Goal: Task Accomplishment & Management: Use online tool/utility

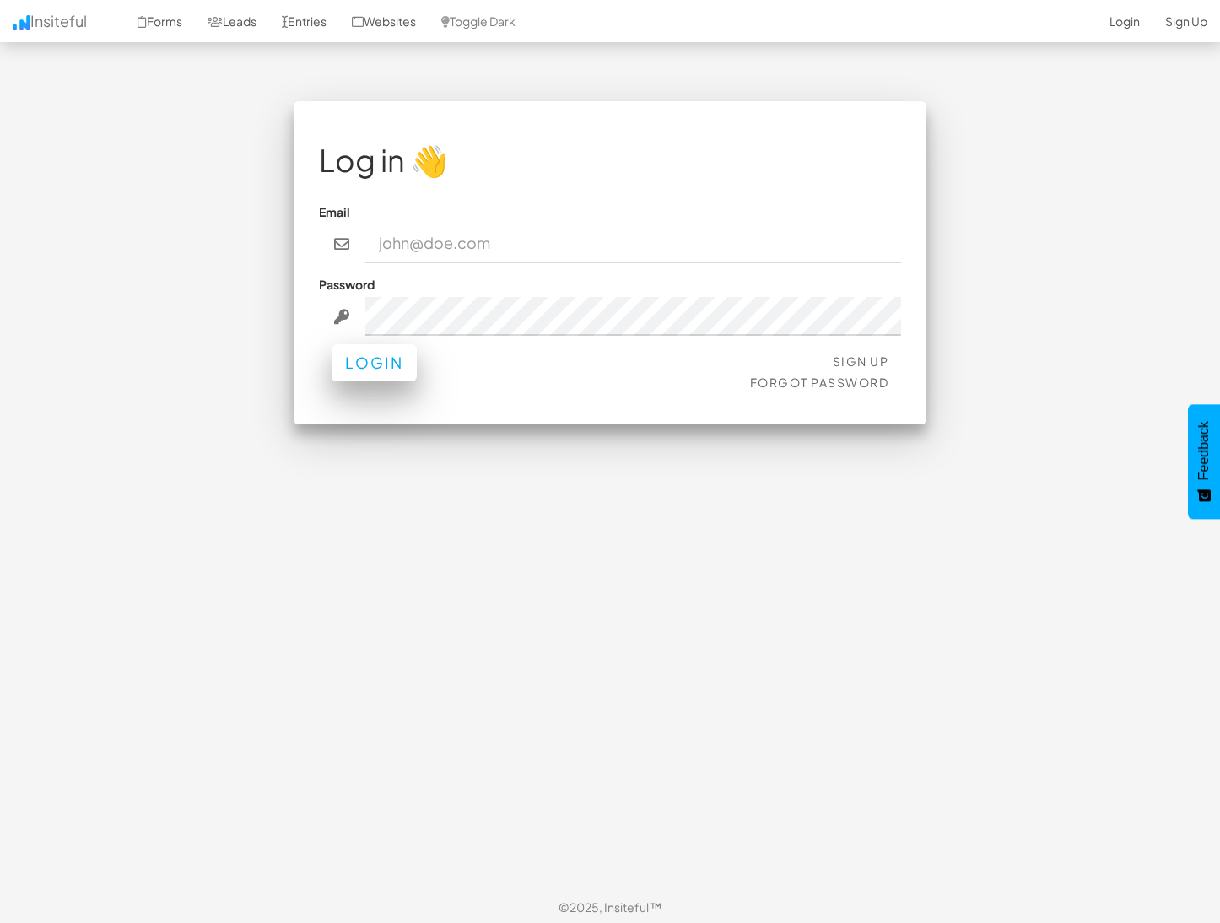
type input "[PERSON_NAME][EMAIL_ADDRESS][DOMAIN_NAME]"
click at [349, 384] on div "Sign Up Forgot Password Login" at bounding box center [610, 374] width 582 height 51
click at [381, 354] on button "Login" at bounding box center [374, 362] width 85 height 37
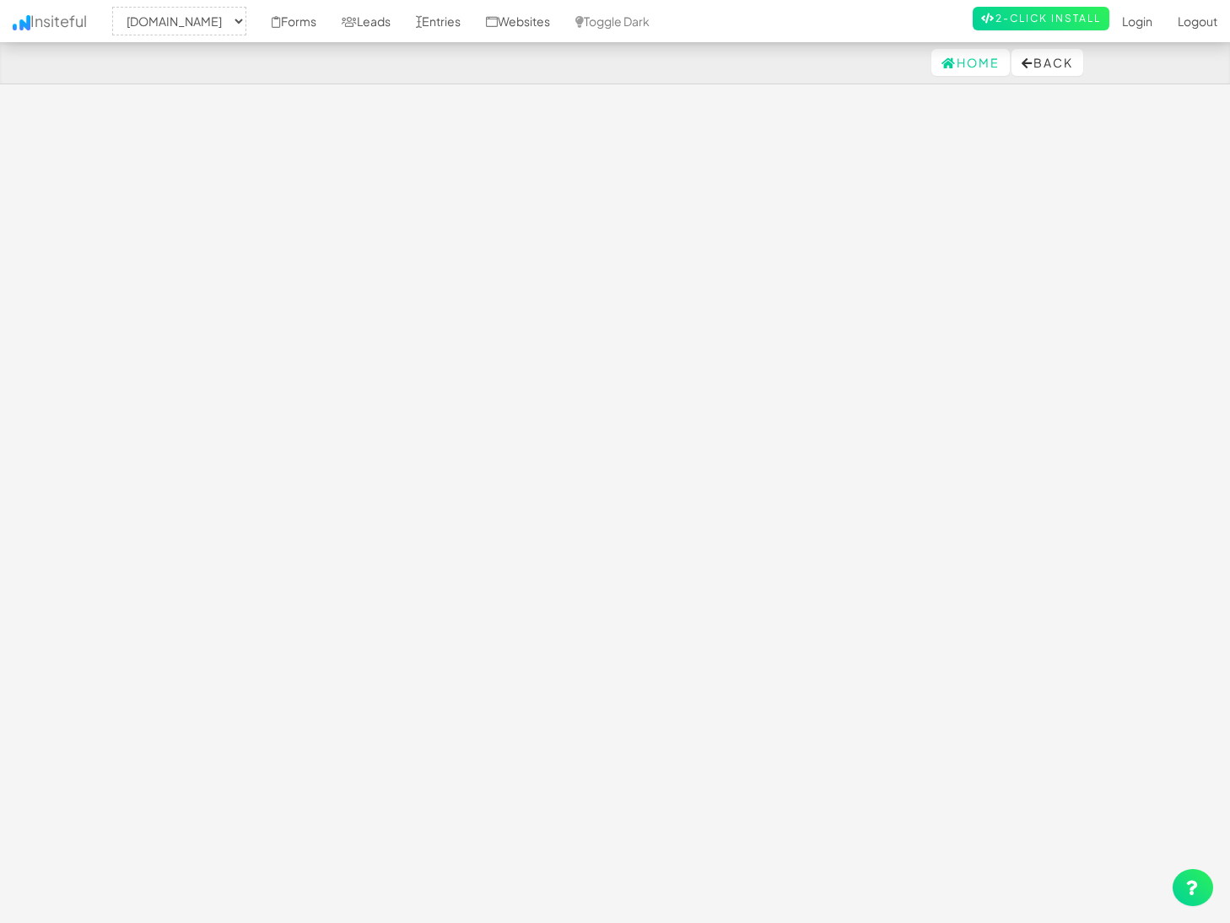
select select "1529"
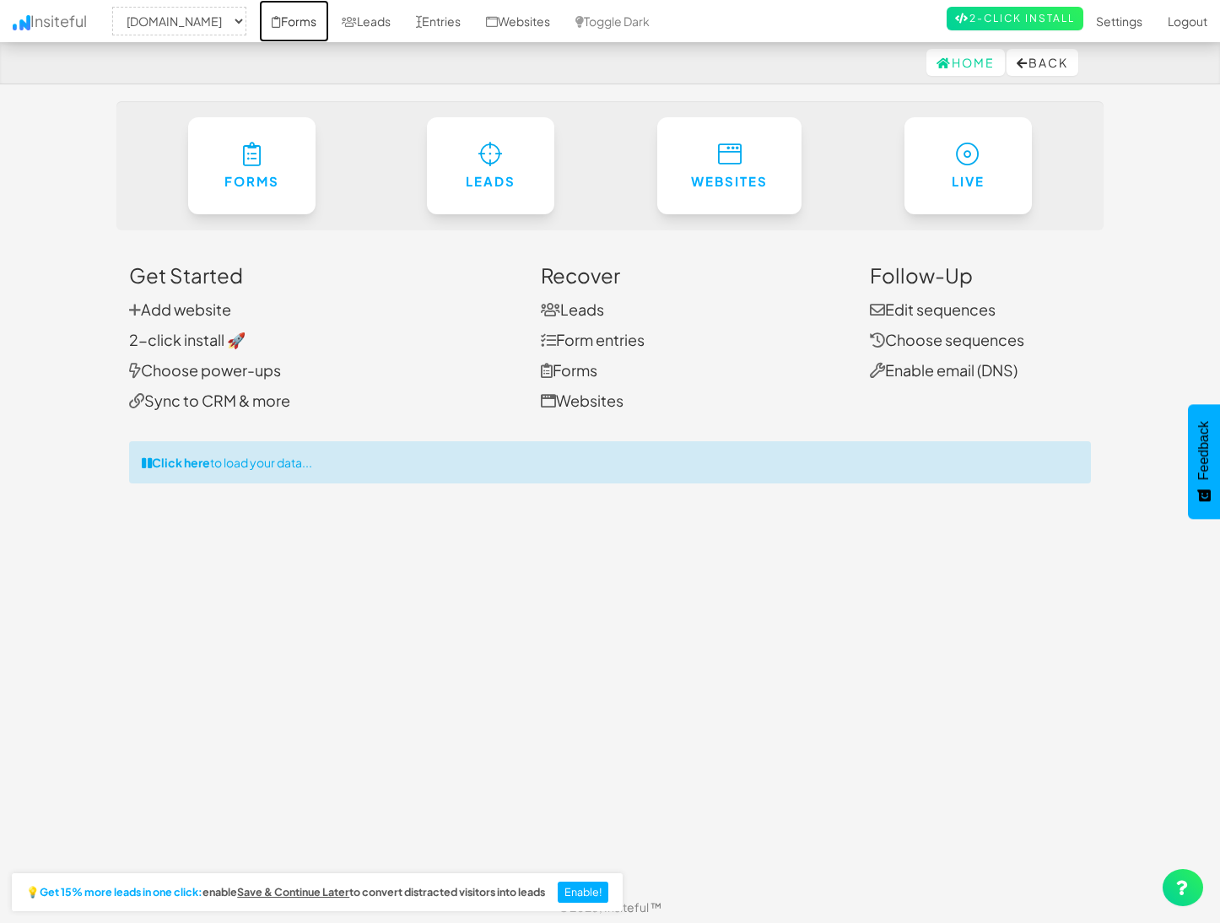
click at [329, 22] on link "Forms" at bounding box center [294, 21] width 70 height 42
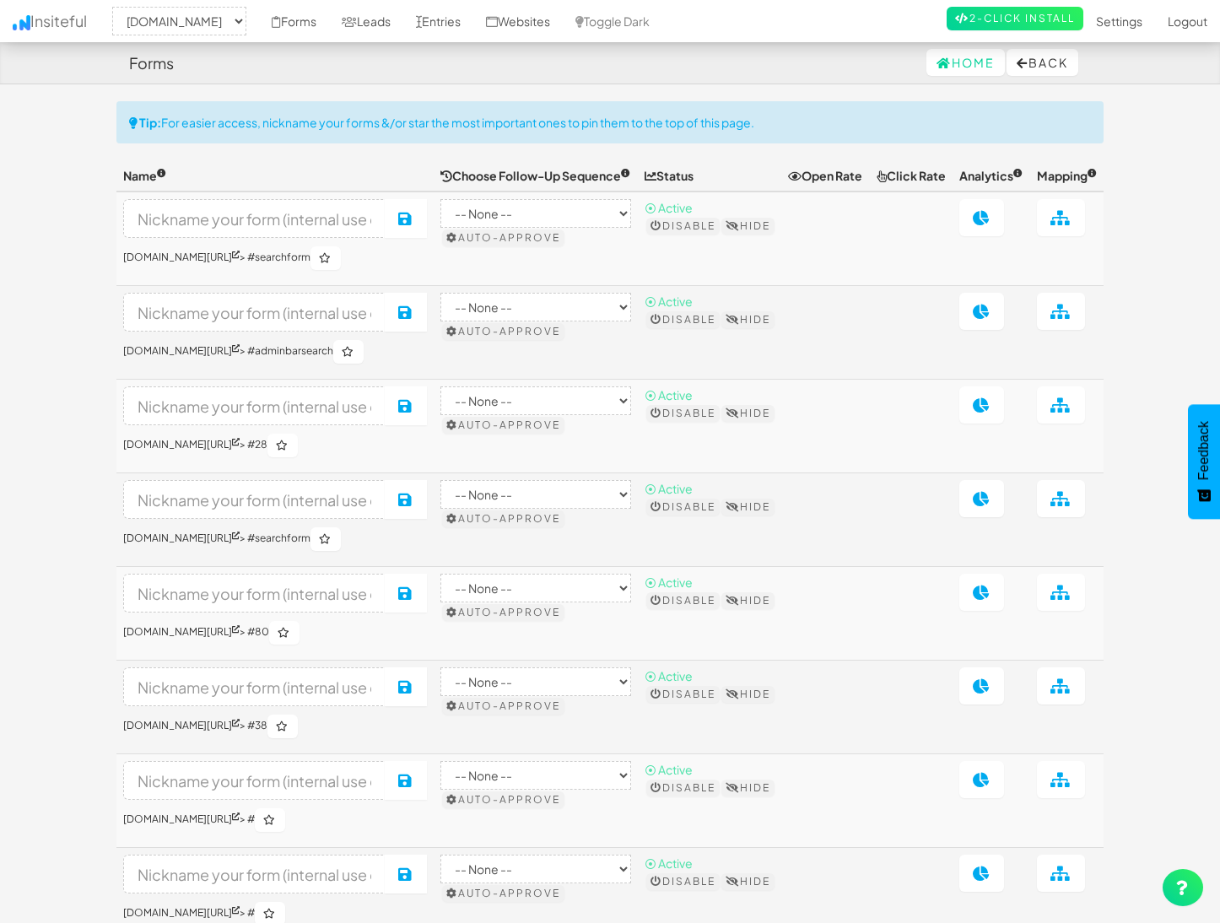
select select "1529"
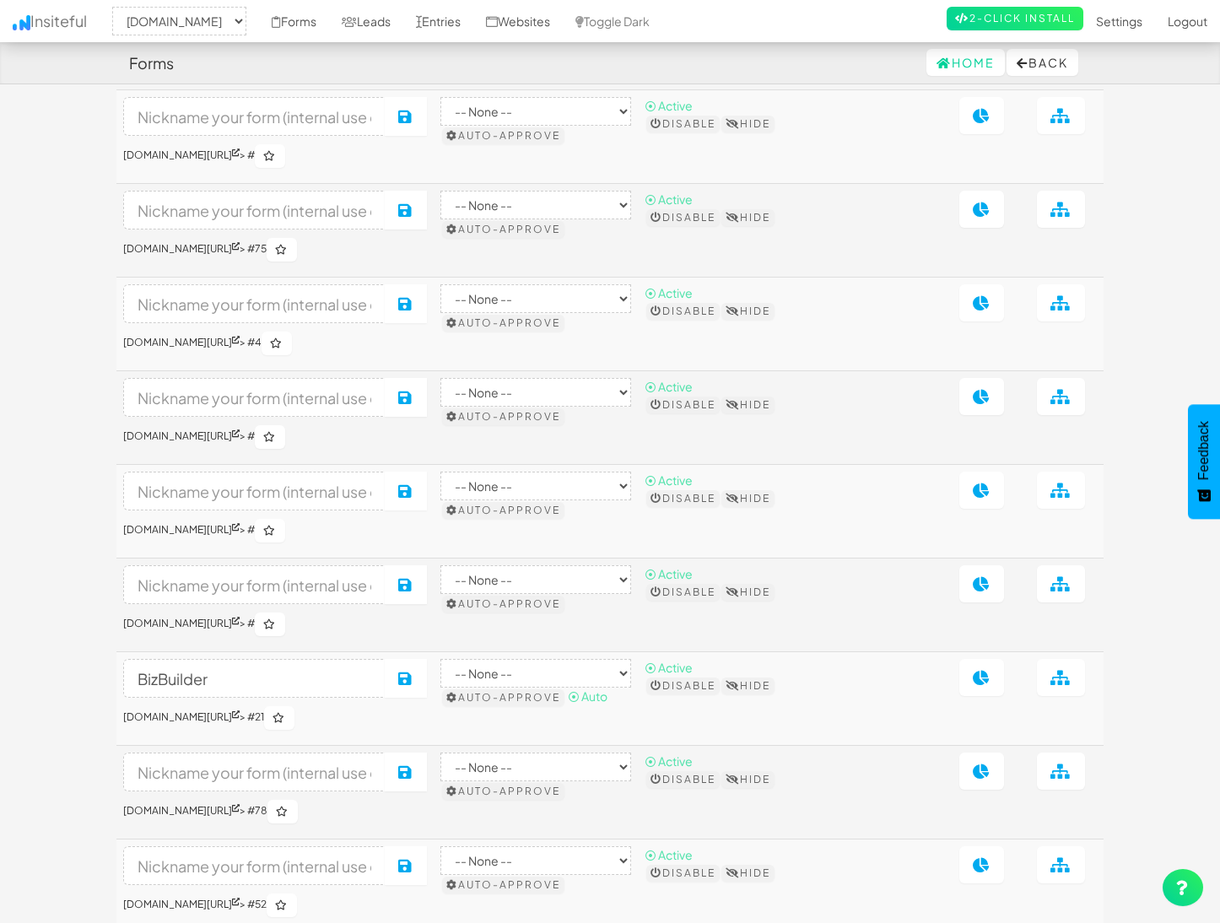
scroll to position [4606, 0]
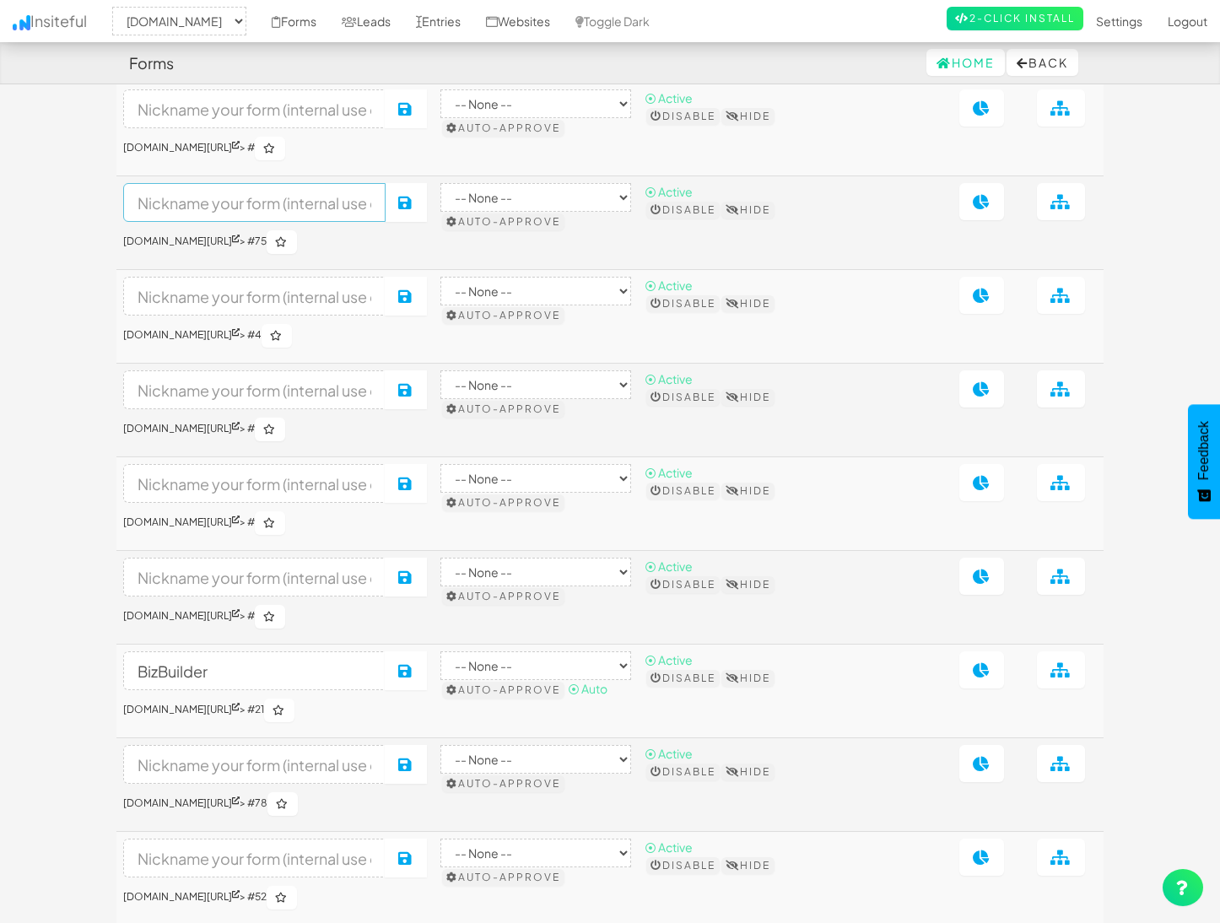
click at [339, 222] on input at bounding box center [254, 202] width 262 height 39
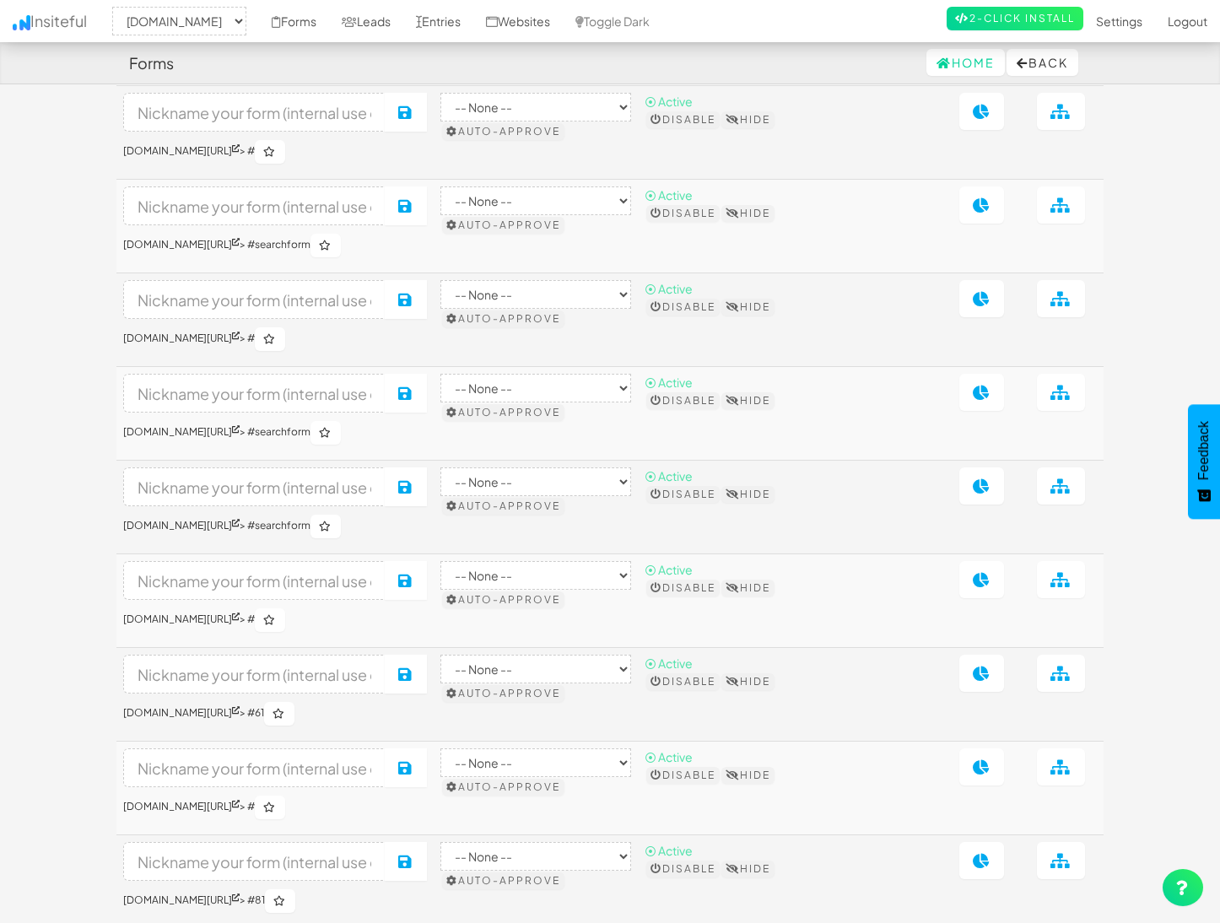
scroll to position [5667, 0]
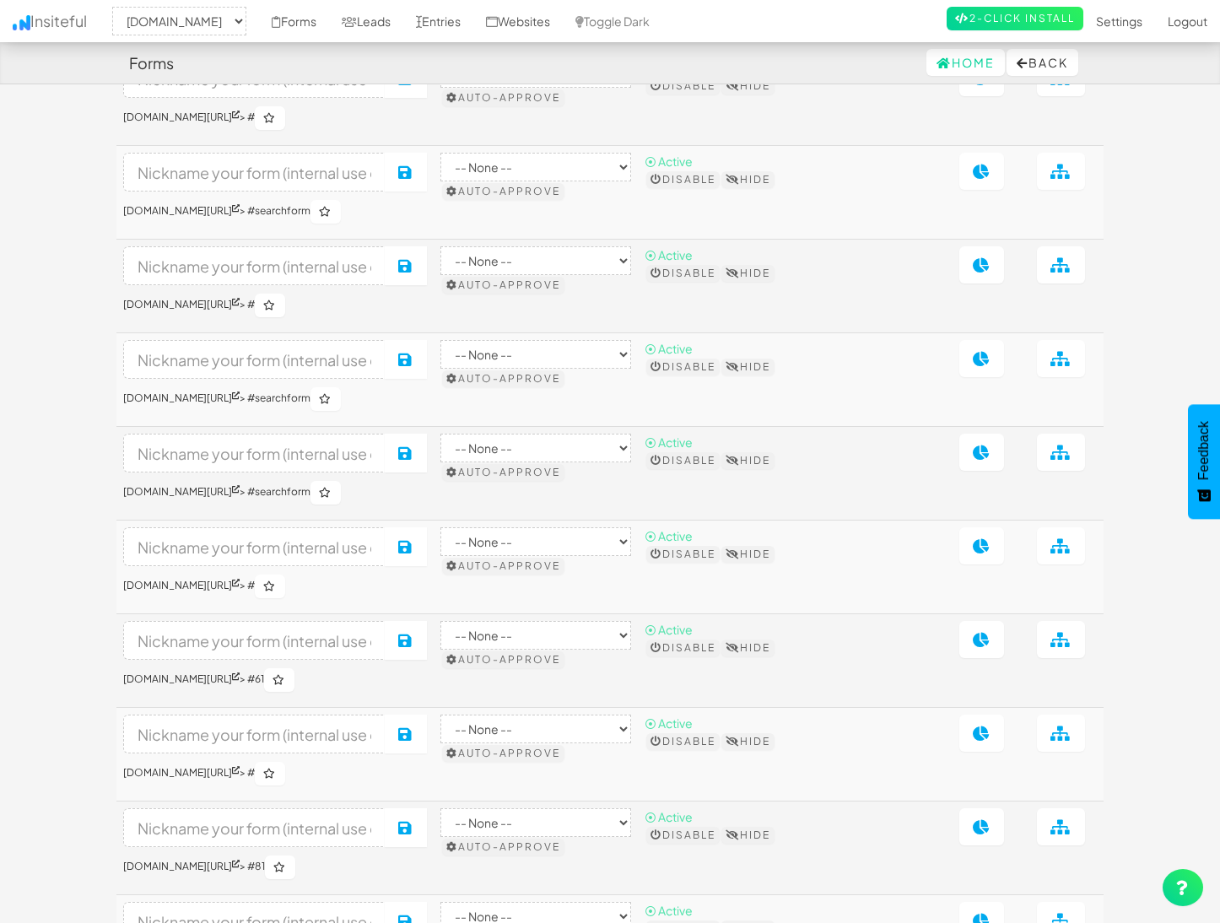
click at [427, 317] on h6 "www.primecorporateservices.com/entity-ra-checkout-trading/ > #" at bounding box center [275, 306] width 304 height 24
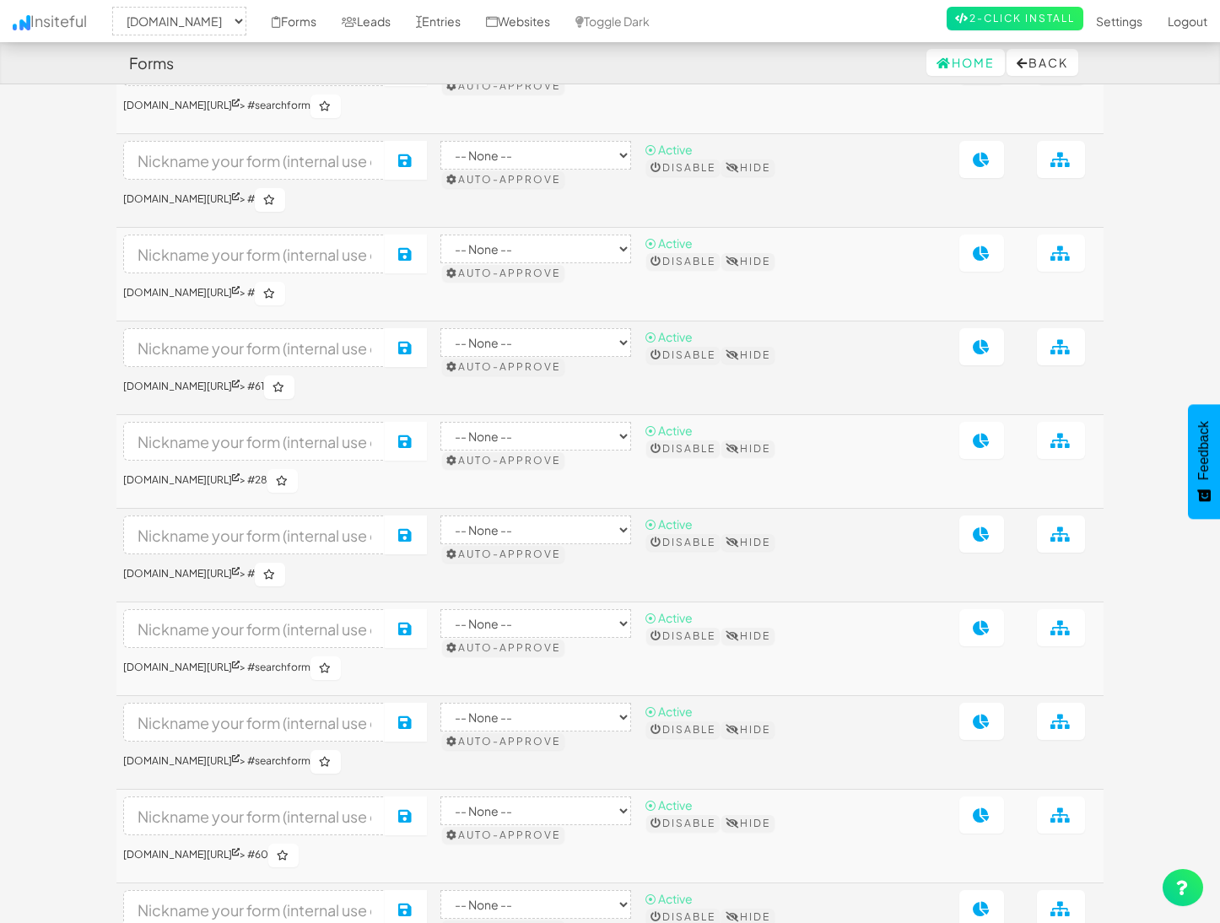
scroll to position [2046, 0]
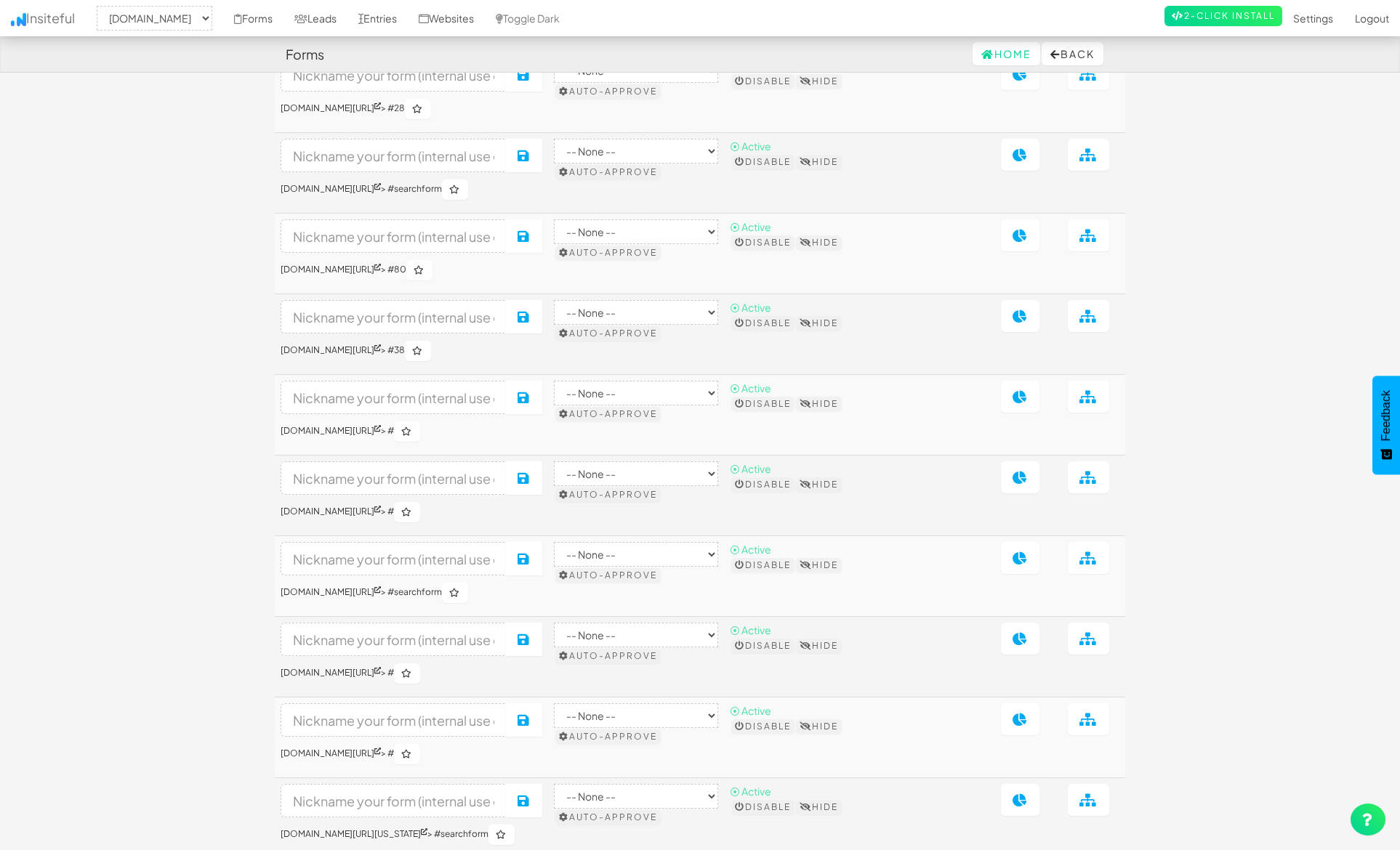
scroll to position [313, 0]
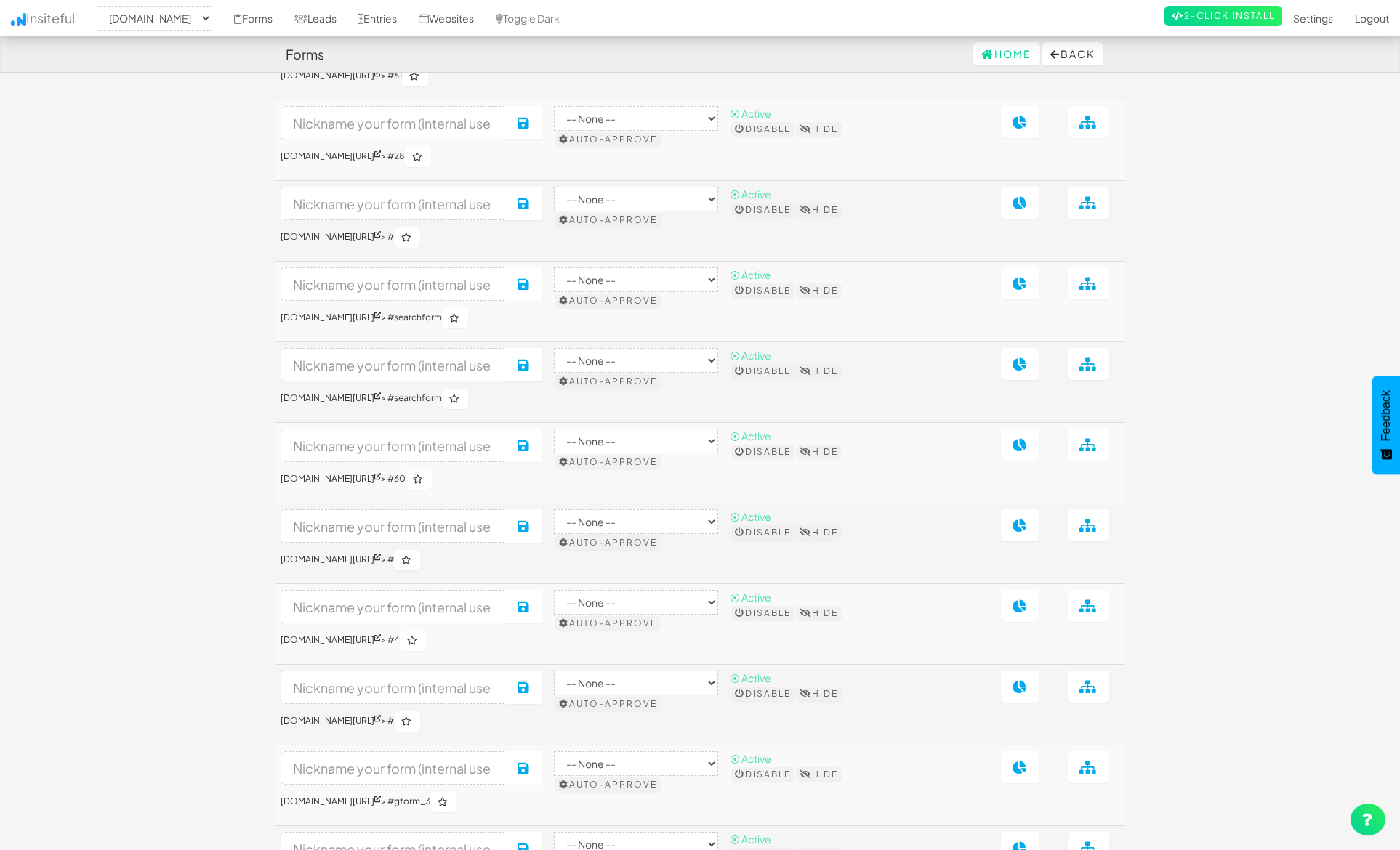
scroll to position [2004, 0]
click at [494, 460] on input at bounding box center [394, 443] width 226 height 34
click at [450, 460] on input at bounding box center [394, 443] width 226 height 34
type input "Trading Cart"
click at [543, 460] on button "Save" at bounding box center [524, 443] width 36 height 34
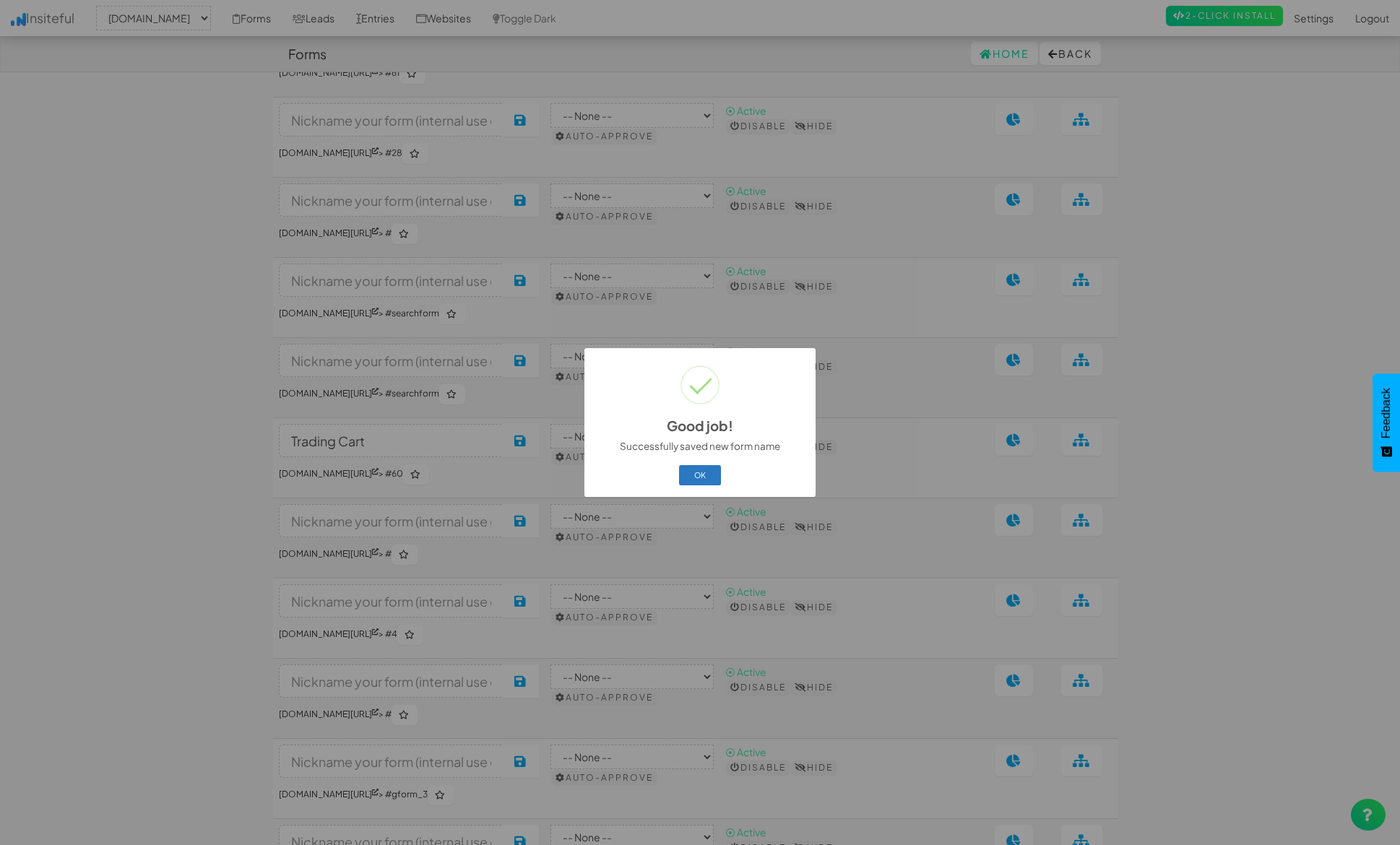
click at [701, 476] on button "OK" at bounding box center [700, 475] width 43 height 21
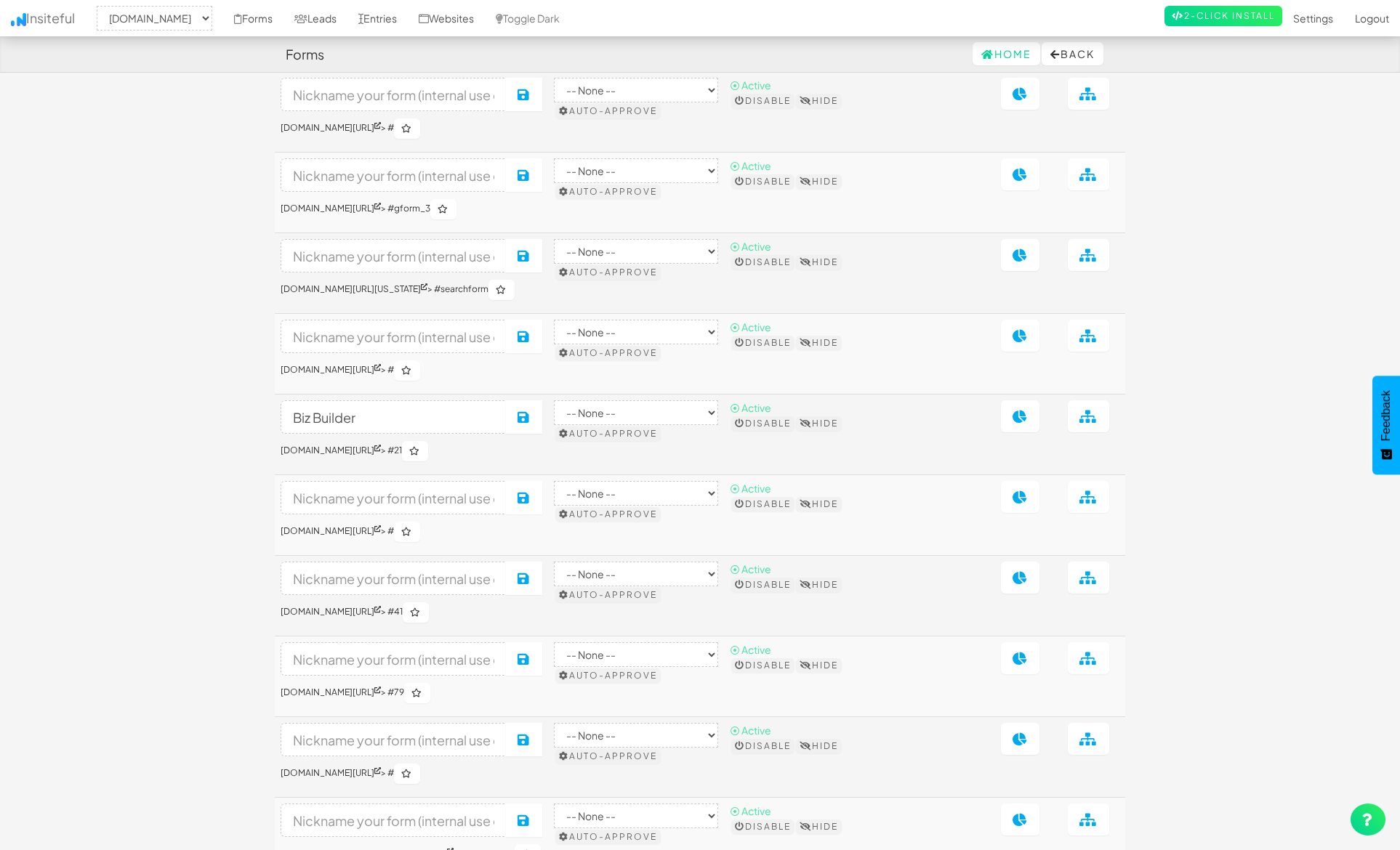
scroll to position [2596, 0]
drag, startPoint x: 393, startPoint y: 492, endPoint x: 235, endPoint y: 487, distance: 158.1
click at [235, 487] on body "Forms Home Back Toggle navigation Insiteful -- None -- www.primecorporateservic…" at bounding box center [700, 724] width 1400 height 6640
click at [288, 433] on input "Biz Builder" at bounding box center [394, 416] width 226 height 34
click at [455, 433] on input "Homepage Cart (Biz Builder" at bounding box center [394, 416] width 226 height 34
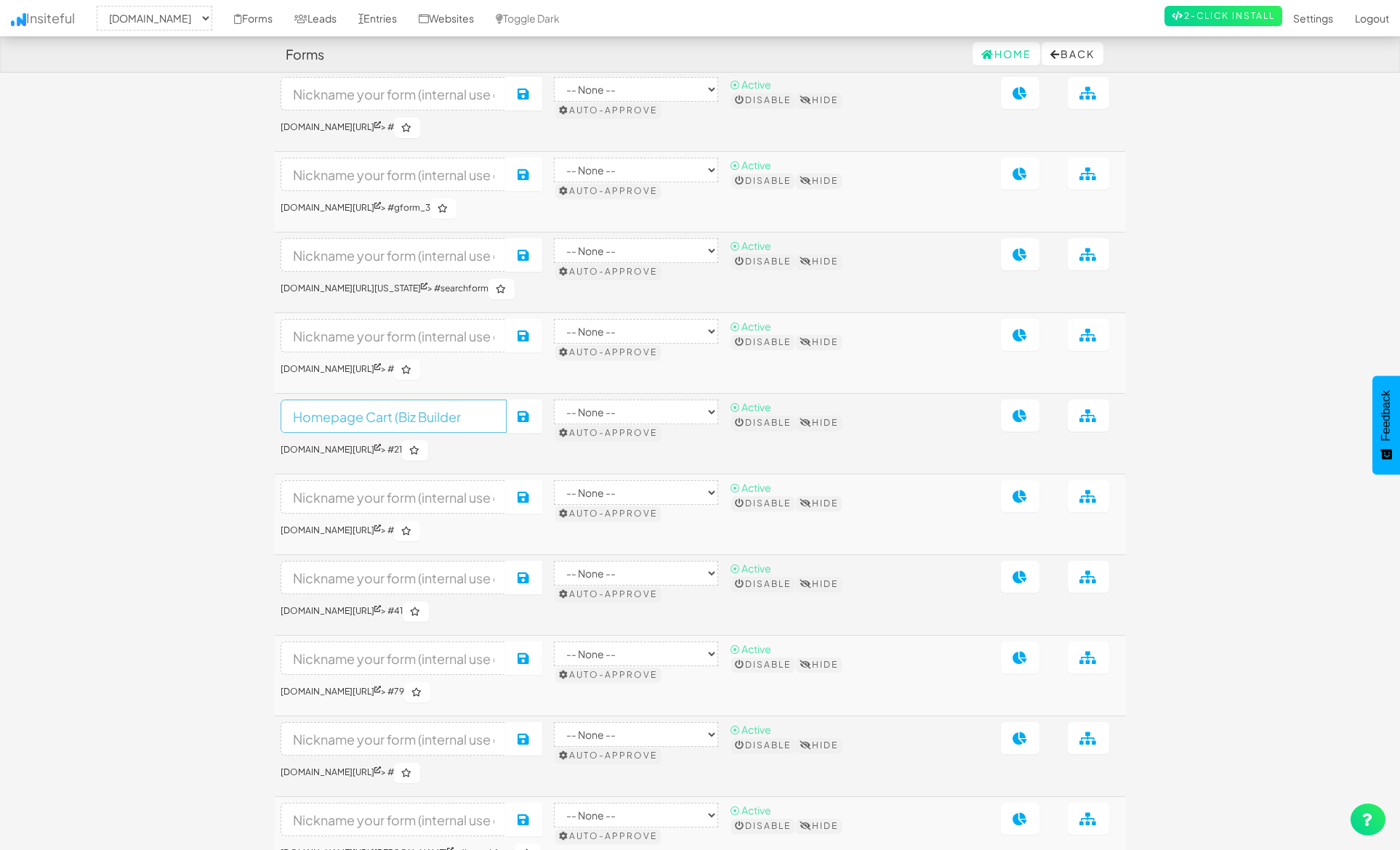
click at [477, 433] on input "Homepage Cart (Biz Builder" at bounding box center [394, 416] width 226 height 34
type input "Homepage Cart (Biz Builder)"
click at [531, 423] on icon at bounding box center [524, 416] width 13 height 13
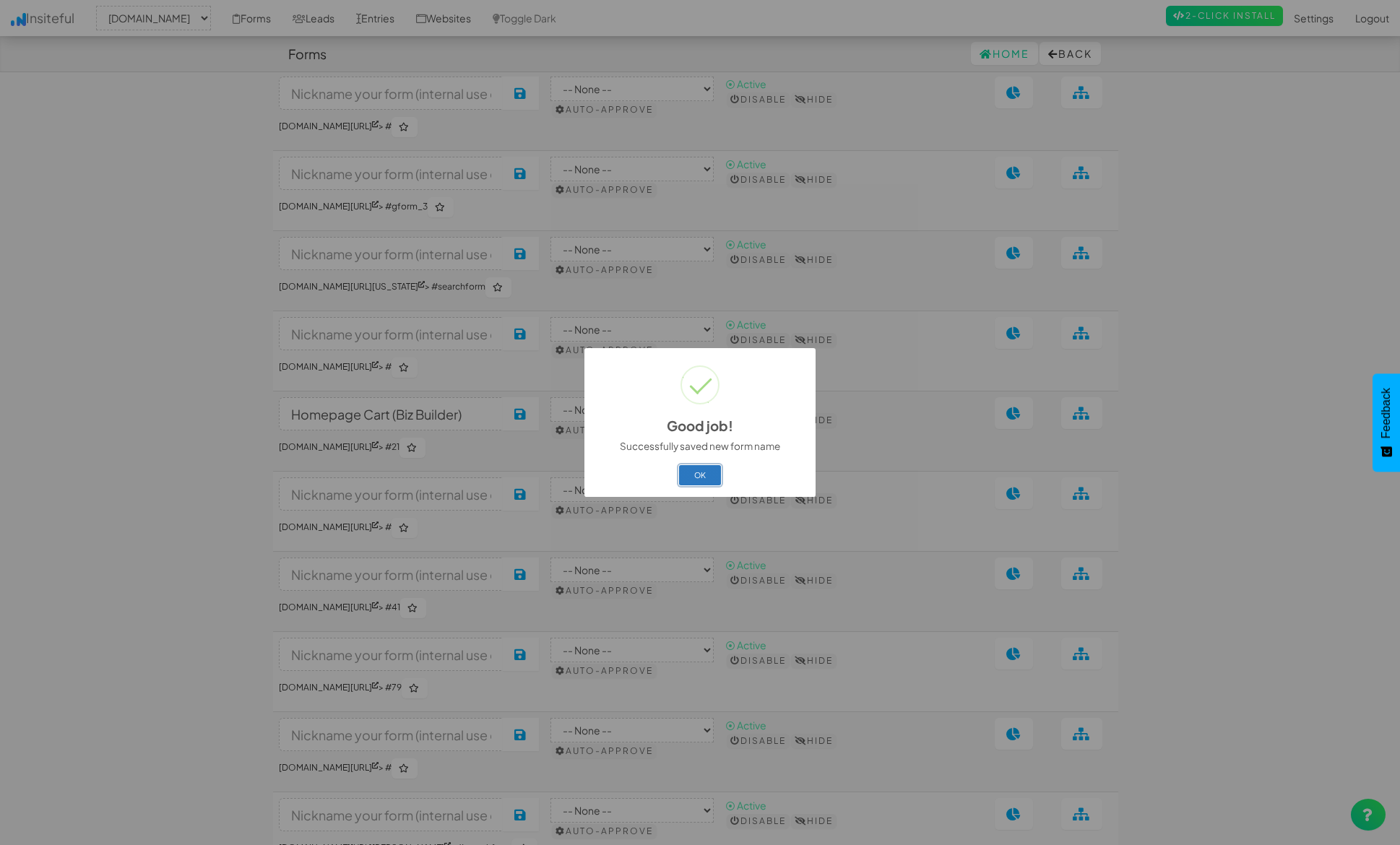
click at [709, 474] on button "OK" at bounding box center [700, 475] width 43 height 21
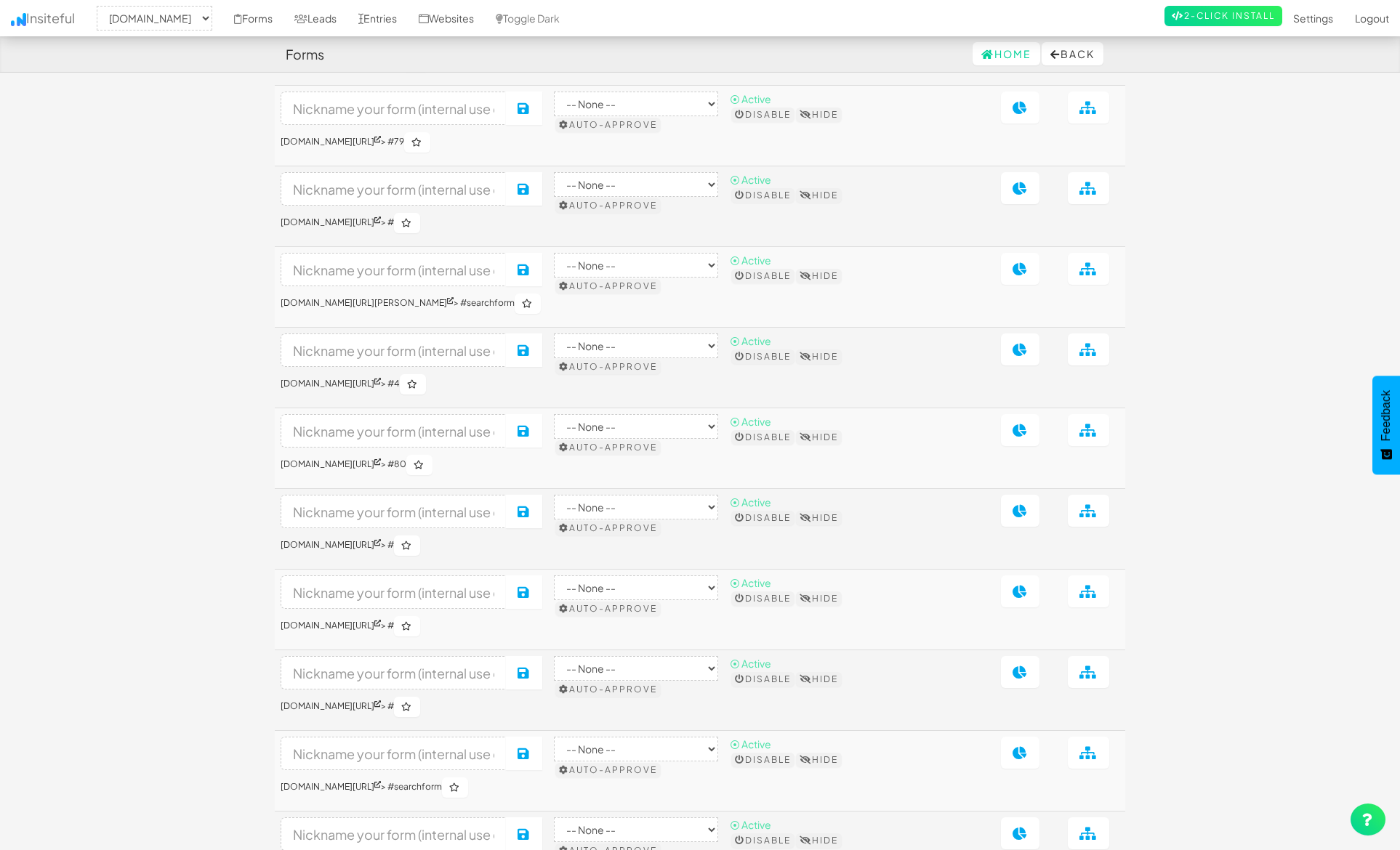
scroll to position [3205, 0]
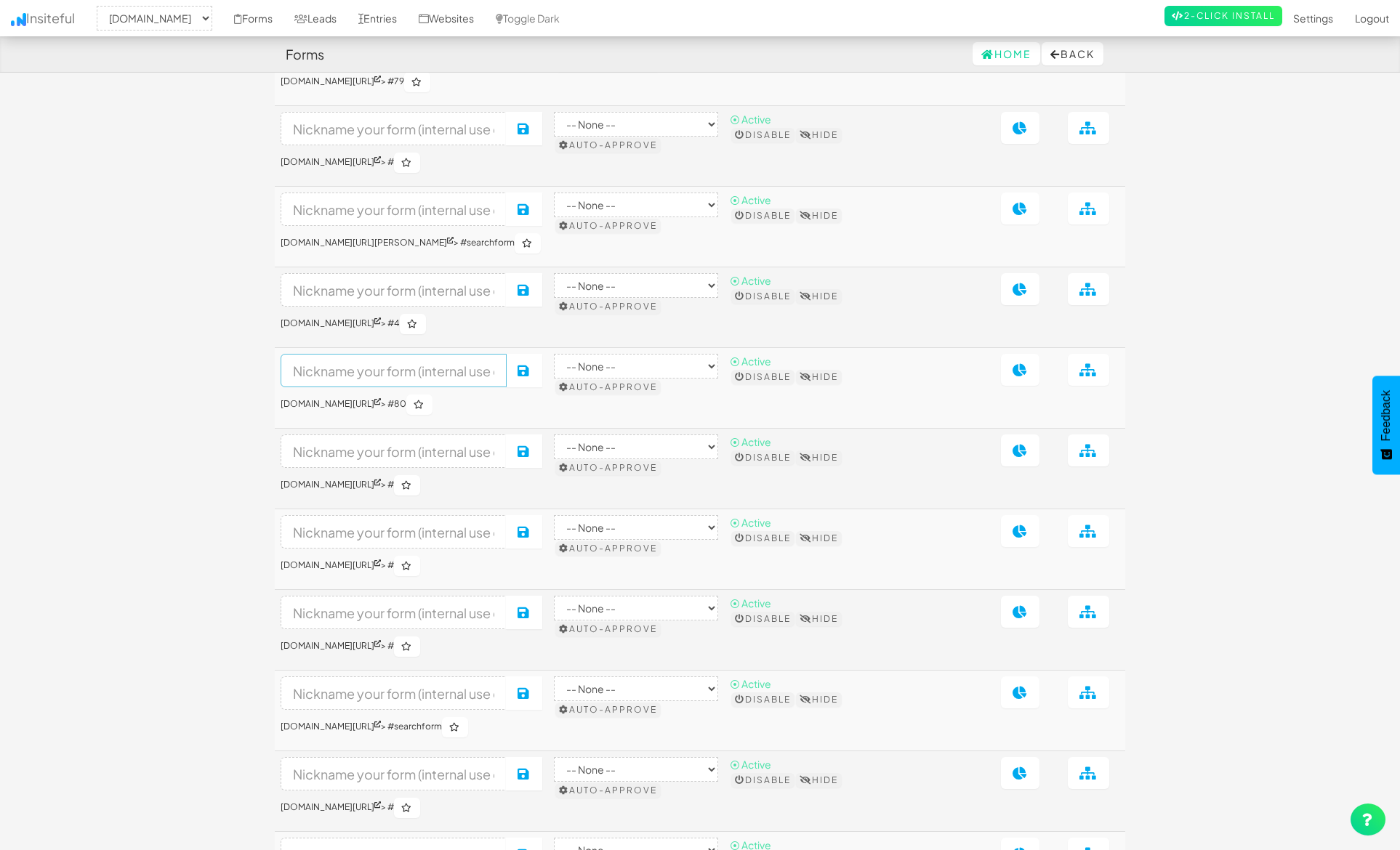
click at [479, 388] on input at bounding box center [394, 370] width 226 height 34
type input "Customized General Biz Cart"
click at [531, 377] on icon at bounding box center [524, 370] width 13 height 13
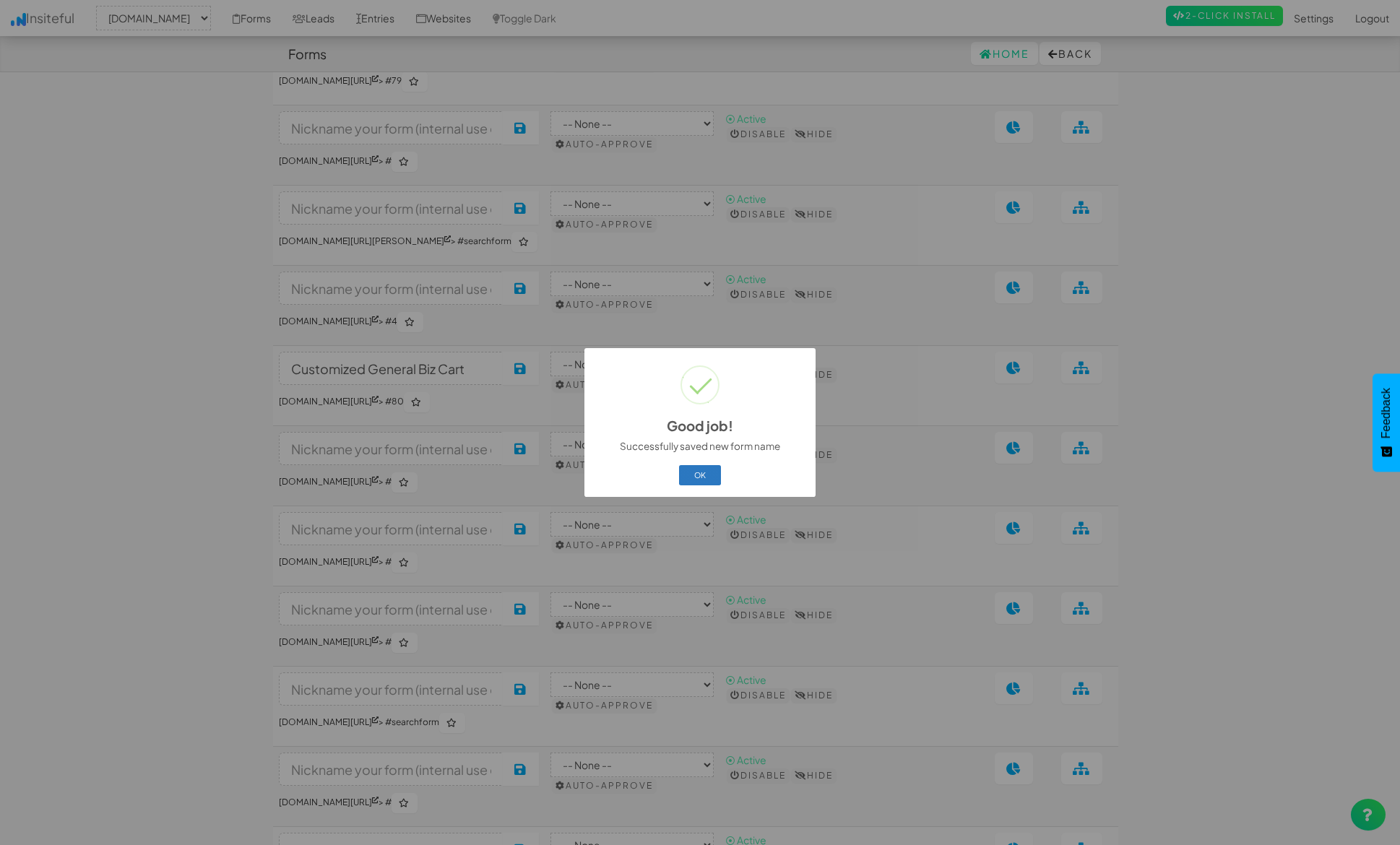
click at [703, 479] on button "OK" at bounding box center [700, 475] width 43 height 21
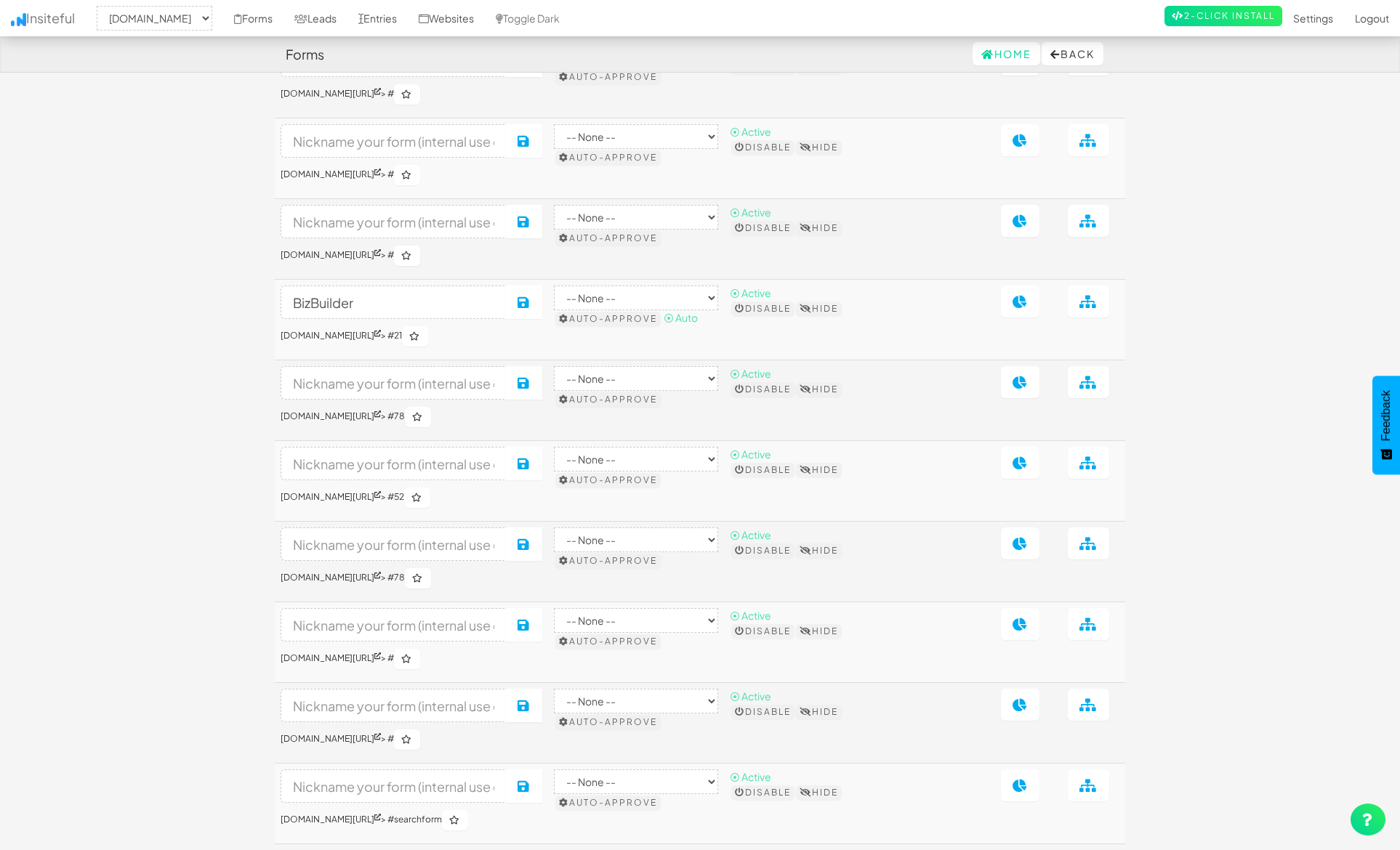
scroll to position [4253, 0]
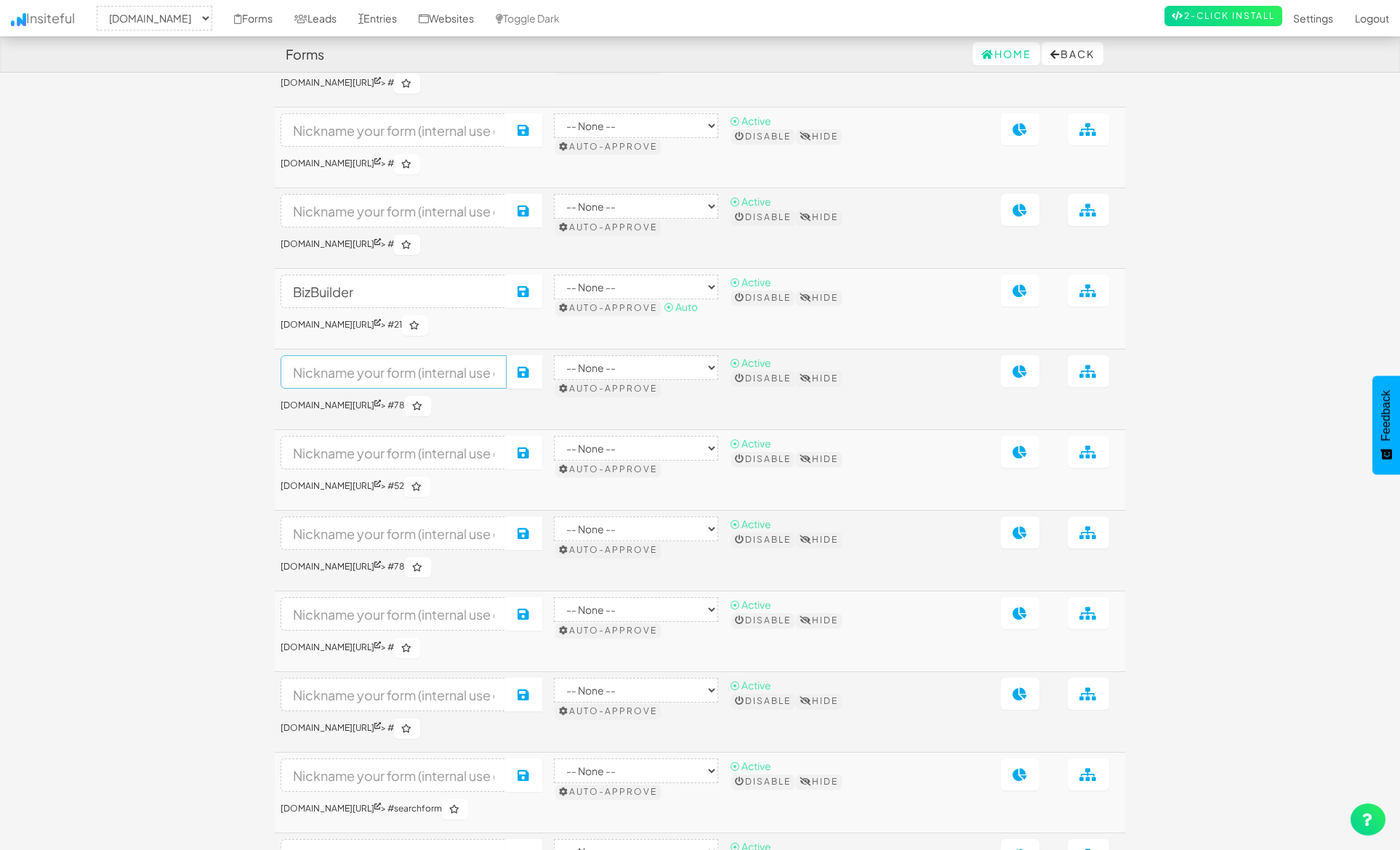
click at [445, 388] on input at bounding box center [394, 372] width 226 height 34
type input "Scout Cart (Partner)"
click at [531, 379] on icon at bounding box center [524, 371] width 13 height 13
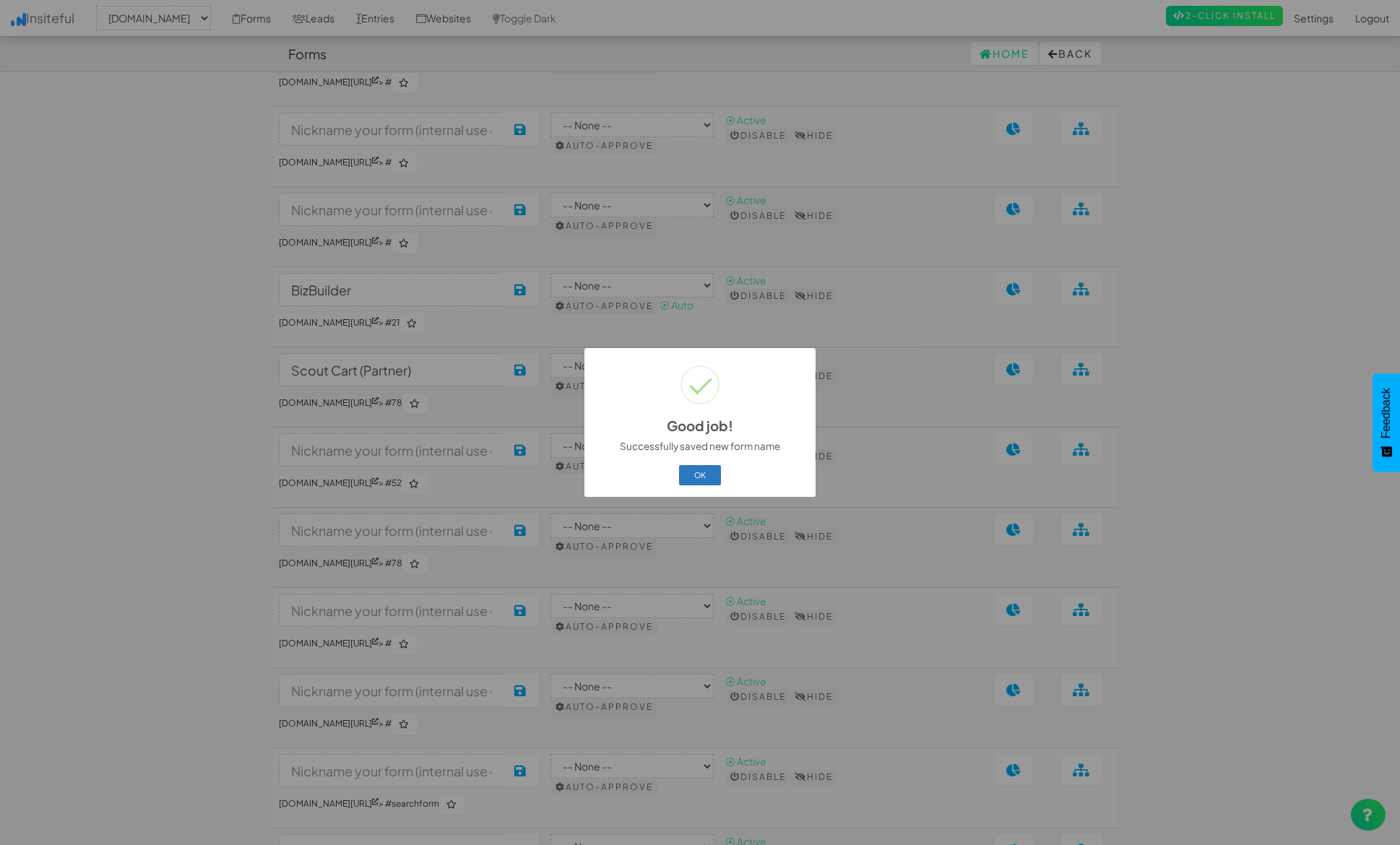
click at [691, 464] on div "OK Cancel" at bounding box center [700, 476] width 213 height 26
click at [700, 472] on button "OK" at bounding box center [700, 475] width 43 height 21
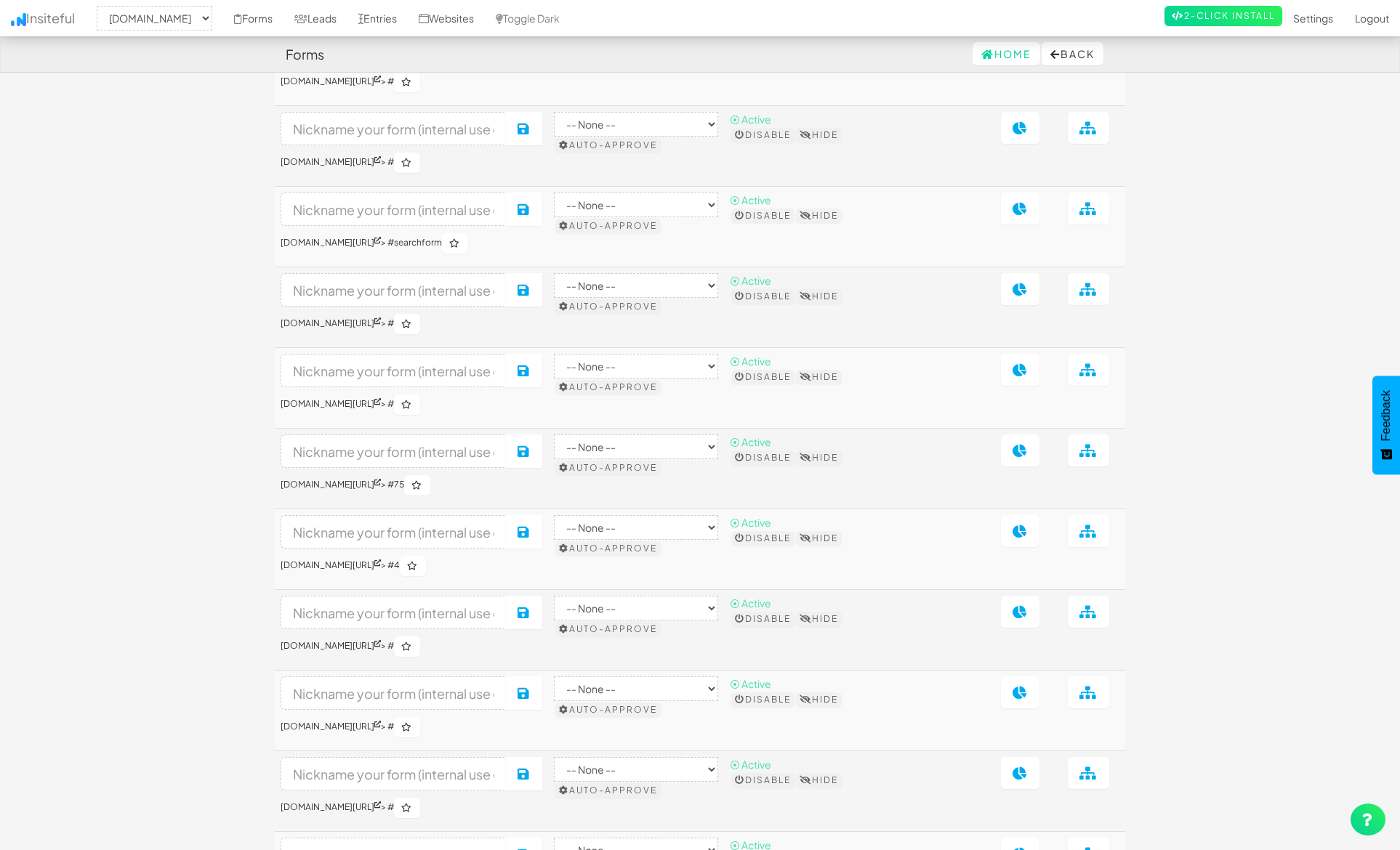
scroll to position [3690, 0]
click at [441, 468] on input at bounding box center [394, 450] width 226 height 34
type input "General Biz Cart"
click at [543, 468] on button "Save" at bounding box center [524, 450] width 36 height 34
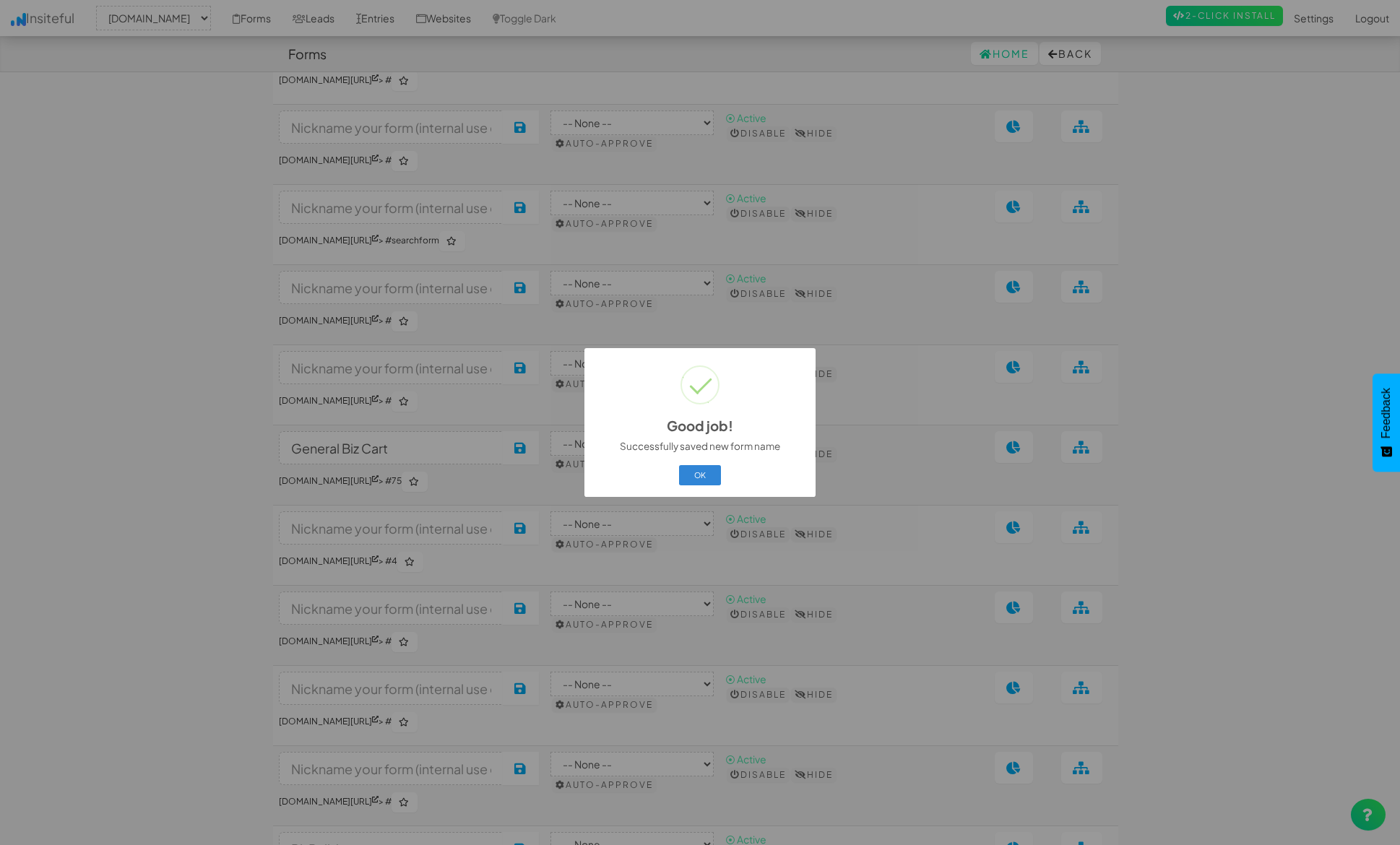
click at [712, 471] on button "OK" at bounding box center [700, 475] width 43 height 21
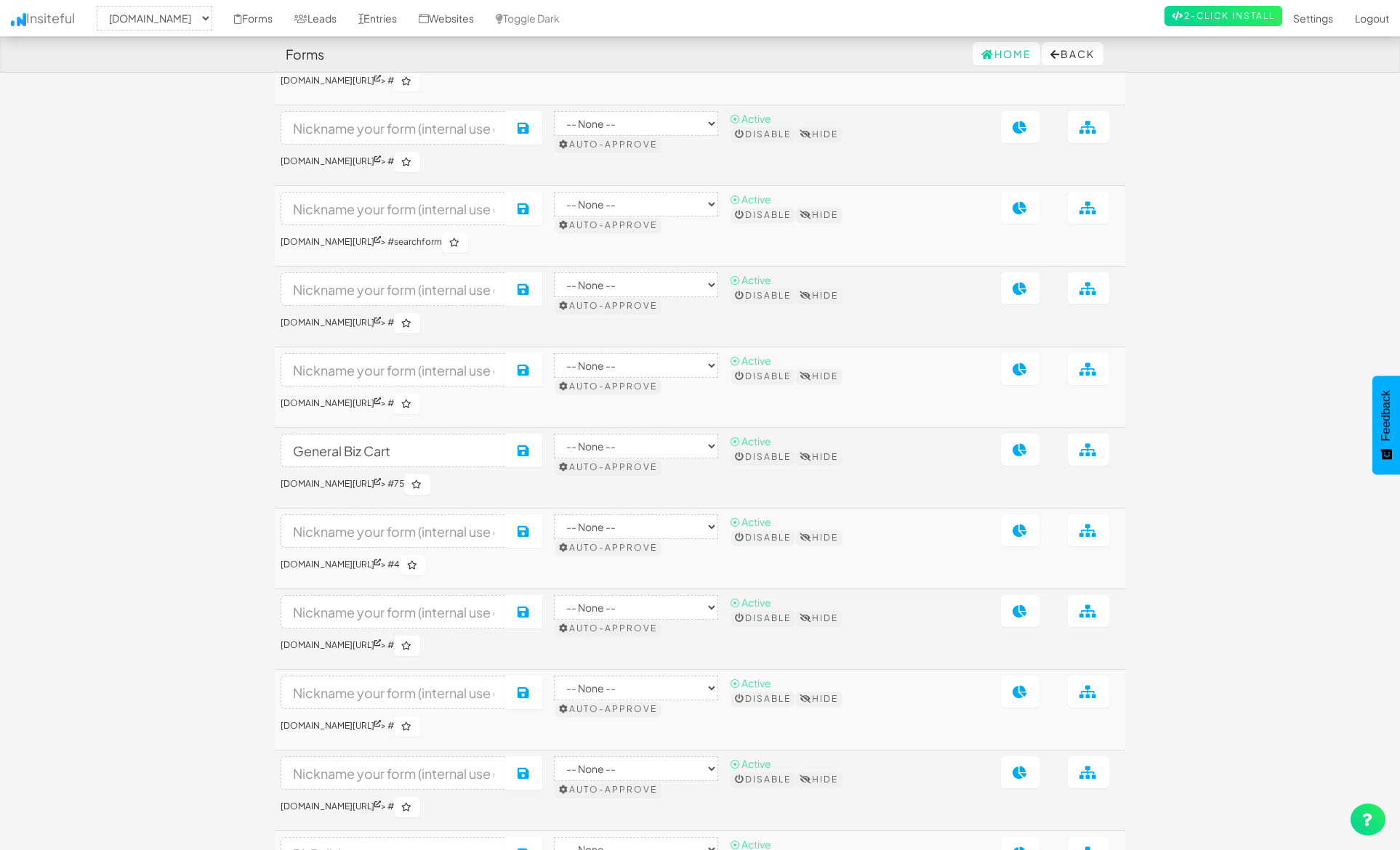
click at [995, 509] on td at bounding box center [960, 468] width 72 height 81
click at [1027, 456] on icon at bounding box center [1021, 450] width 16 height 13
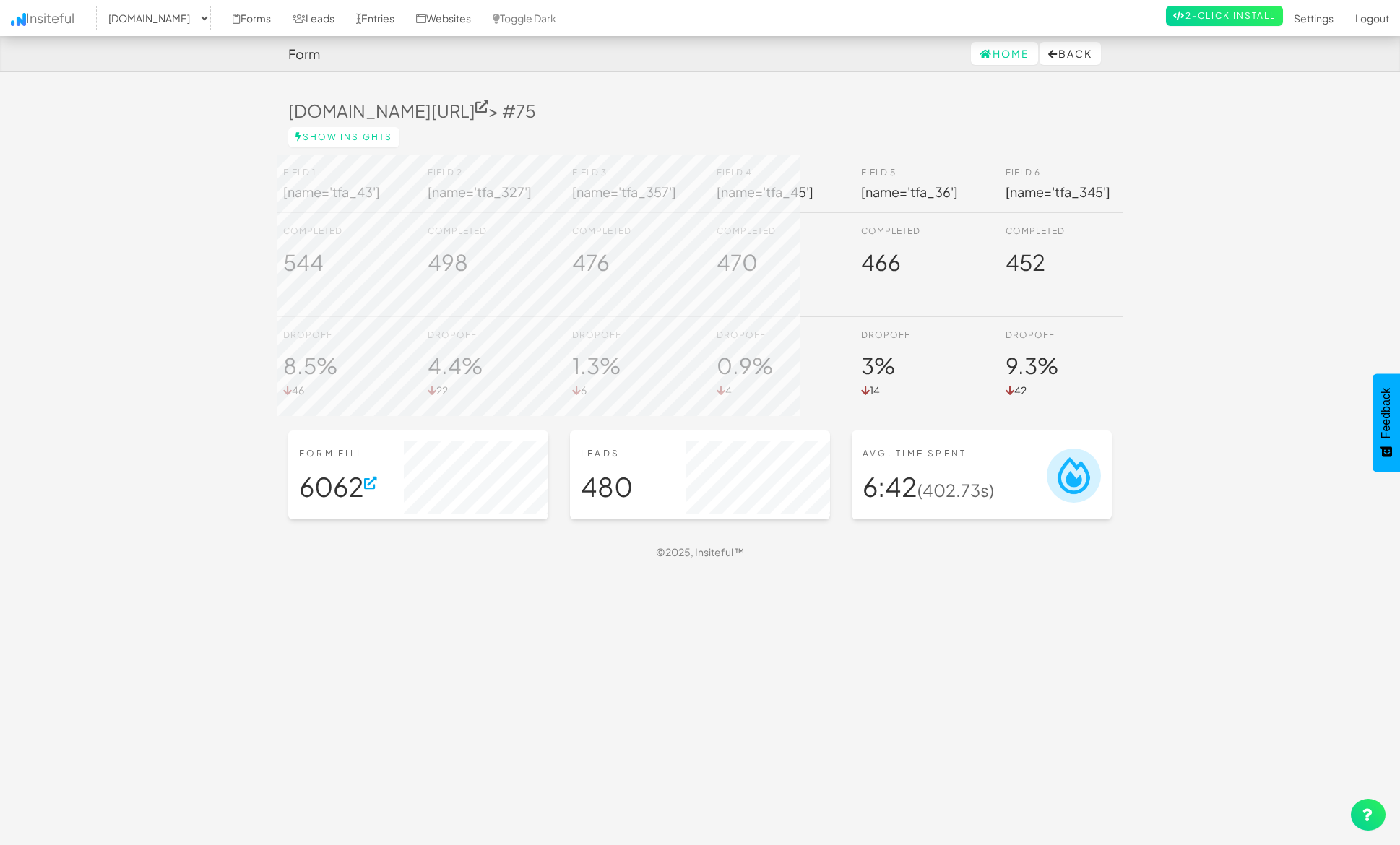
select select "1529"
click at [1067, 62] on button "Back" at bounding box center [1070, 53] width 62 height 23
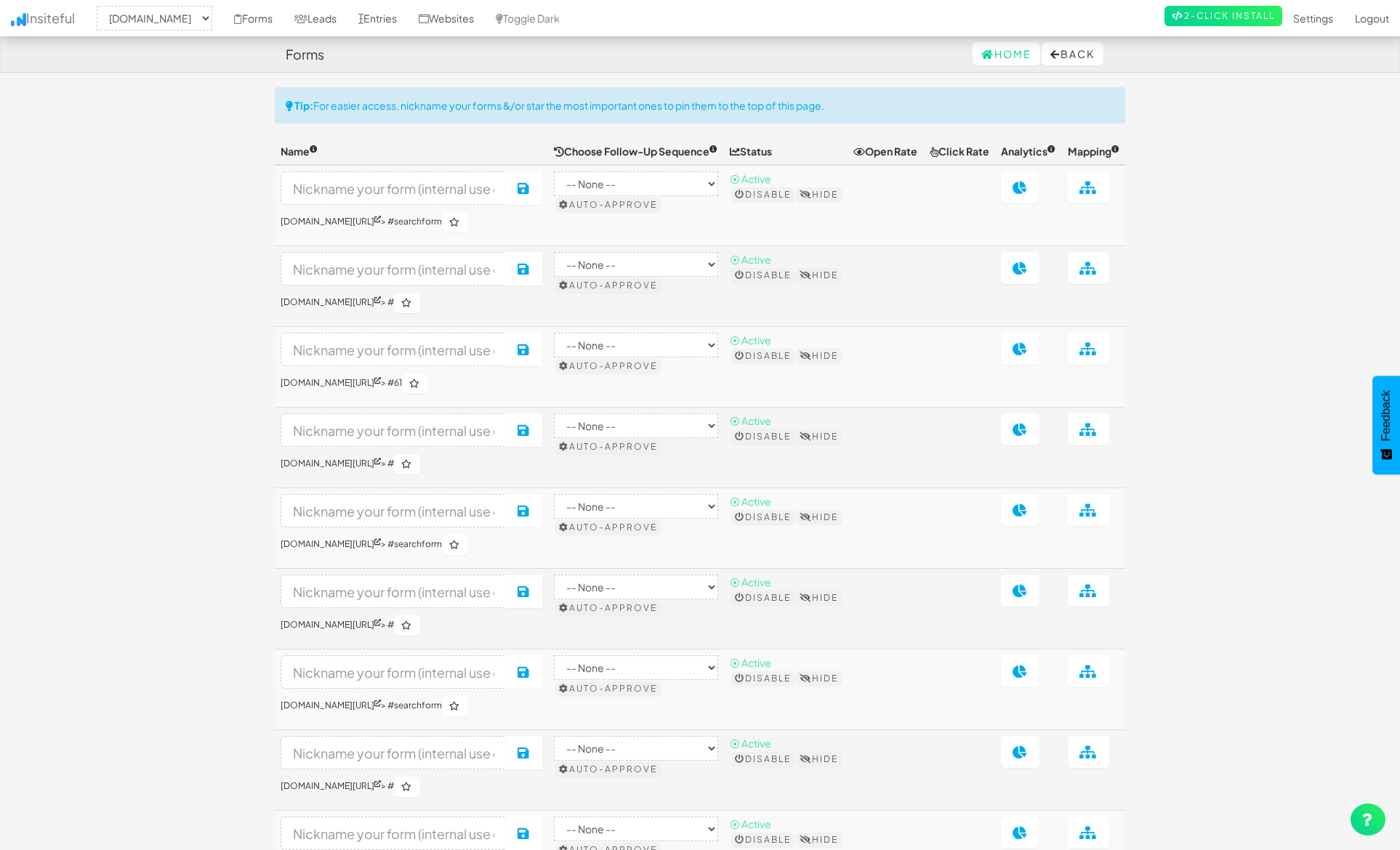
select select "1529"
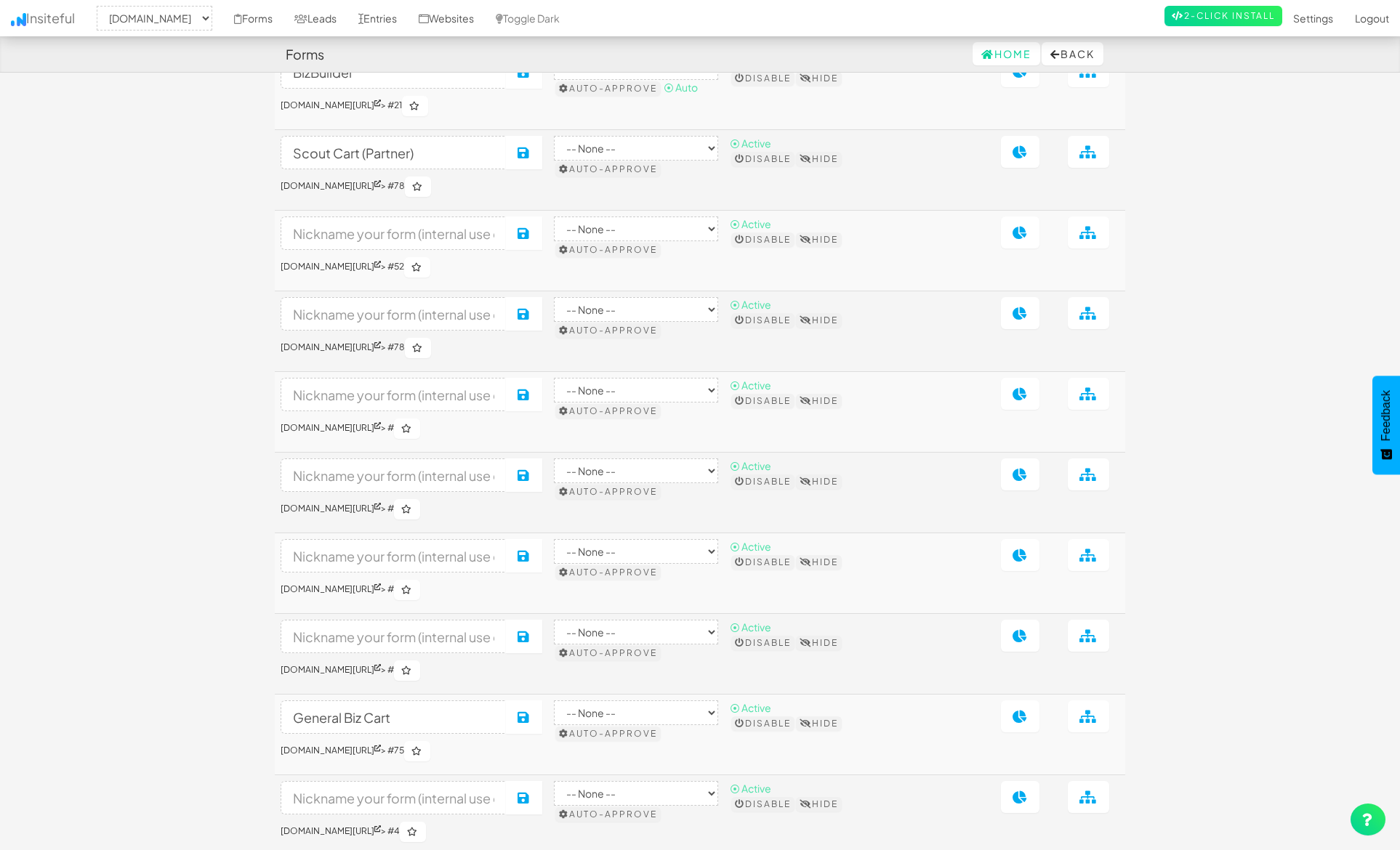
scroll to position [5599, 0]
click at [359, 90] on input "BizBuilder" at bounding box center [394, 74] width 226 height 34
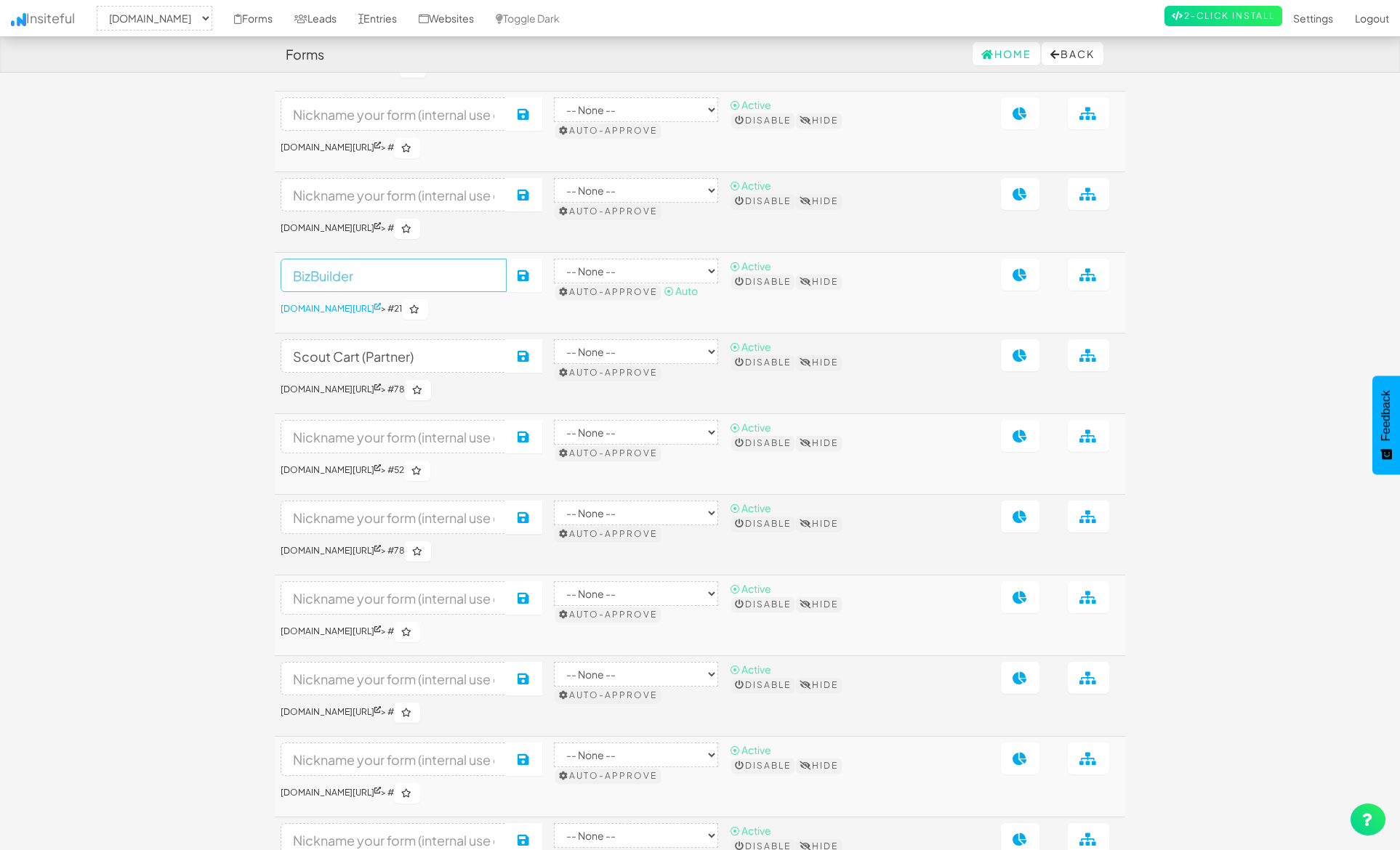
scroll to position [5399, 0]
click at [286, 291] on input "BizBuilder" at bounding box center [394, 275] width 226 height 34
click at [507, 291] on input "Homepage Cart (BizBuilder" at bounding box center [394, 275] width 226 height 34
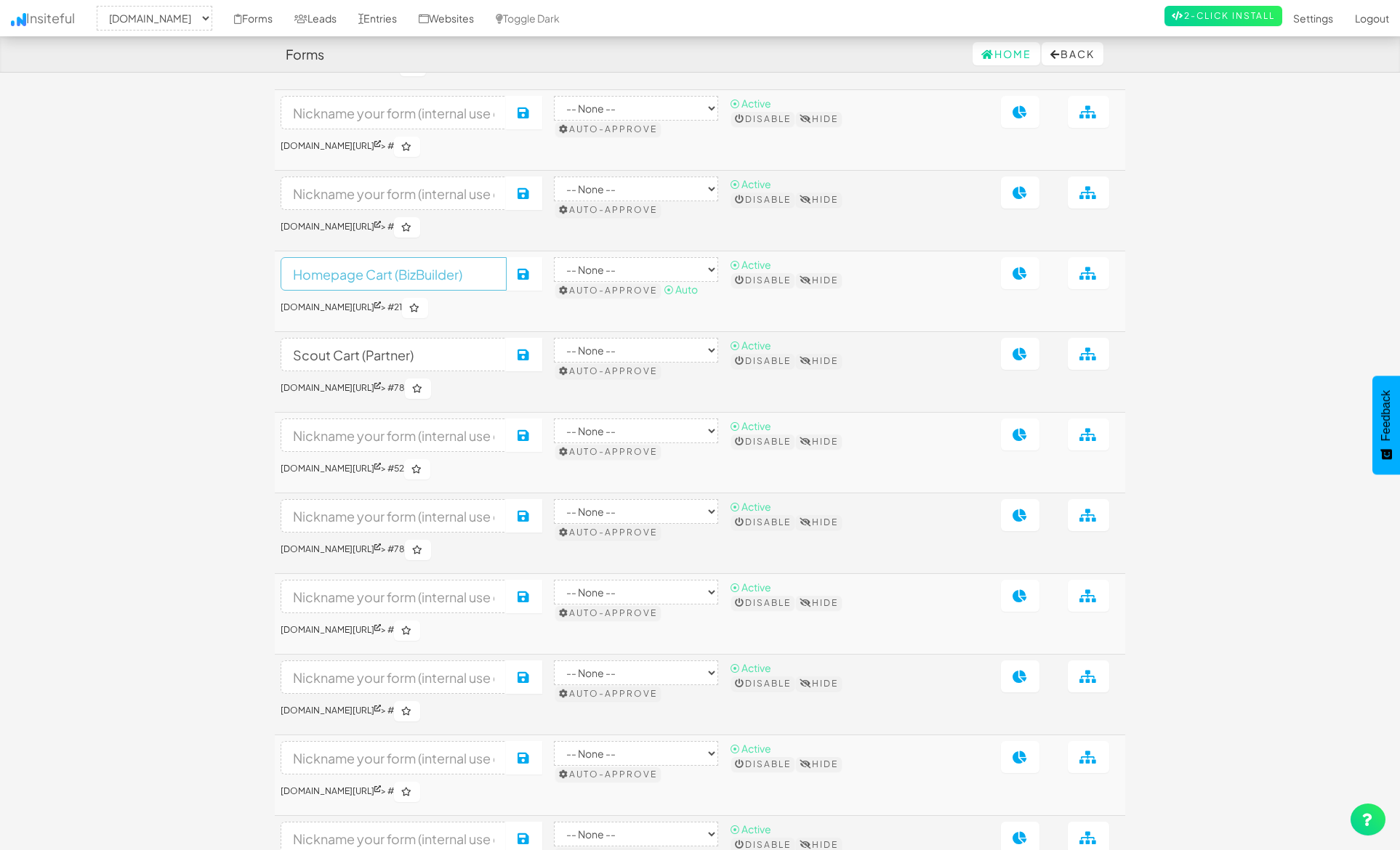
drag, startPoint x: 421, startPoint y: 386, endPoint x: 427, endPoint y: 406, distance: 20.9
click at [421, 291] on input "Homepage Cart (BizBuilder)" at bounding box center [394, 274] width 226 height 34
type input "Homepage Cart (Biz Builder)"
click at [531, 281] on icon at bounding box center [524, 274] width 13 height 13
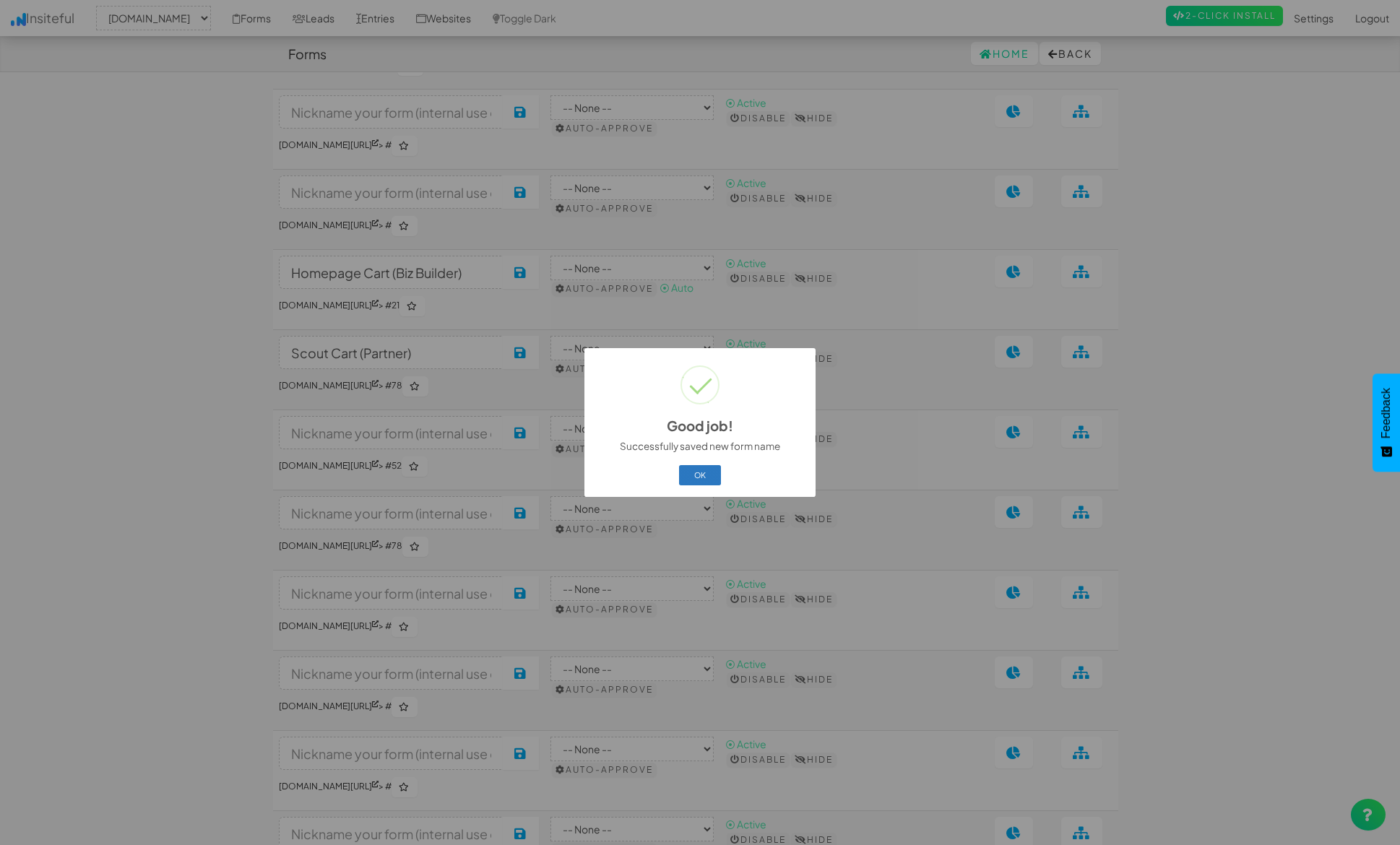
click at [705, 472] on button "OK" at bounding box center [700, 475] width 43 height 21
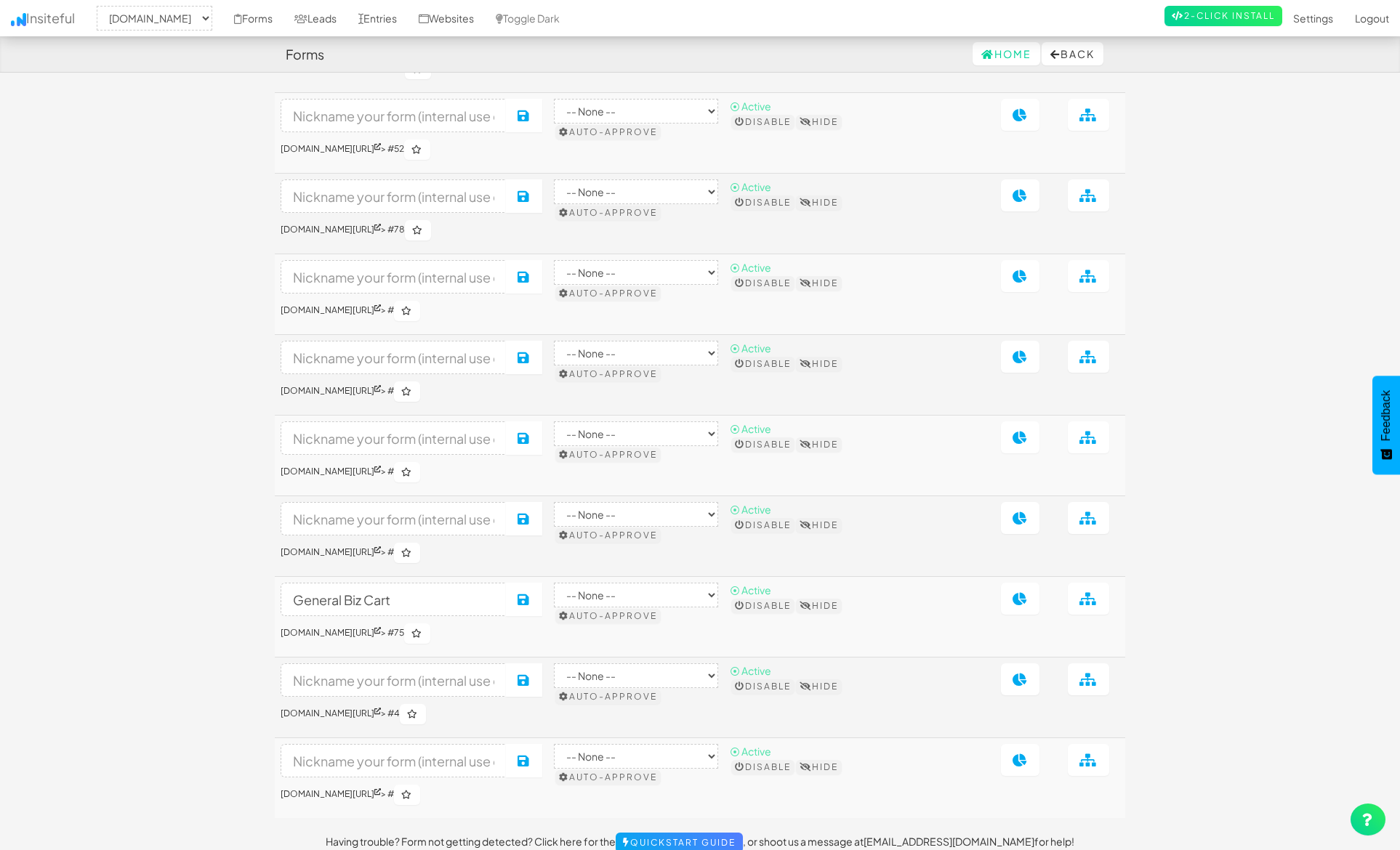
scroll to position [5899, 0]
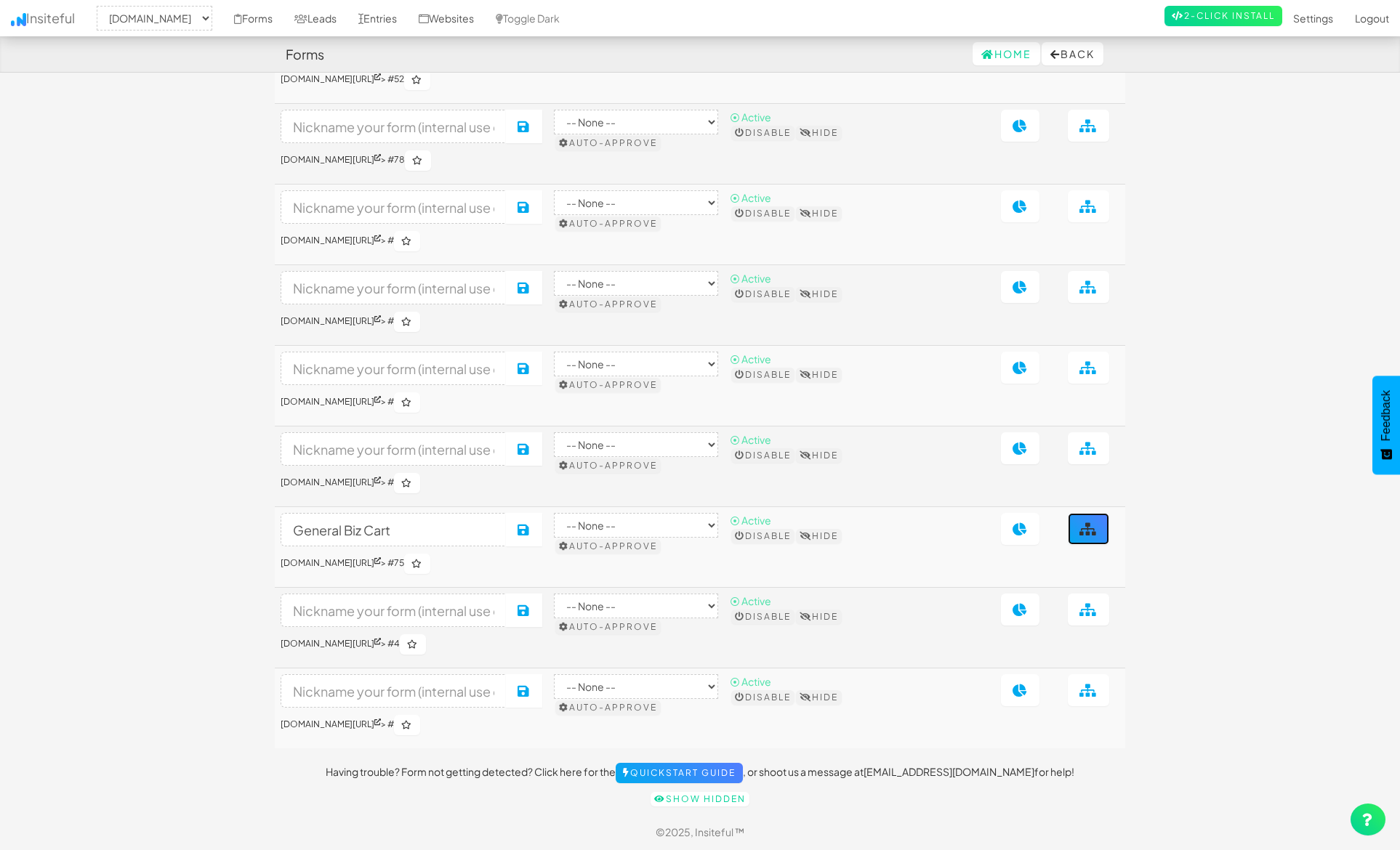
click at [1095, 530] on icon at bounding box center [1088, 529] width 18 height 13
click at [1086, 531] on icon at bounding box center [1088, 529] width 18 height 13
click at [719, 529] on select "-- None --" at bounding box center [636, 525] width 165 height 25
click at [649, 513] on select "-- None --" at bounding box center [636, 525] width 165 height 25
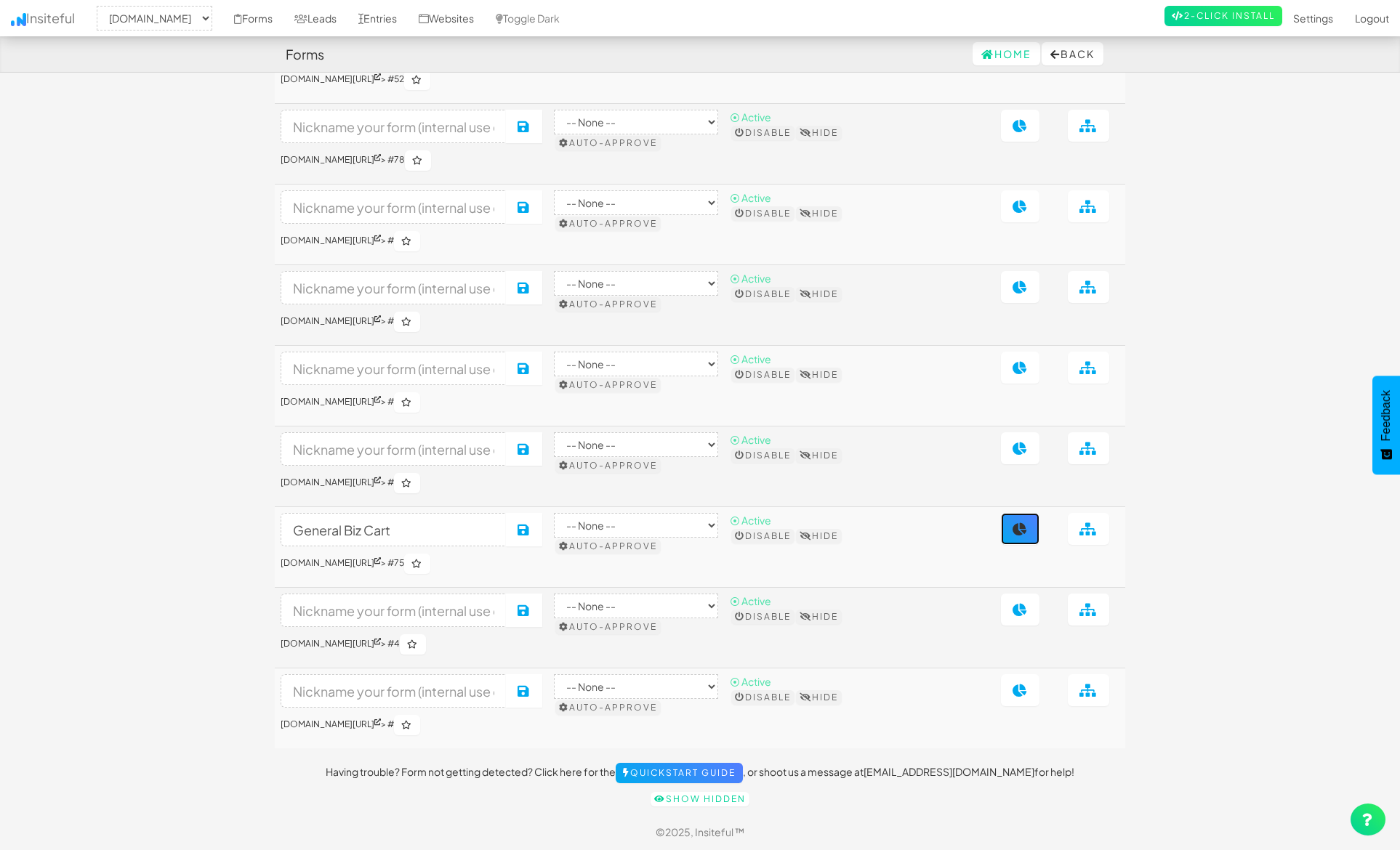
click at [1040, 529] on link at bounding box center [1020, 529] width 39 height 32
click at [1001, 513] on link at bounding box center [1020, 529] width 39 height 32
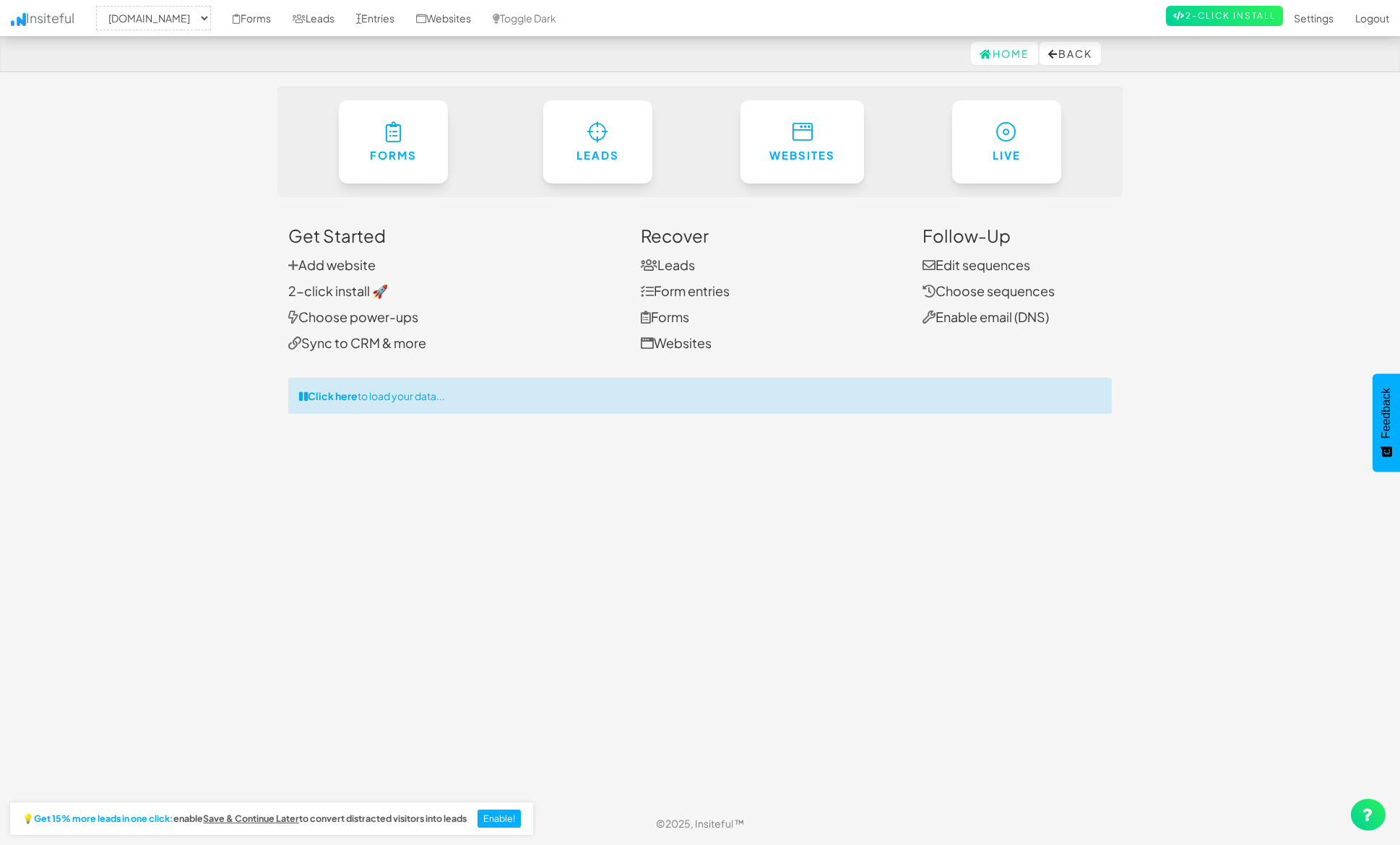
select select "1529"
click at [384, 177] on link "Forms" at bounding box center [393, 138] width 112 height 85
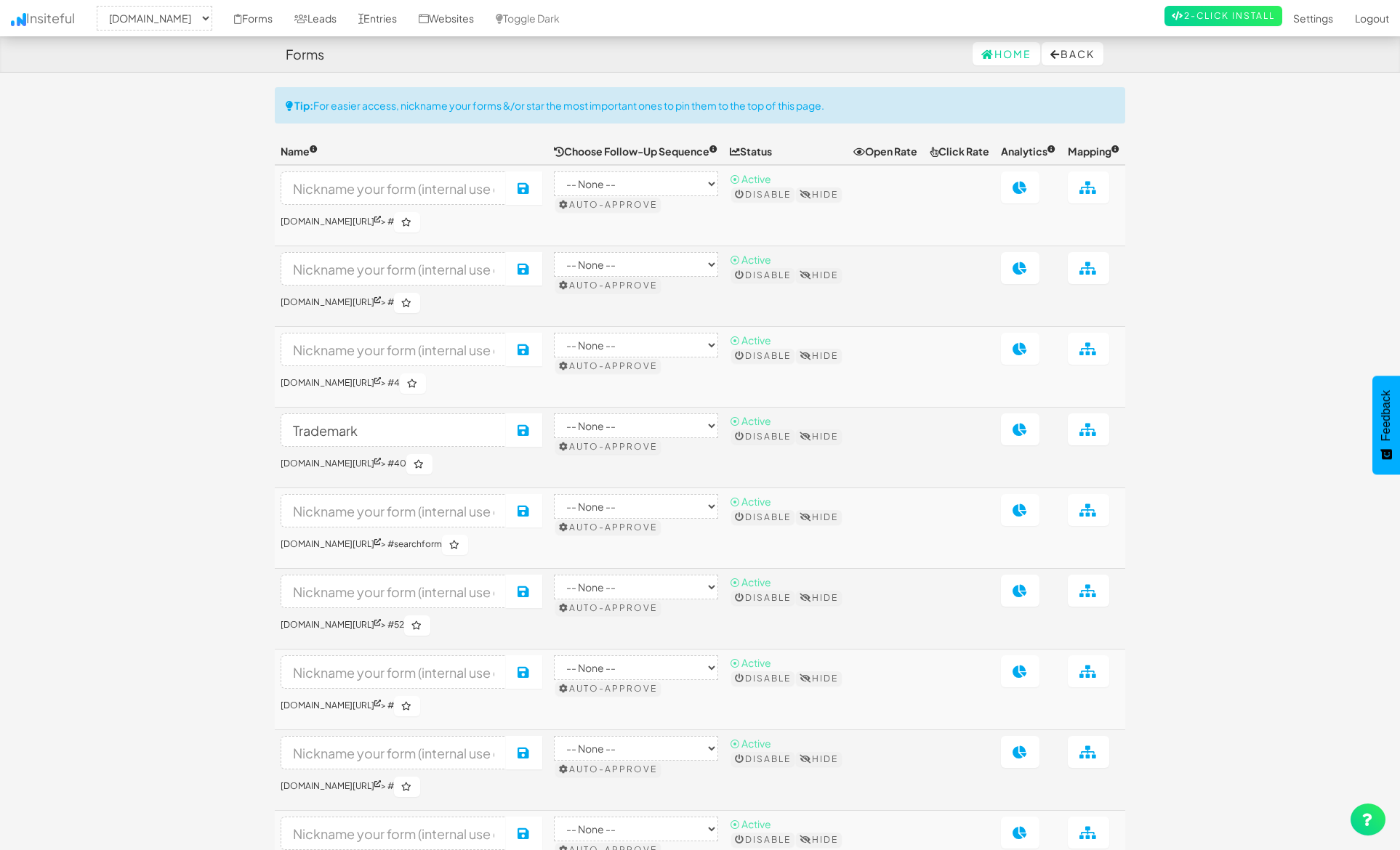
select select "1529"
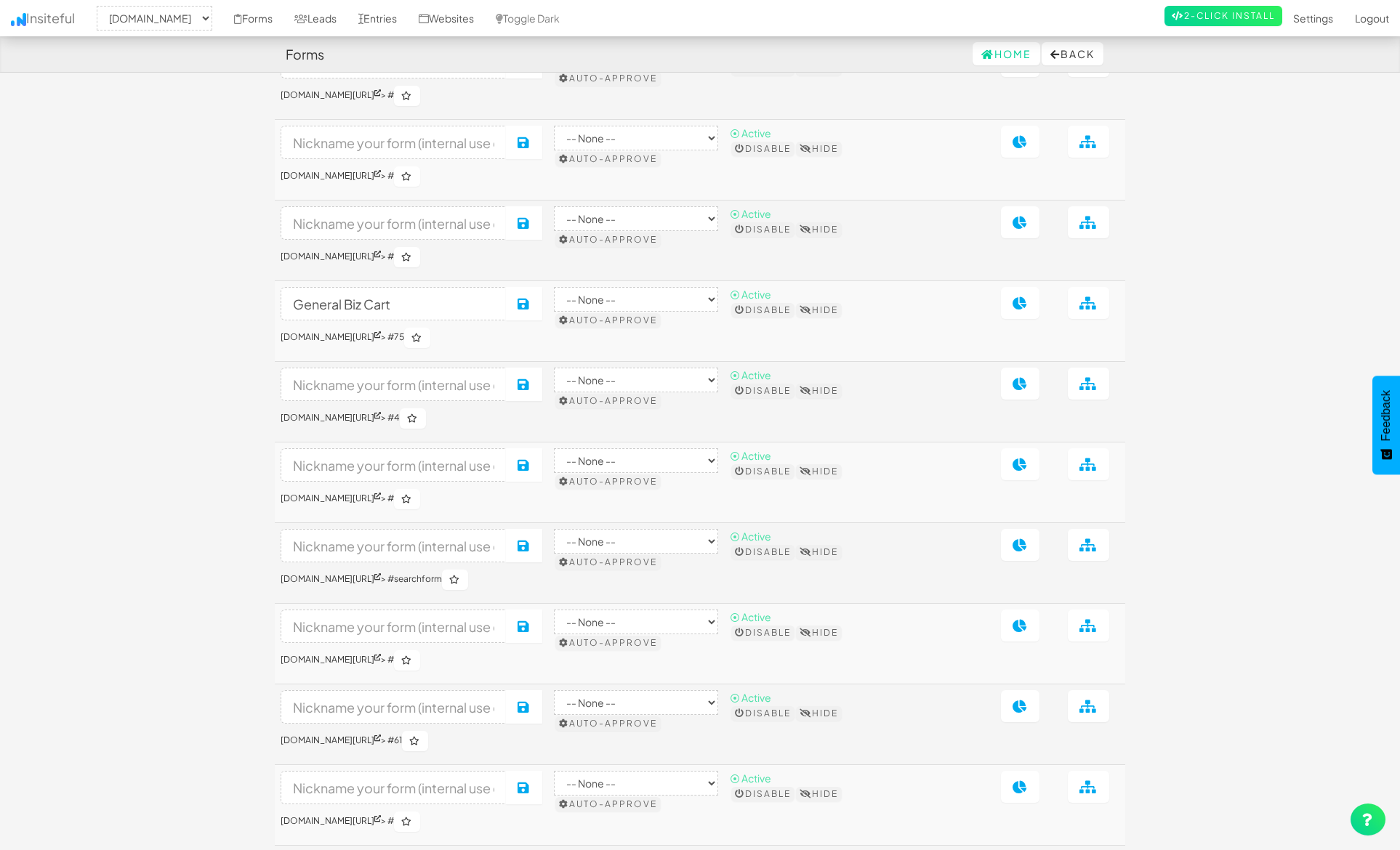
scroll to position [3915, 0]
click at [1092, 313] on icon at bounding box center [1088, 306] width 18 height 13
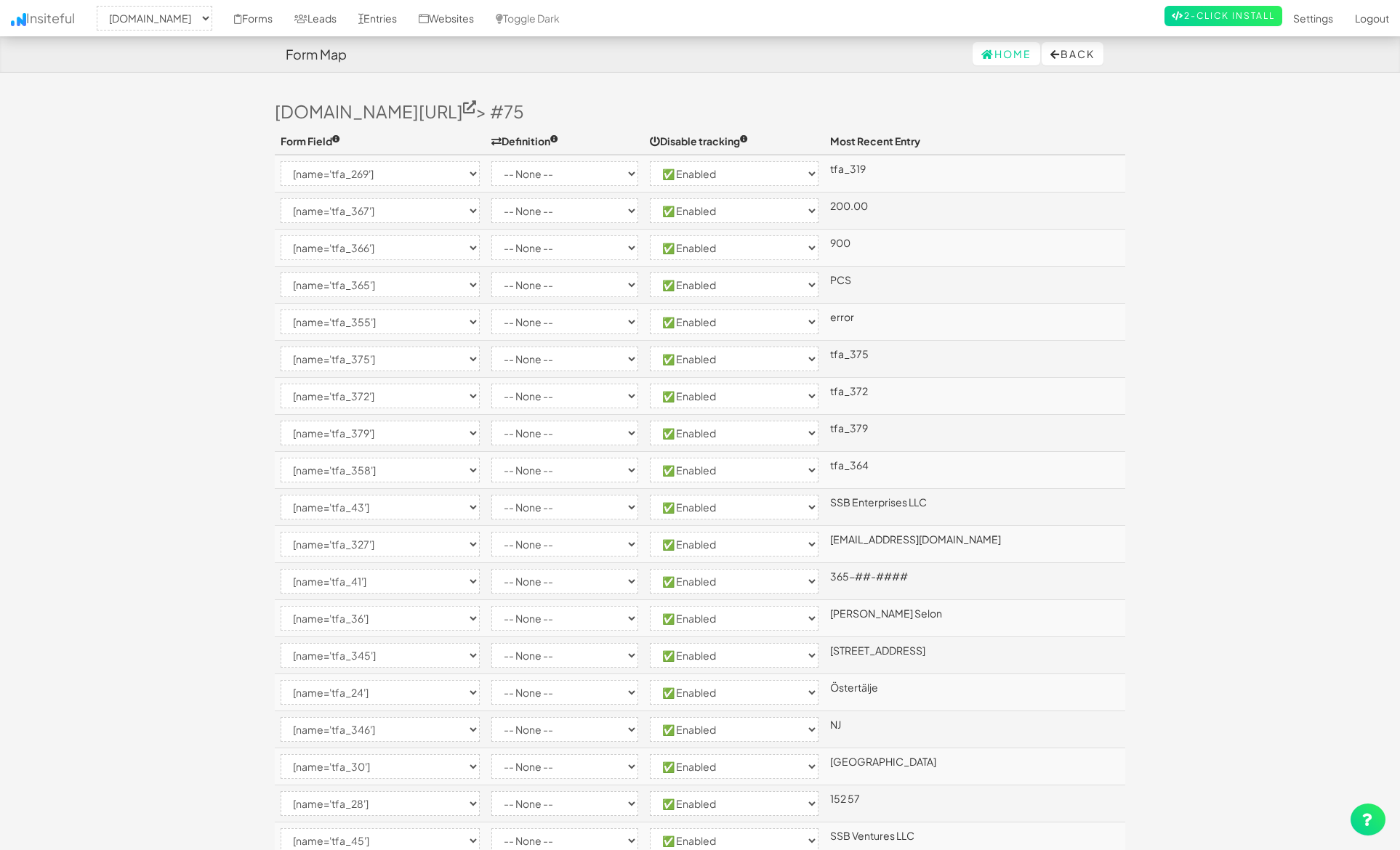
select select "1529"
select select "[name='tfa_269']"
select select "enabled"
select select "[name='tfa_367']"
select select "enabled"
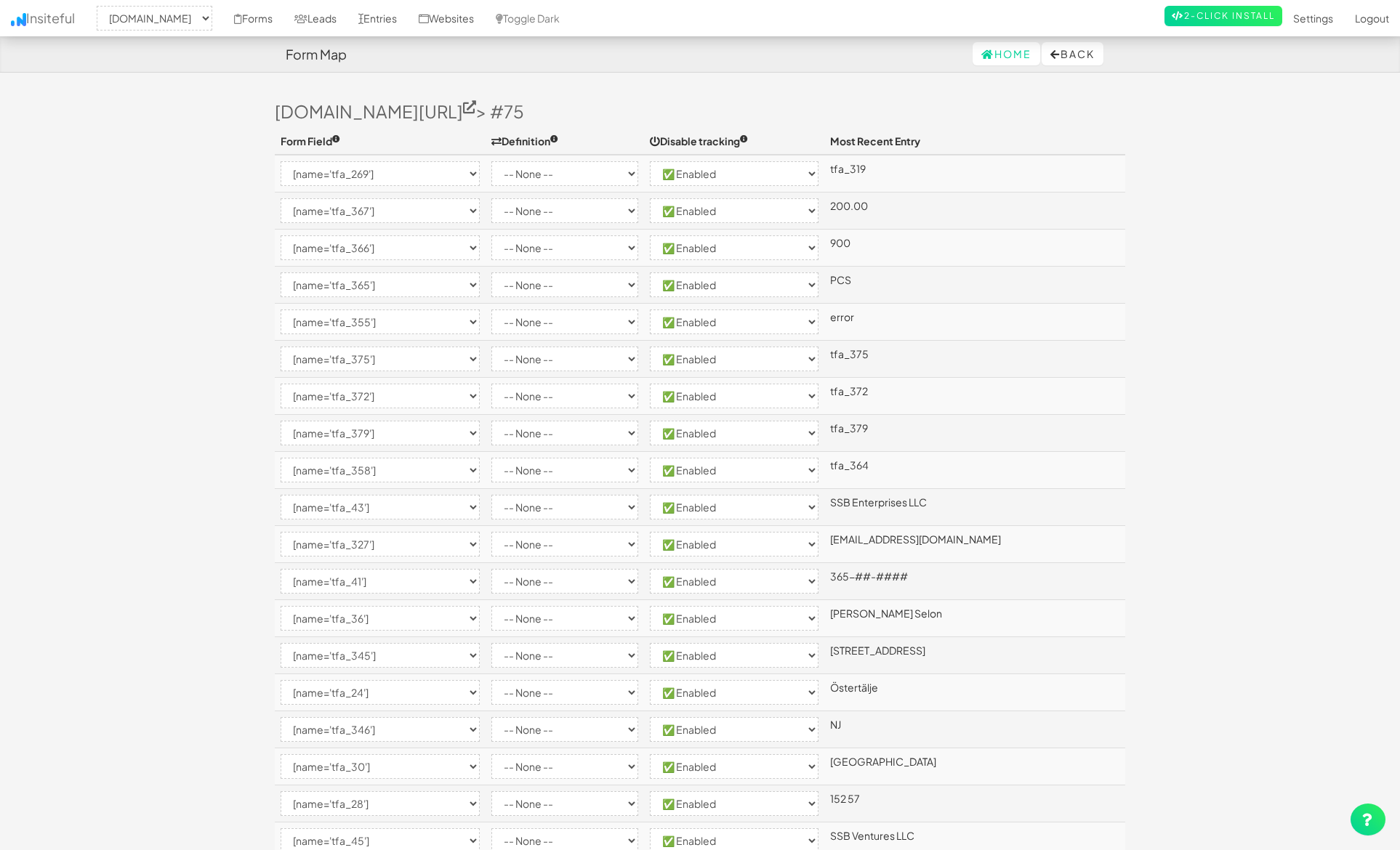
select select "[name='tfa_366']"
select select "enabled"
select select "[name='tfa_365']"
select select "enabled"
select select "[name='tfa_355']"
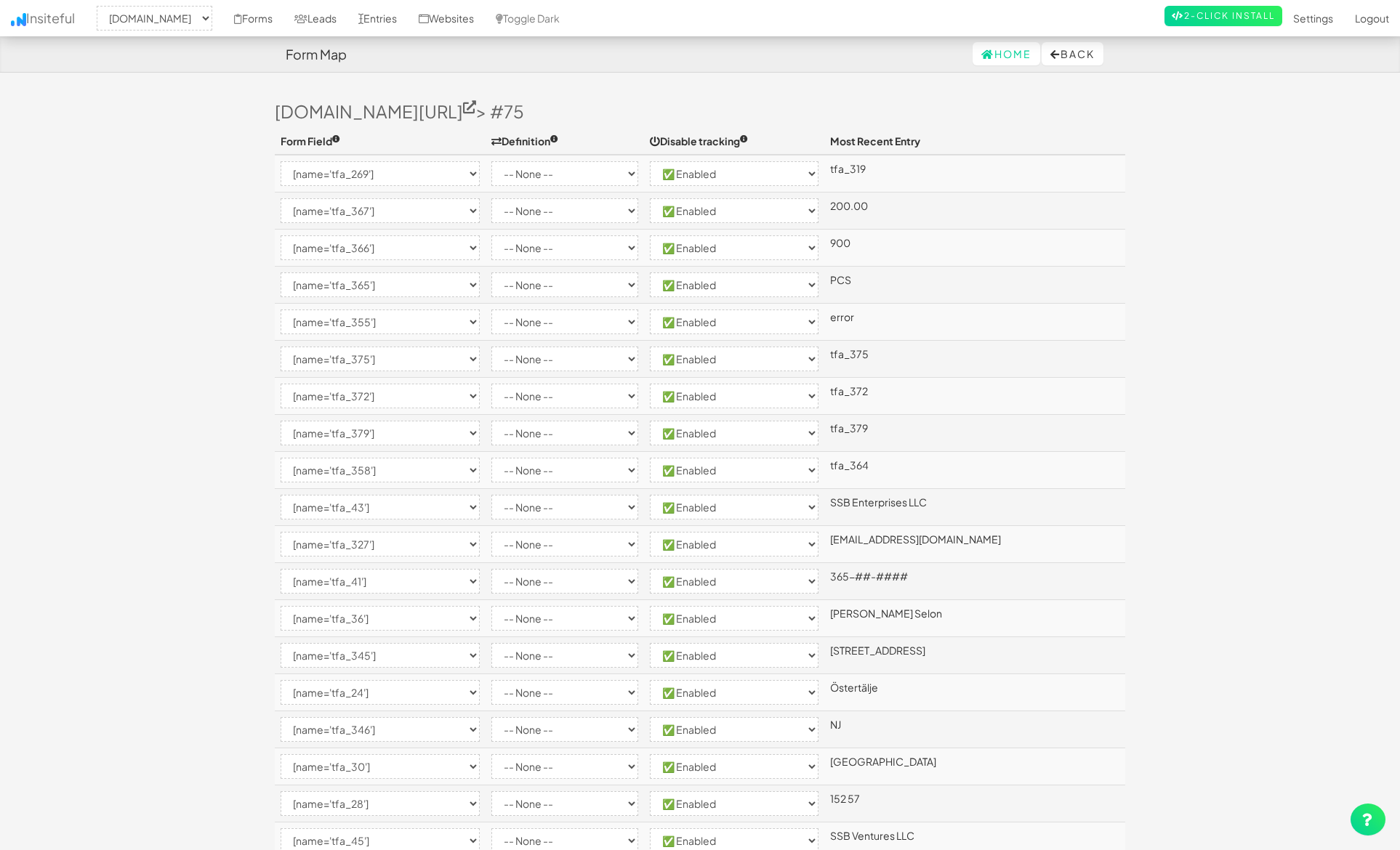
select select "enabled"
select select "[name='tfa_375']"
select select "enabled"
select select "[name='tfa_372']"
select select "enabled"
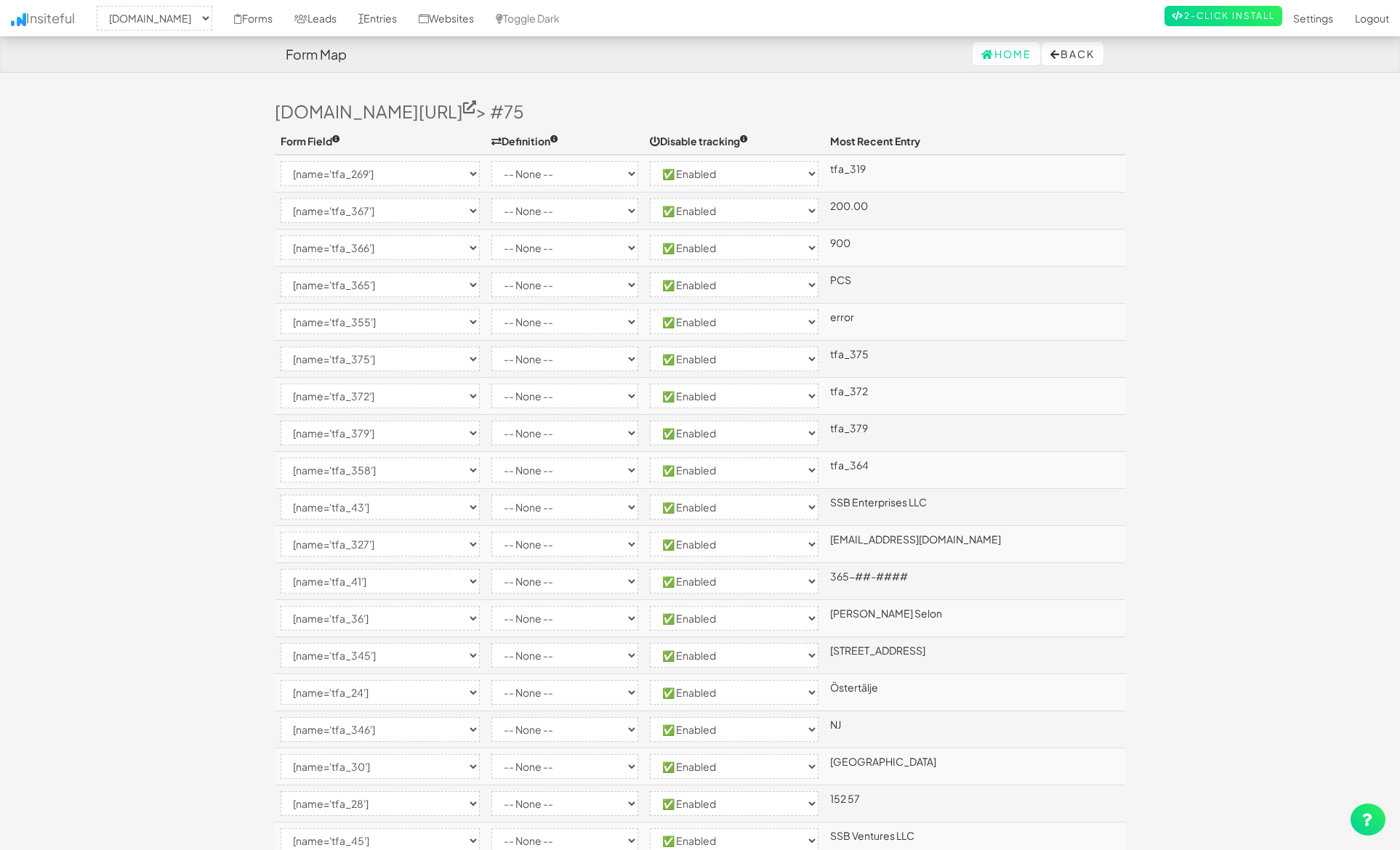
select select "[name='tfa_379']"
select select "enabled"
select select "[name='tfa_358']"
select select "enabled"
select select "[name='tfa_43']"
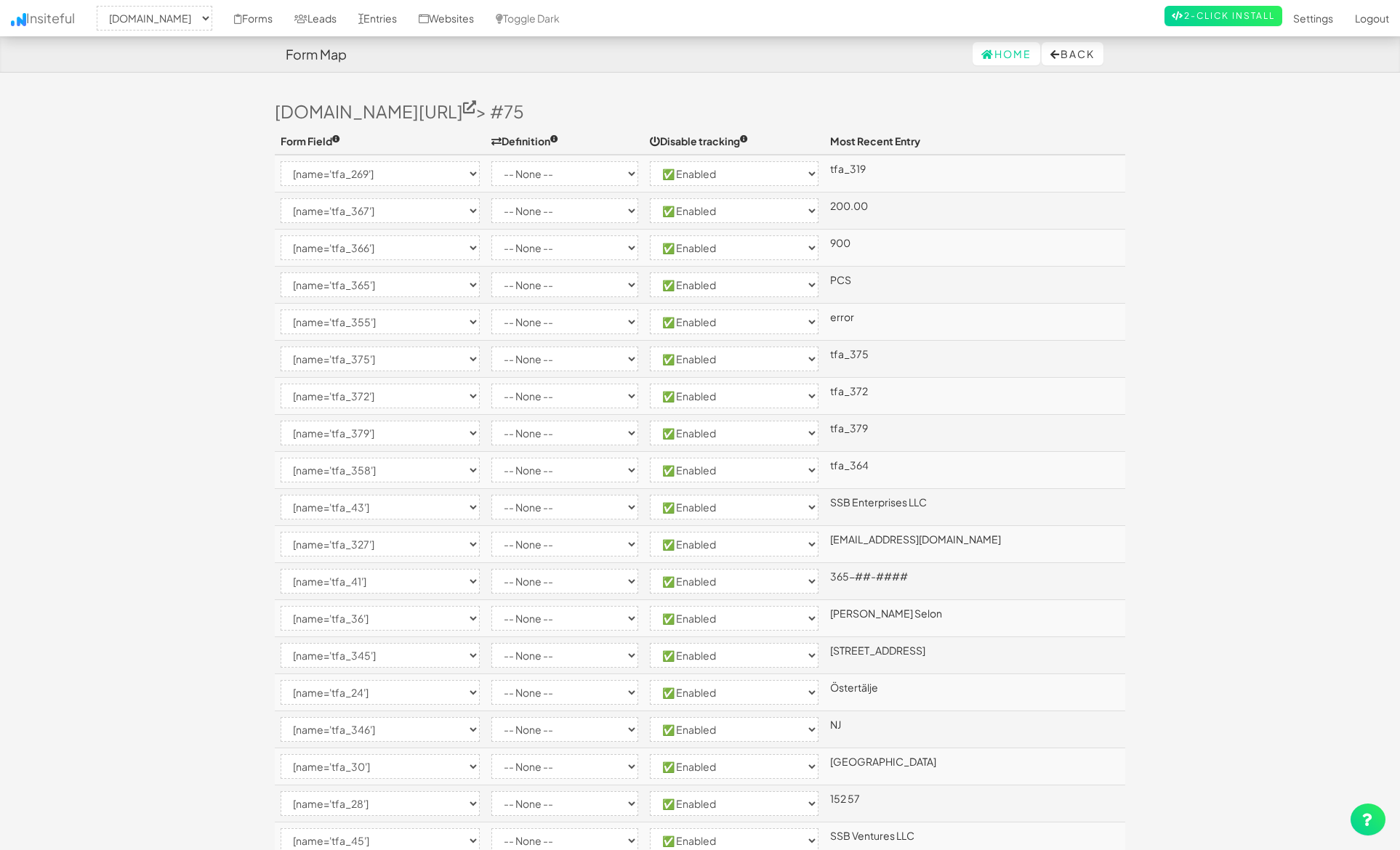
select select "enabled"
select select "[name='tfa_327']"
select select "enabled"
select select "[name='tfa_41']"
select select "enabled"
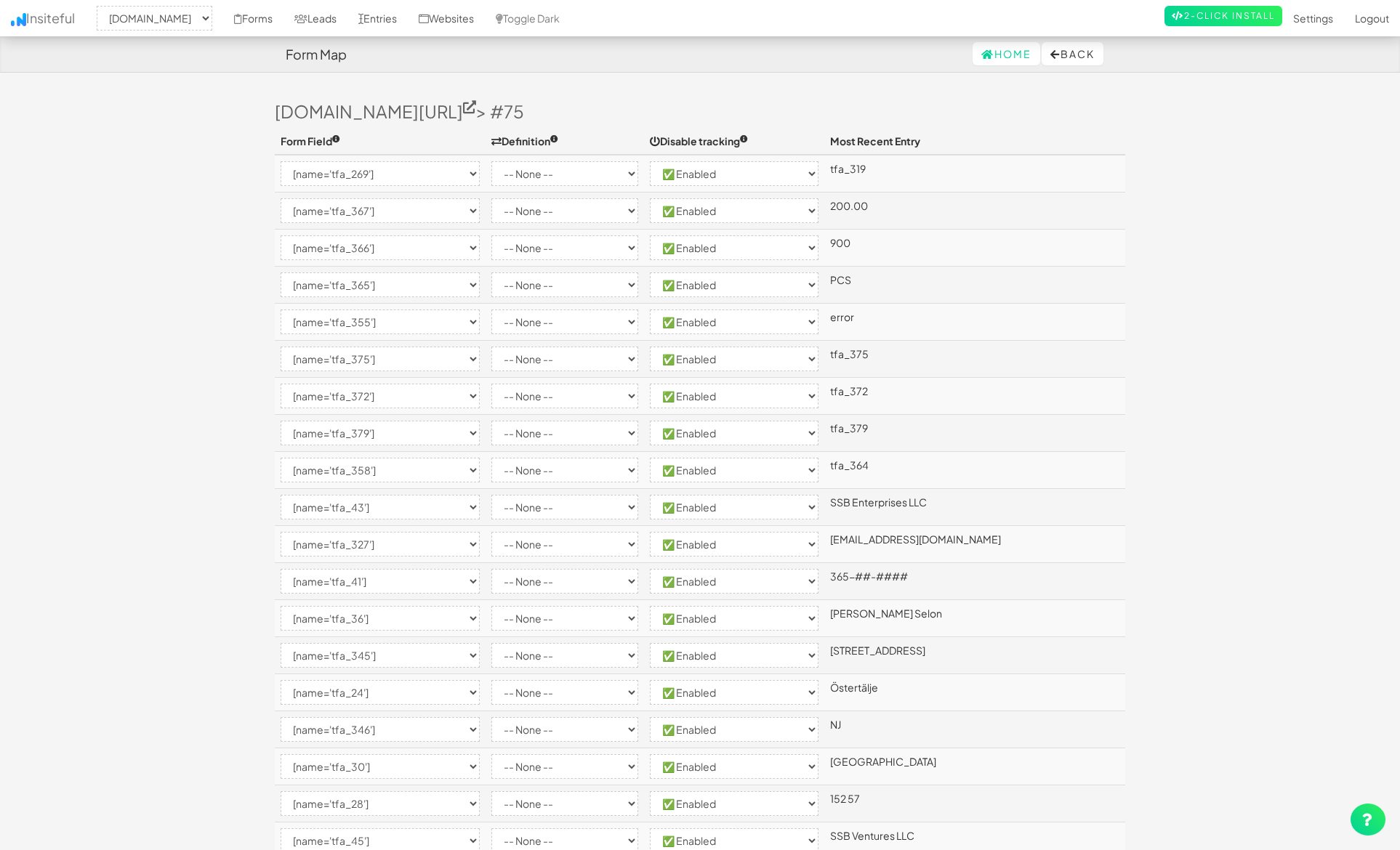
select select "[name='tfa_36']"
select select "enabled"
select select "[name='tfa_345']"
select select "enabled"
select select "[name='tfa_24']"
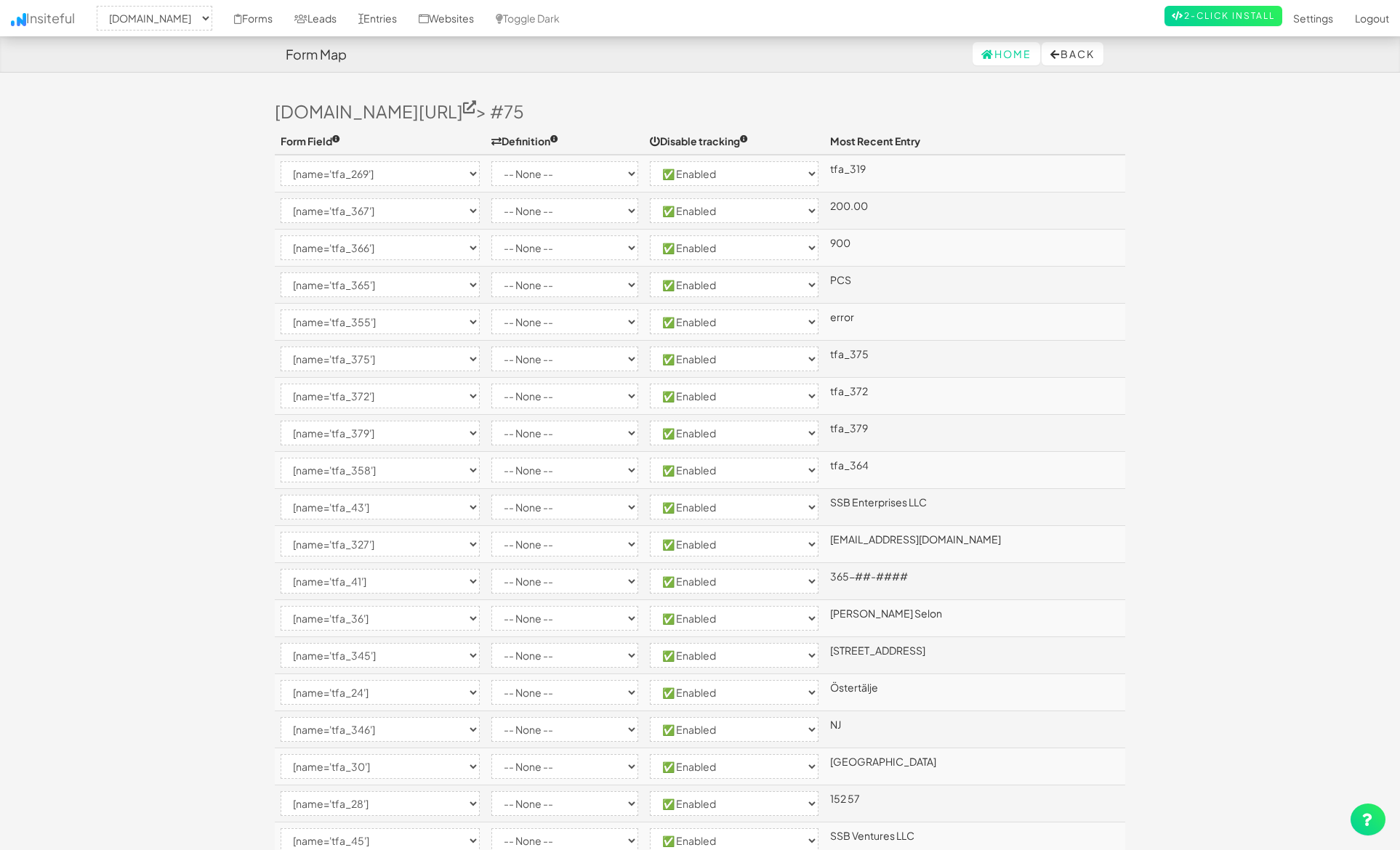
select select "enabled"
select select "[name='tfa_346']"
select select "enabled"
select select "[name='tfa_30']"
select select "enabled"
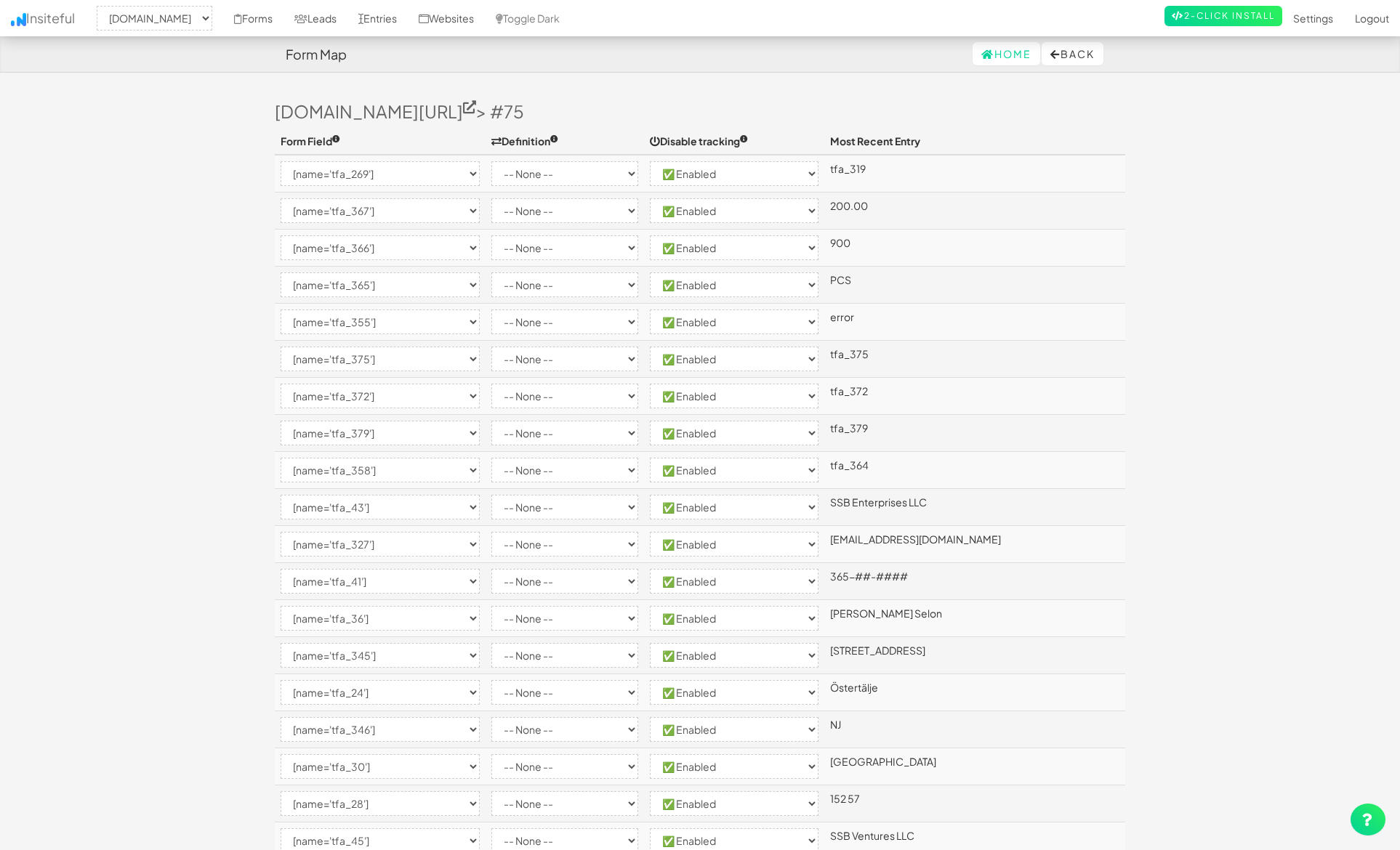
select select "[name='tfa_28']"
select select "enabled"
select select "[name='tfa_45']"
select select "enabled"
select select "[name='tfa_334']"
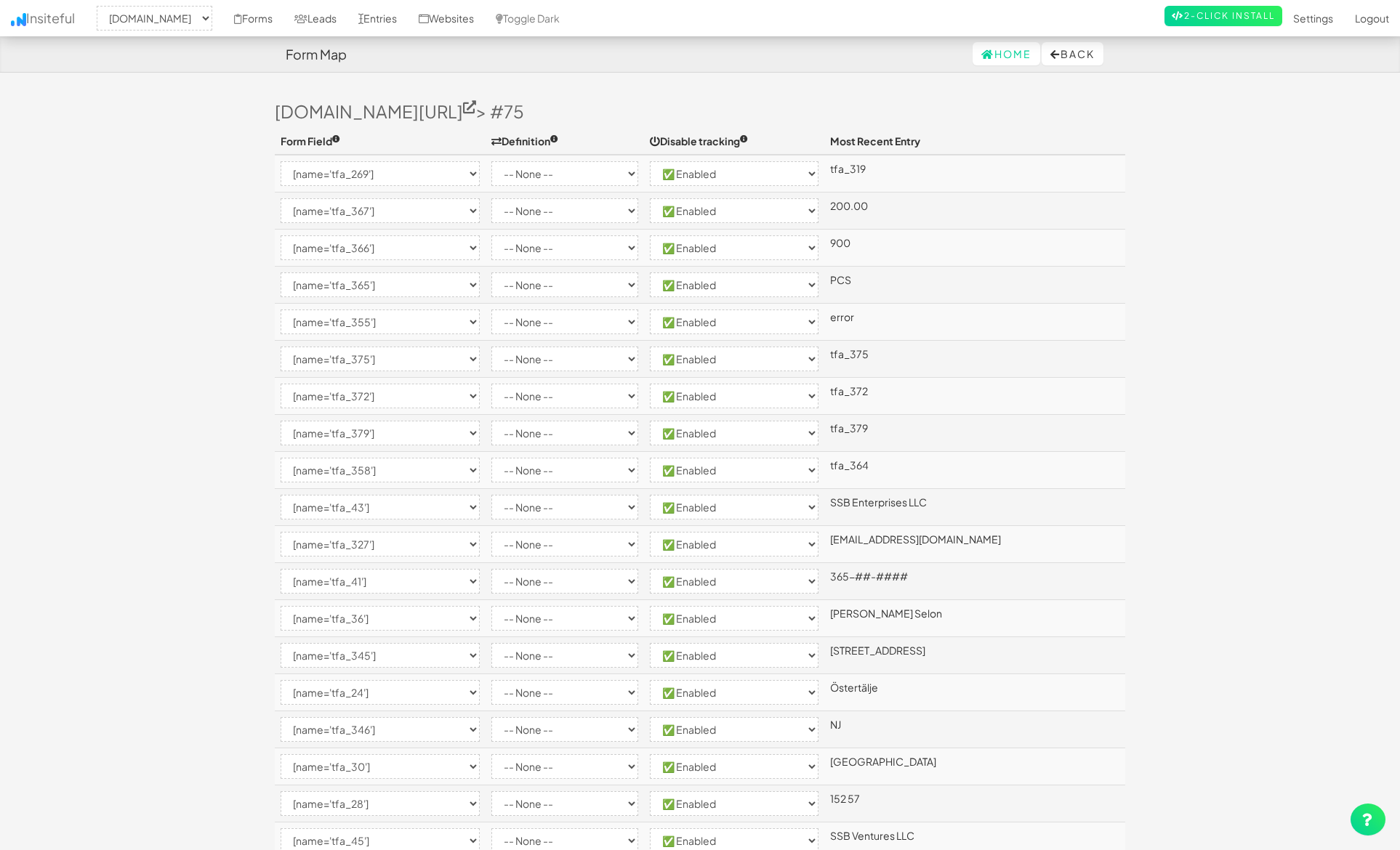
select select "enabled"
select select "[name='tfa_16']"
select select "enabled"
select select "[name='tfa_18']"
select select "enabled"
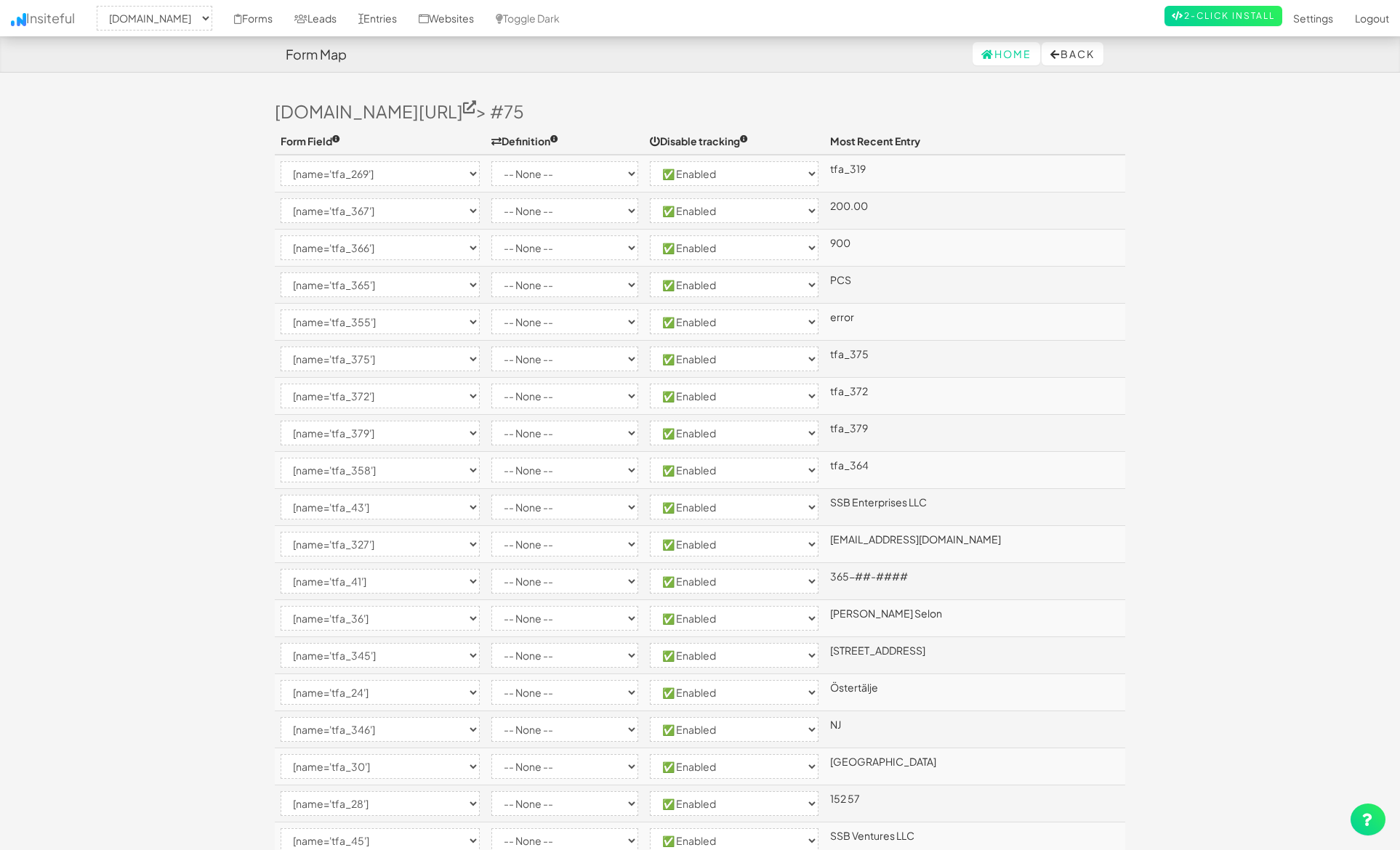
select select "[name='tfa_357']"
select select "enabled"
select select "[name='tfa_9']"
select select "enabled"
select select "[name='tfa_14']"
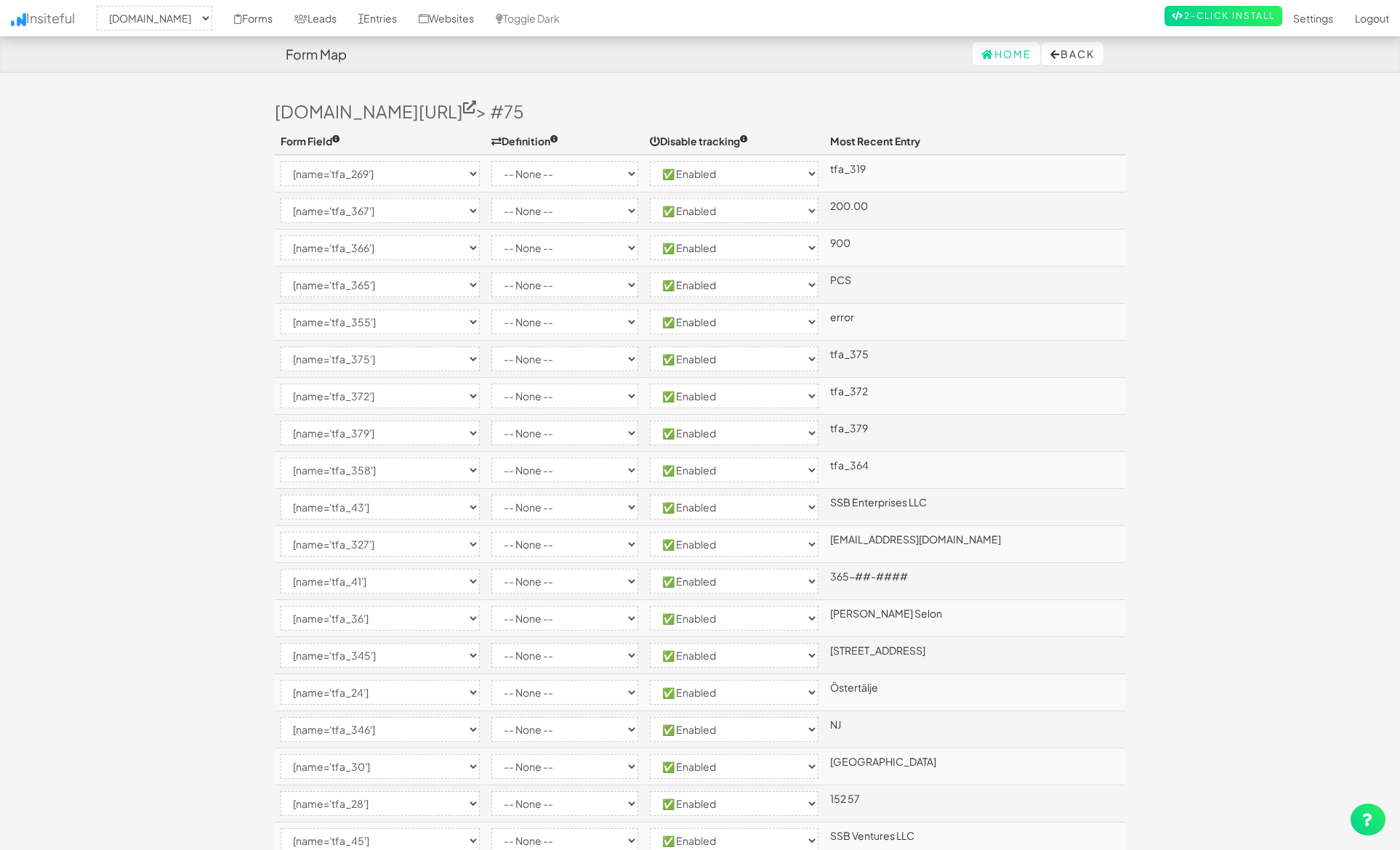
select select "enabled"
select select "[name='tfa_4']"
select select "enabled"
select select "[name='tfa_49']"
select select "enabled"
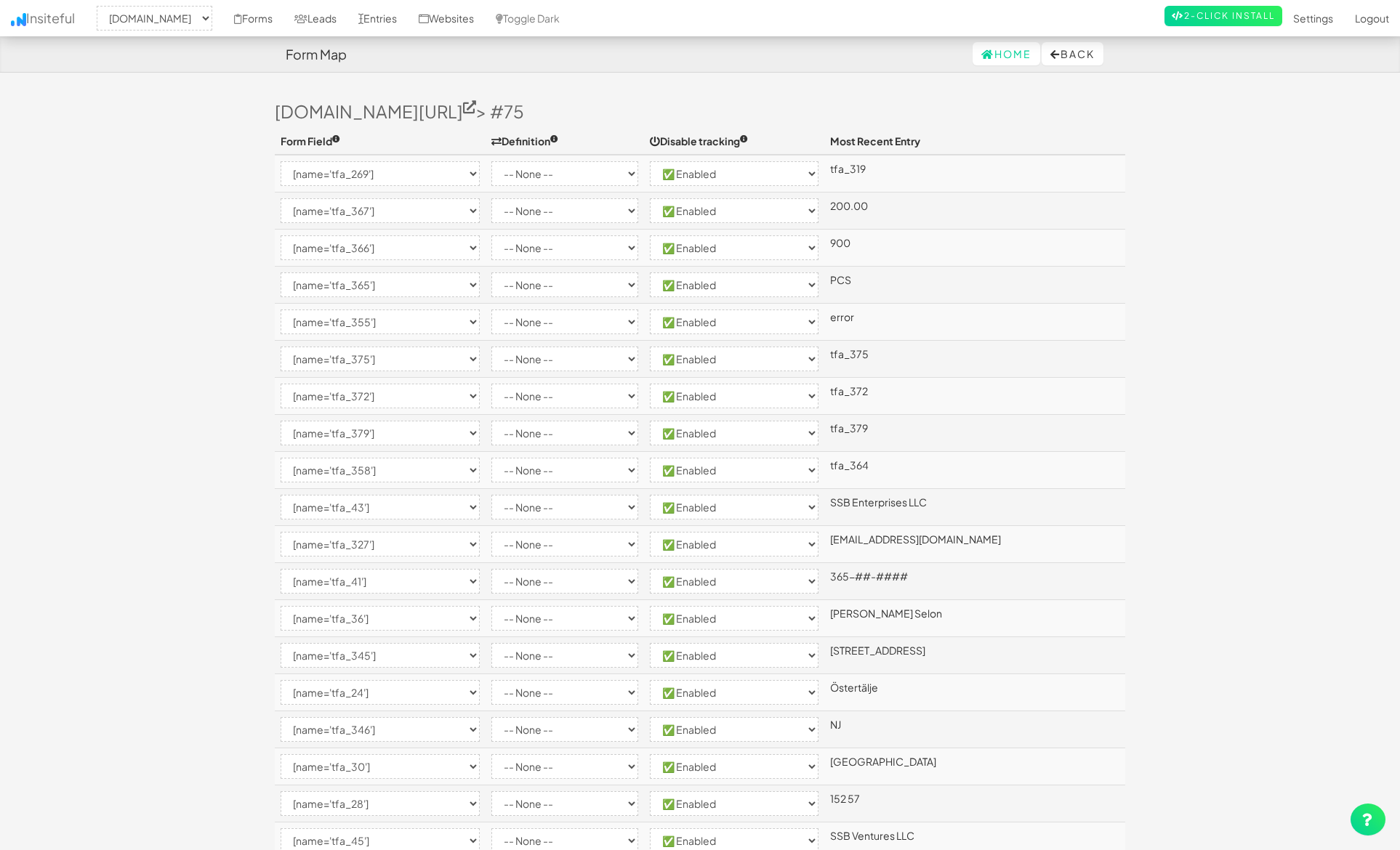
select select "[name='tfa_343']"
select select "enabled"
select select "[name='tfa_10']"
select select "enabled"
select select "[name='tfa_12']"
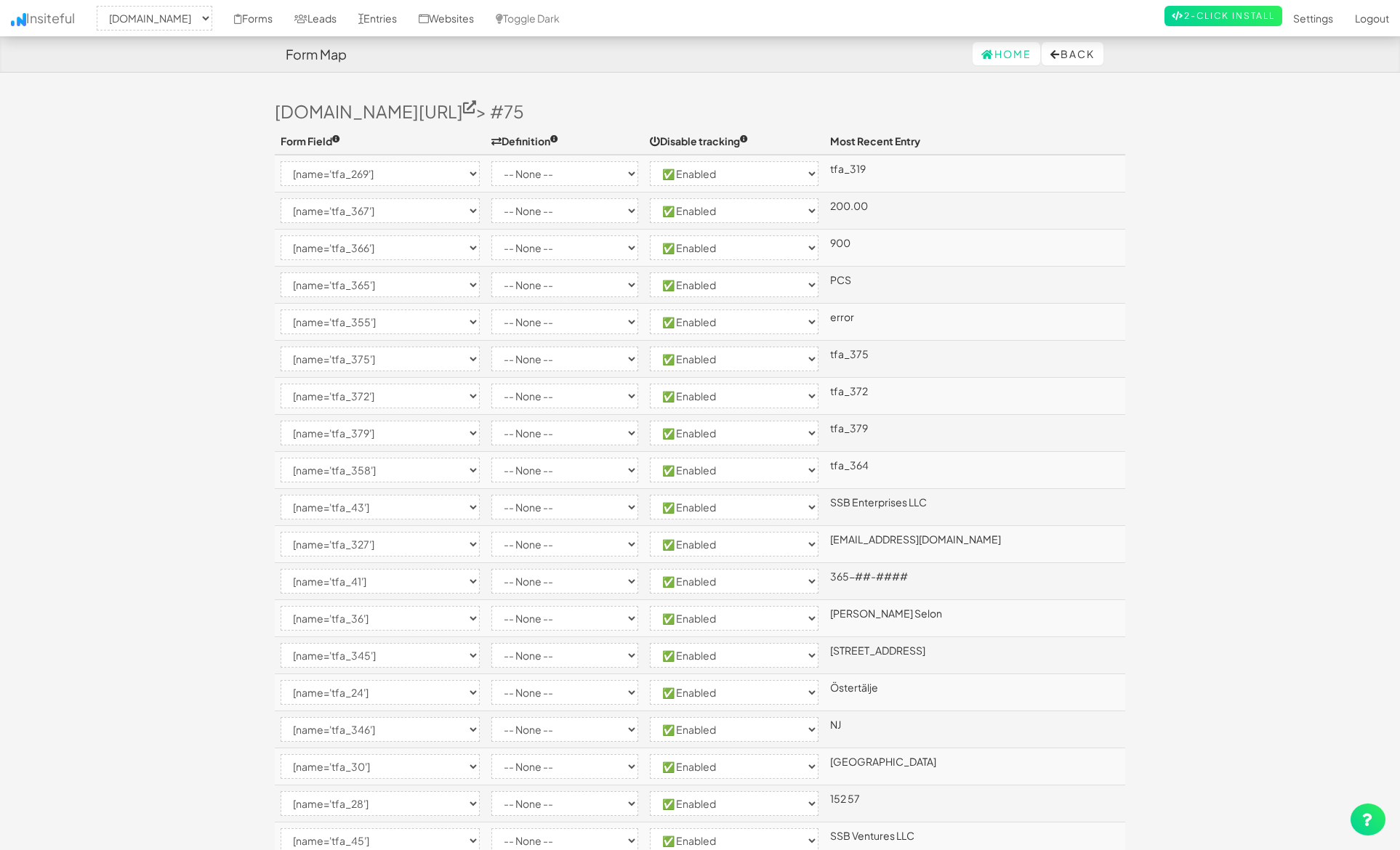
select select "enabled"
select select "[name='tfa_52']"
select select "enabled"
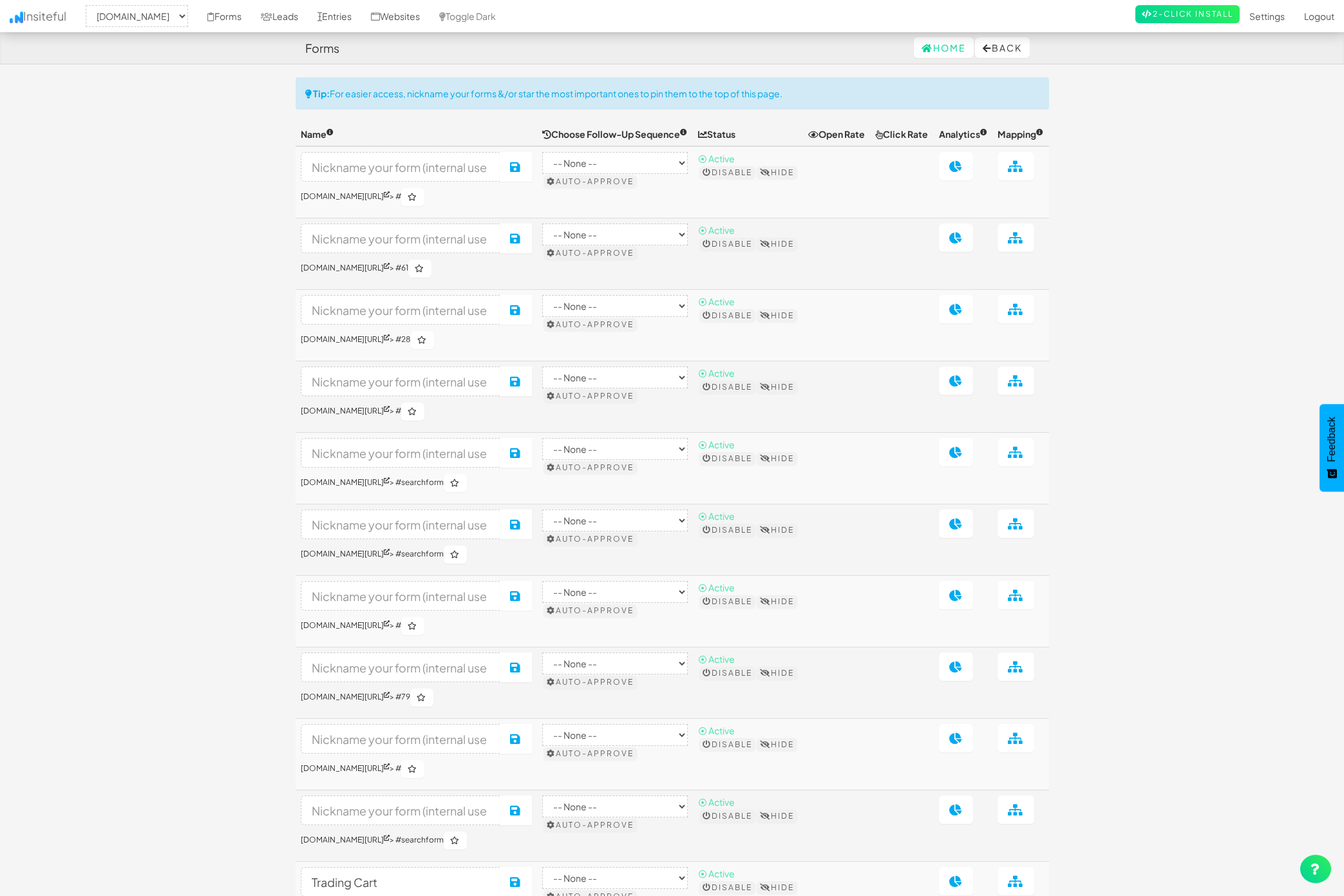
select select "1529"
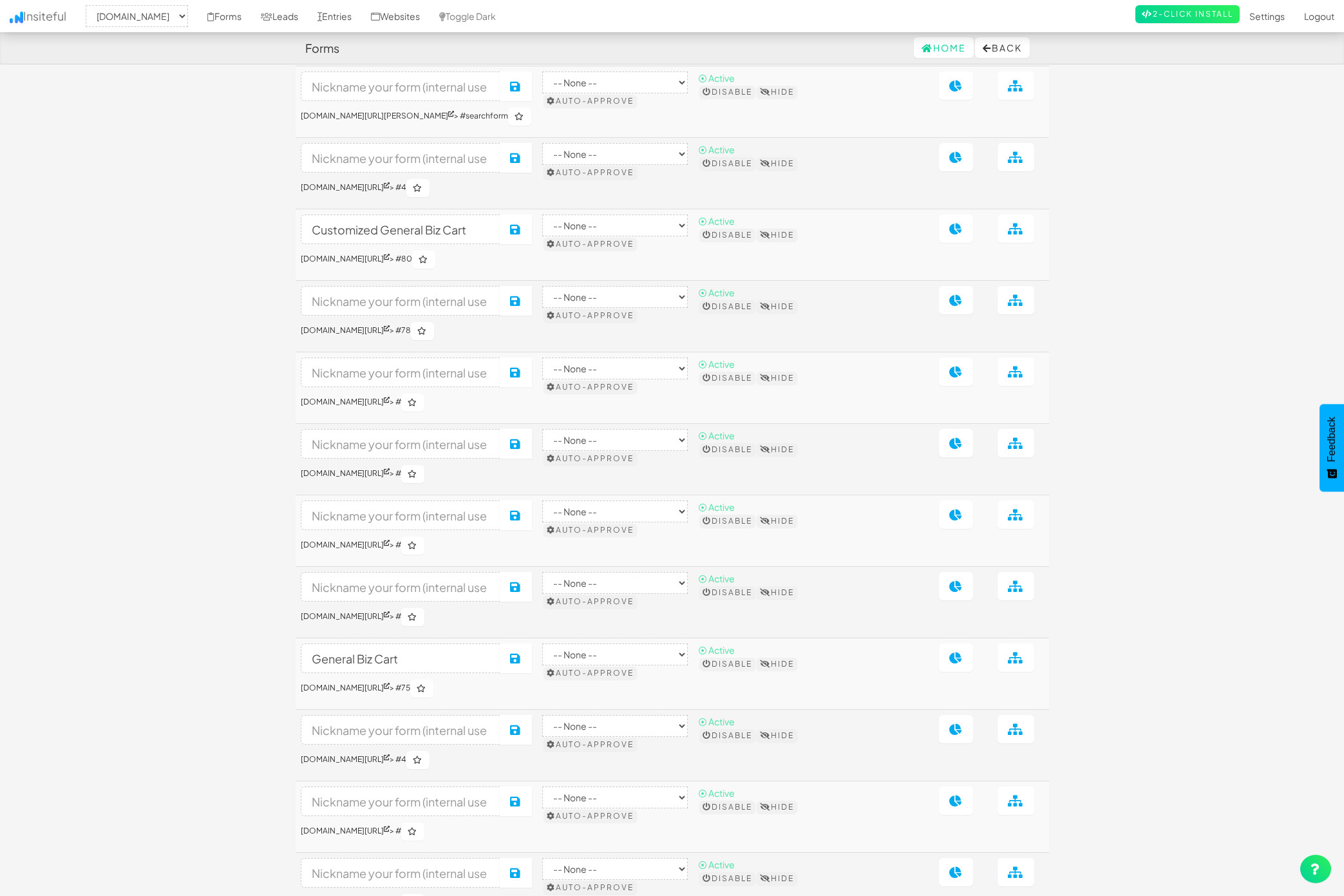
scroll to position [1797, 0]
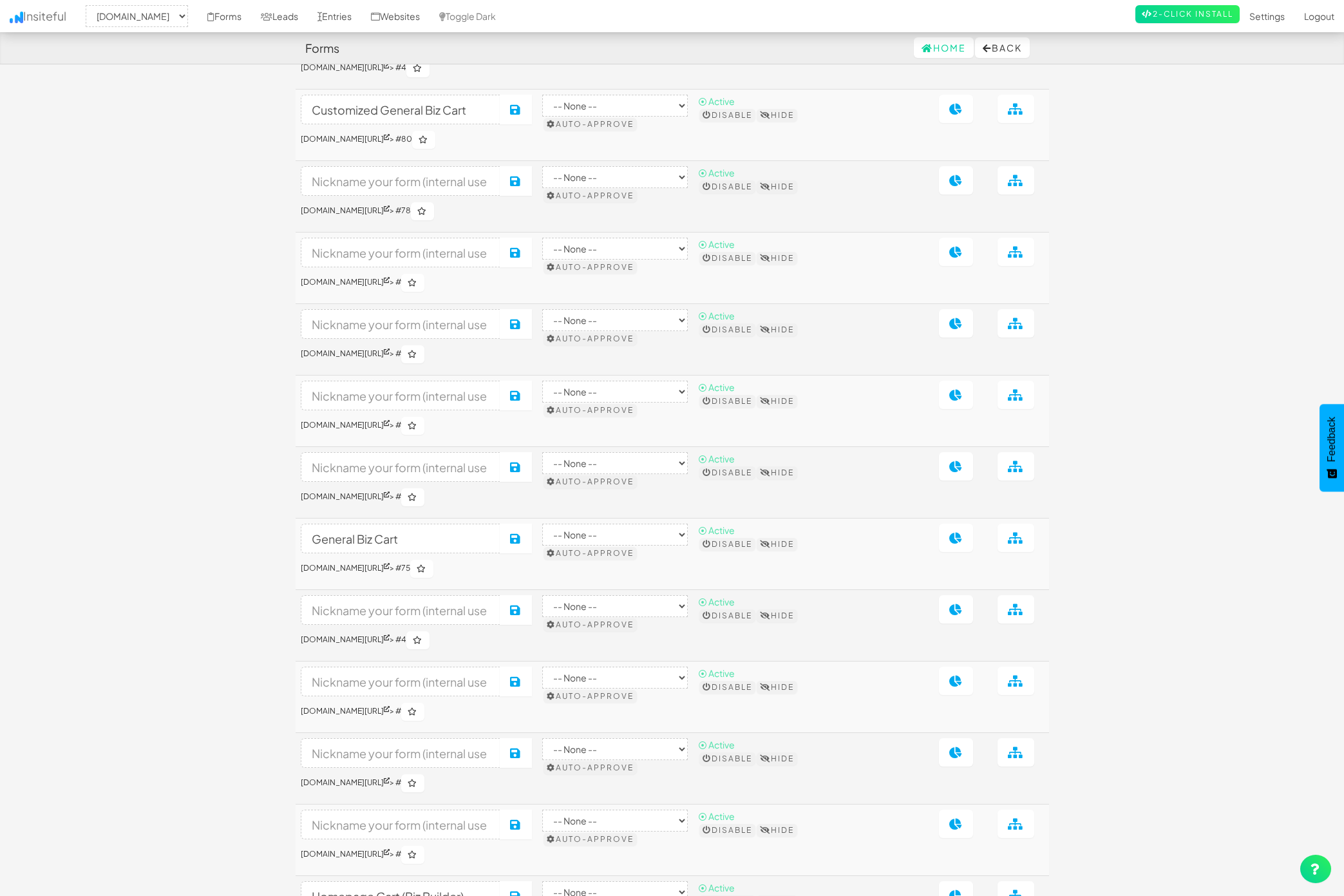
scroll to position [1919, 0]
click at [959, 541] on icon at bounding box center [956, 535] width 14 height 11
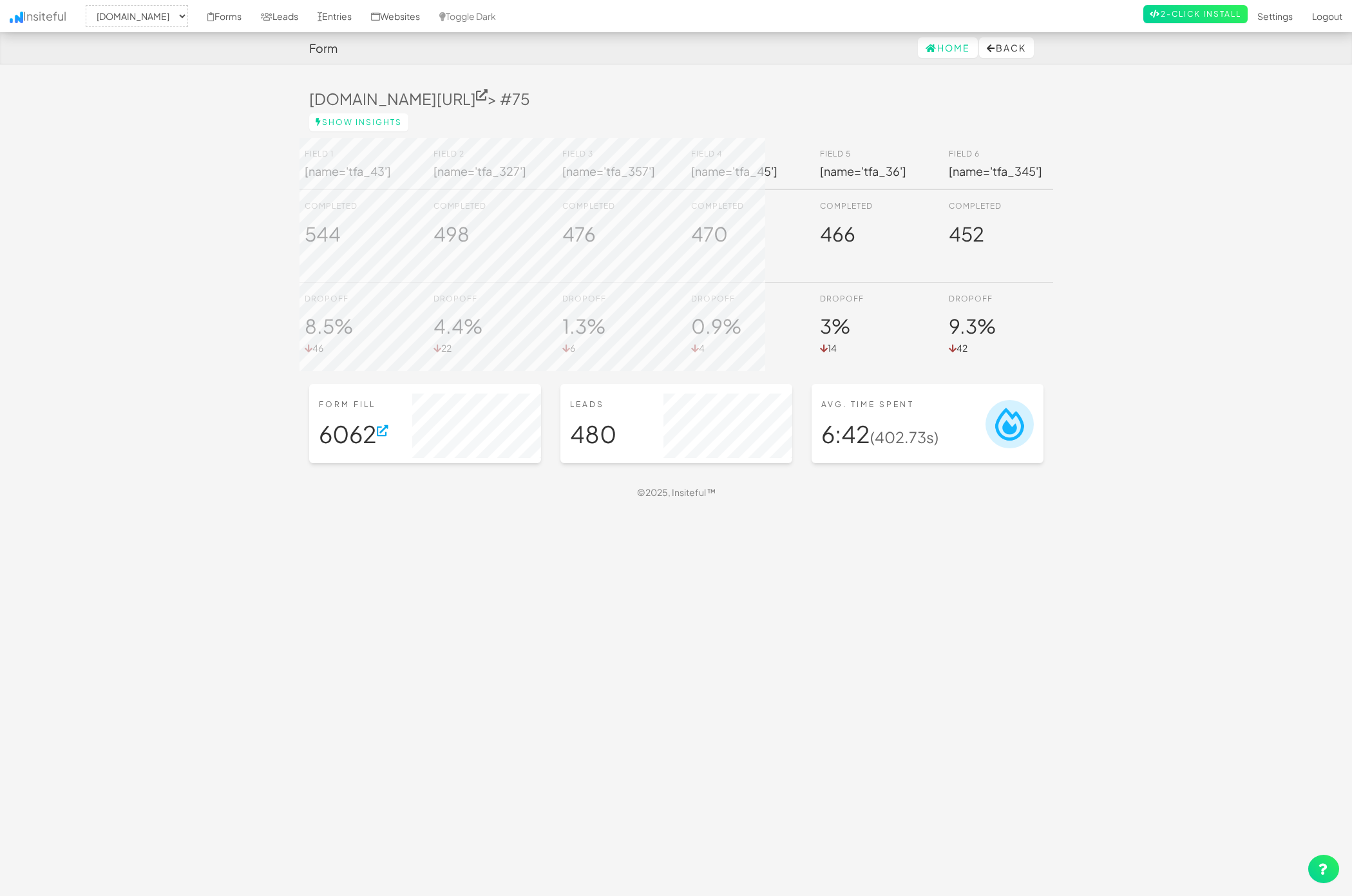
select select "1529"
drag, startPoint x: 774, startPoint y: 414, endPoint x: 799, endPoint y: 428, distance: 28.7
click at [774, 408] on h6 "Leads" at bounding box center [676, 404] width 212 height 8
click at [860, 443] on h1 "6:42 (402.73s)" at bounding box center [928, 434] width 212 height 26
click at [1039, 430] on div "Avg. Time Spent 6:42 (402.73s)" at bounding box center [928, 424] width 232 height 79
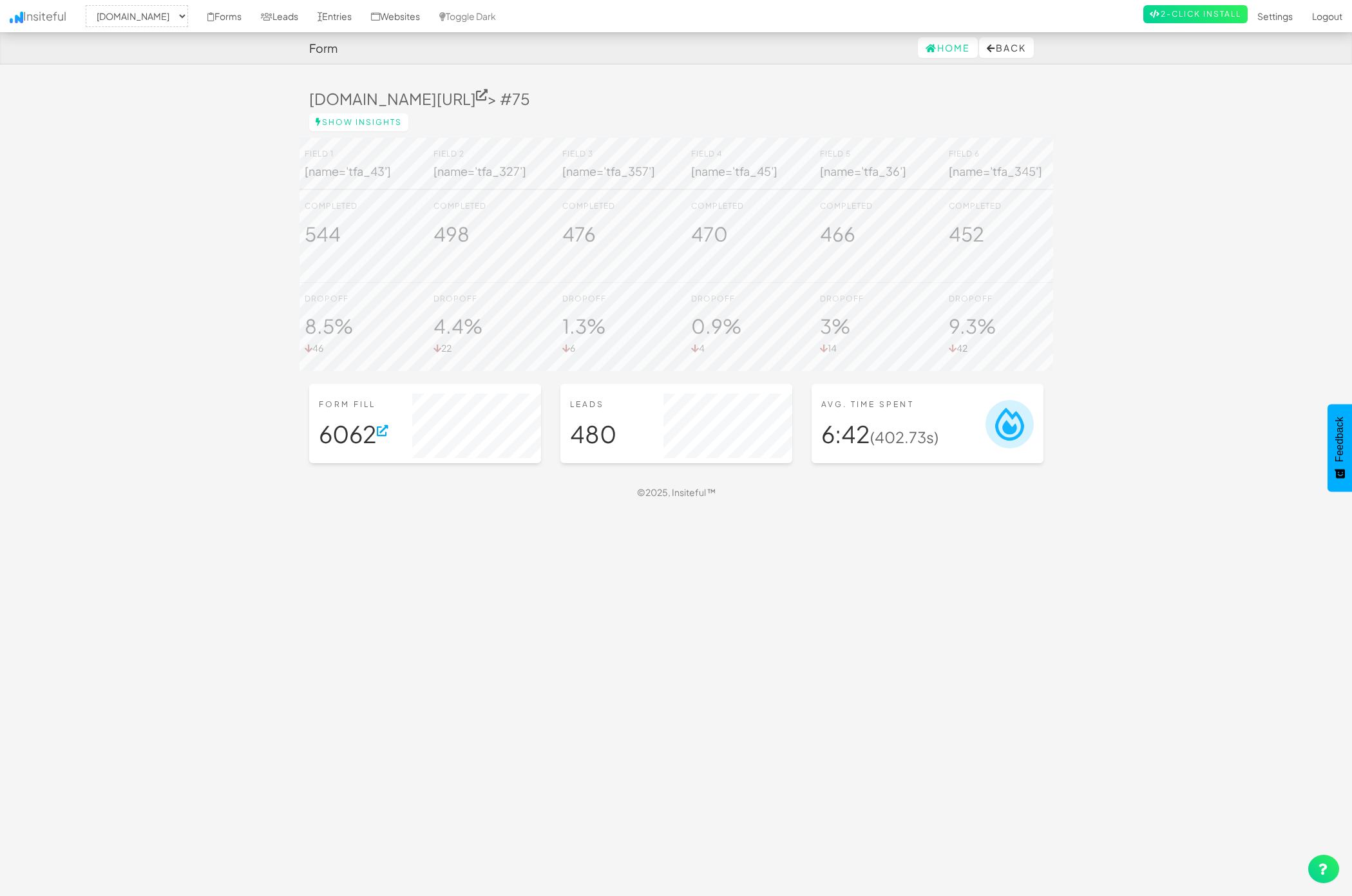
click at [195, 125] on body "Form Home Back Toggle navigation Insiteful -- None -- www.primecorporateservice…" at bounding box center [676, 419] width 1352 height 839
click at [387, 436] on icon at bounding box center [382, 430] width 11 height 11
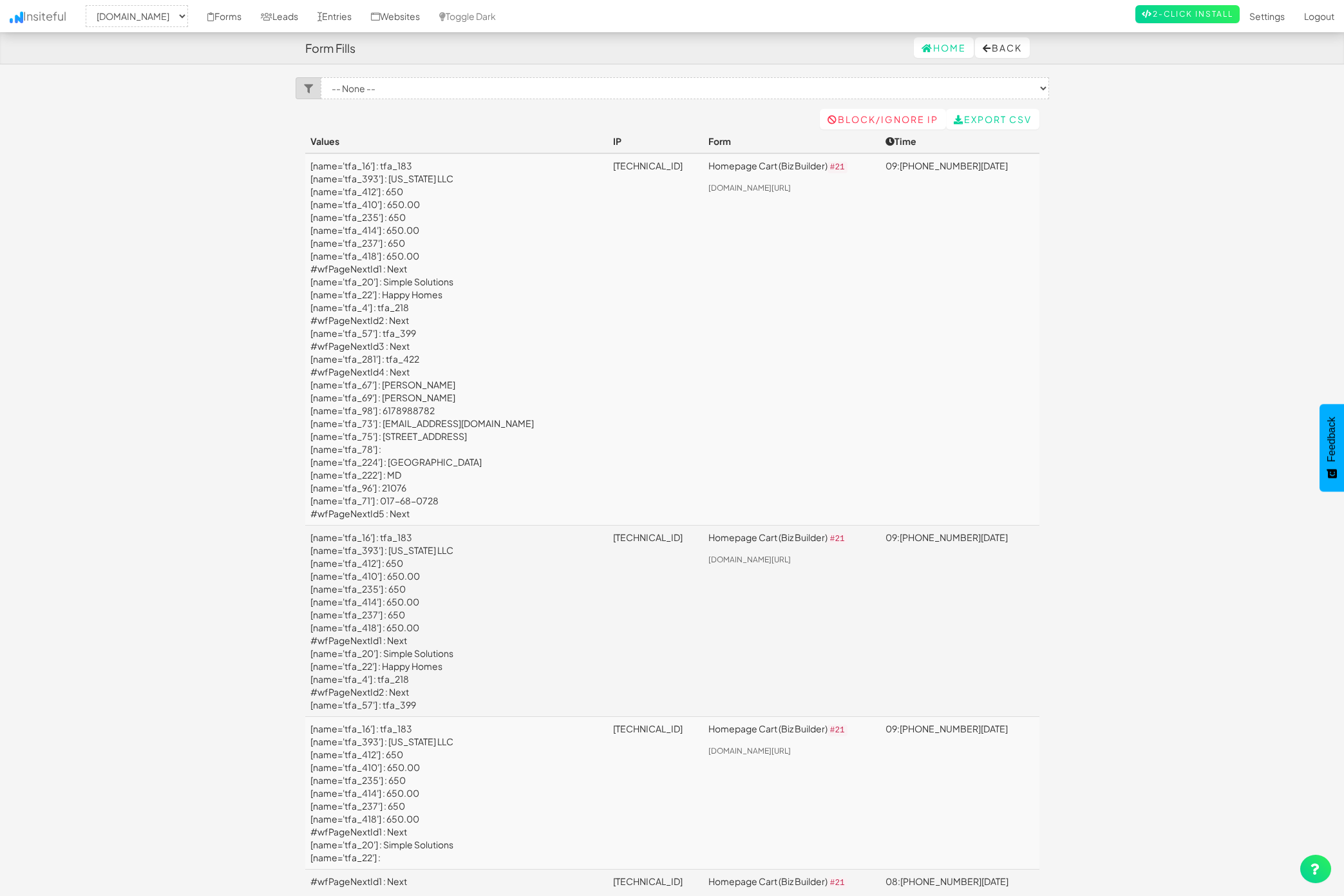
select select "1529"
click at [421, 83] on select "-- None -- Homepage Cart (Biz Builder) ([DOMAIN_NAME][URL]) Homepage Cart (Biz …" at bounding box center [685, 88] width 728 height 22
click at [436, 85] on select "-- None -- Homepage Cart (Biz Builder) ([DOMAIN_NAME][URL]) Homepage Cart (Biz …" at bounding box center [685, 88] width 728 height 22
click at [498, 94] on select "-- None -- Homepage Cart (Biz Builder) ([DOMAIN_NAME][URL]) Homepage Cart (Biz …" at bounding box center [685, 88] width 728 height 22
select select "f6855bee7e97039.65139773"
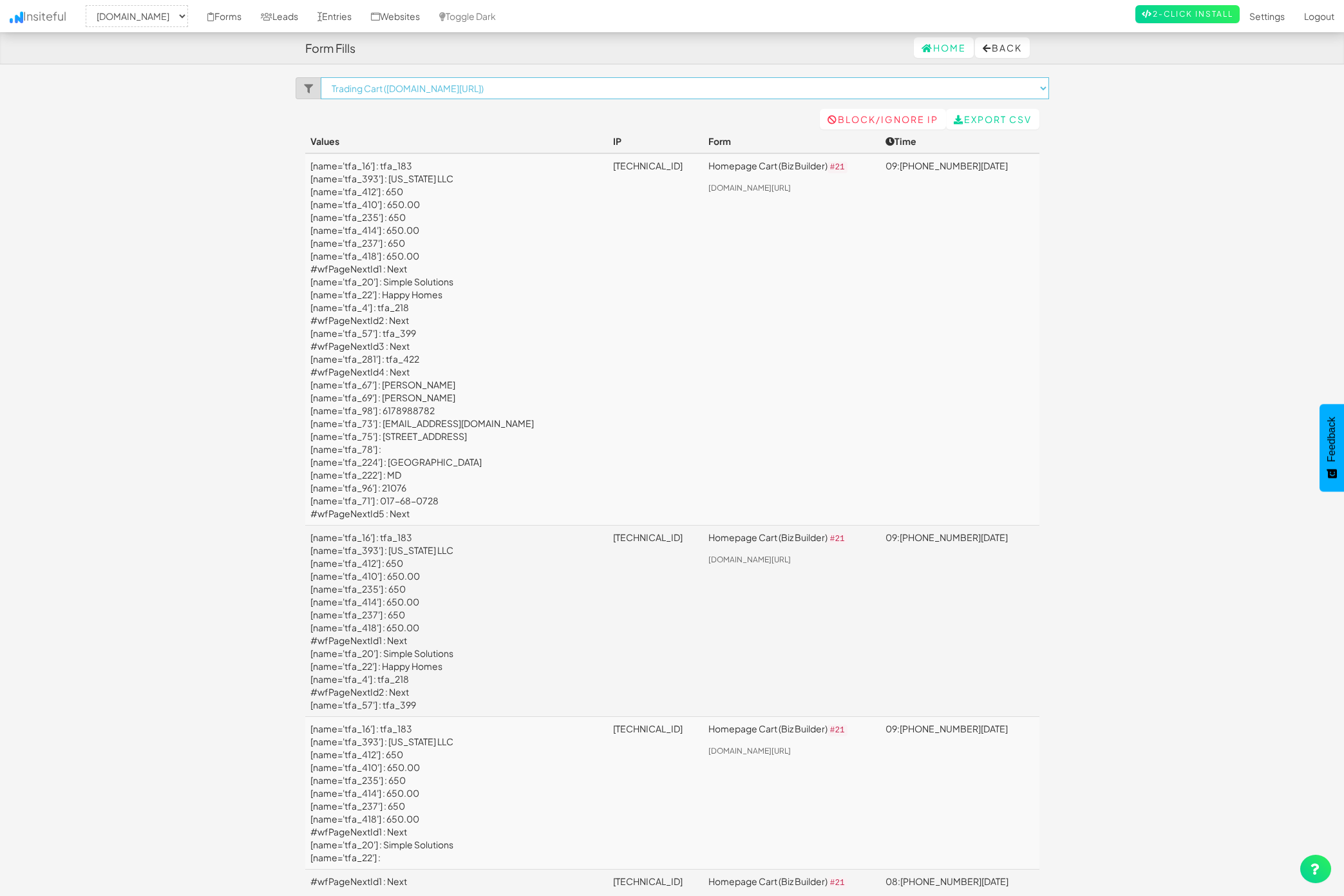
click at [321, 77] on select "-- None -- Homepage Cart (Biz Builder) ([DOMAIN_NAME][URL]) Homepage Cart (Biz …" at bounding box center [685, 88] width 728 height 22
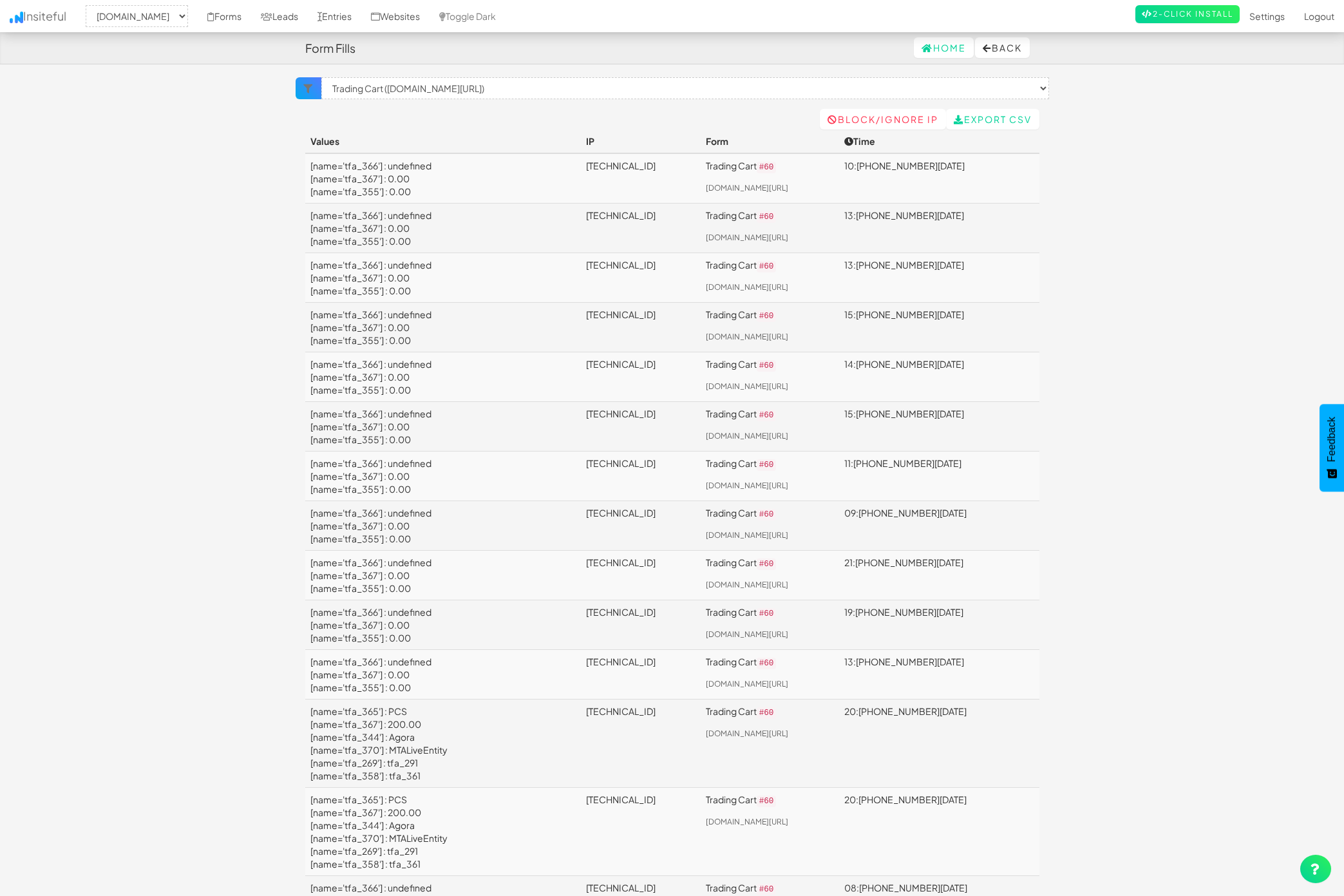
select select "1529"
select select "f6855bee7e97039.65139773"
click at [540, 90] on select "× Clear Filter Trading Cart ([DOMAIN_NAME][URL])" at bounding box center [685, 88] width 728 height 22
click at [643, 84] on select "× Clear Filter Trading Cart ([DOMAIN_NAME][URL])" at bounding box center [685, 88] width 728 height 22
click at [316, 89] on div at bounding box center [308, 88] width 26 height 22
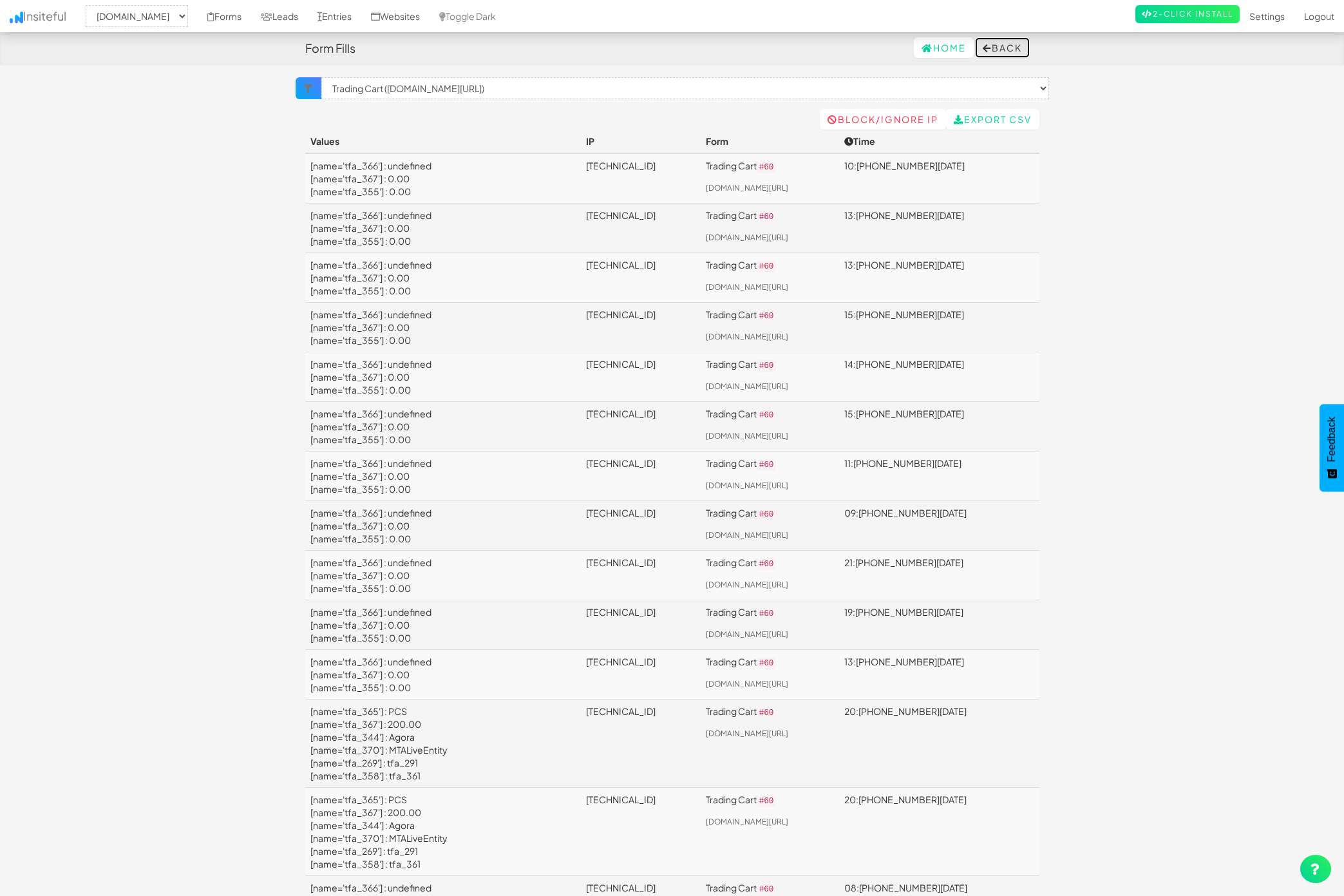
click at [1004, 50] on button "Back" at bounding box center [1003, 47] width 55 height 21
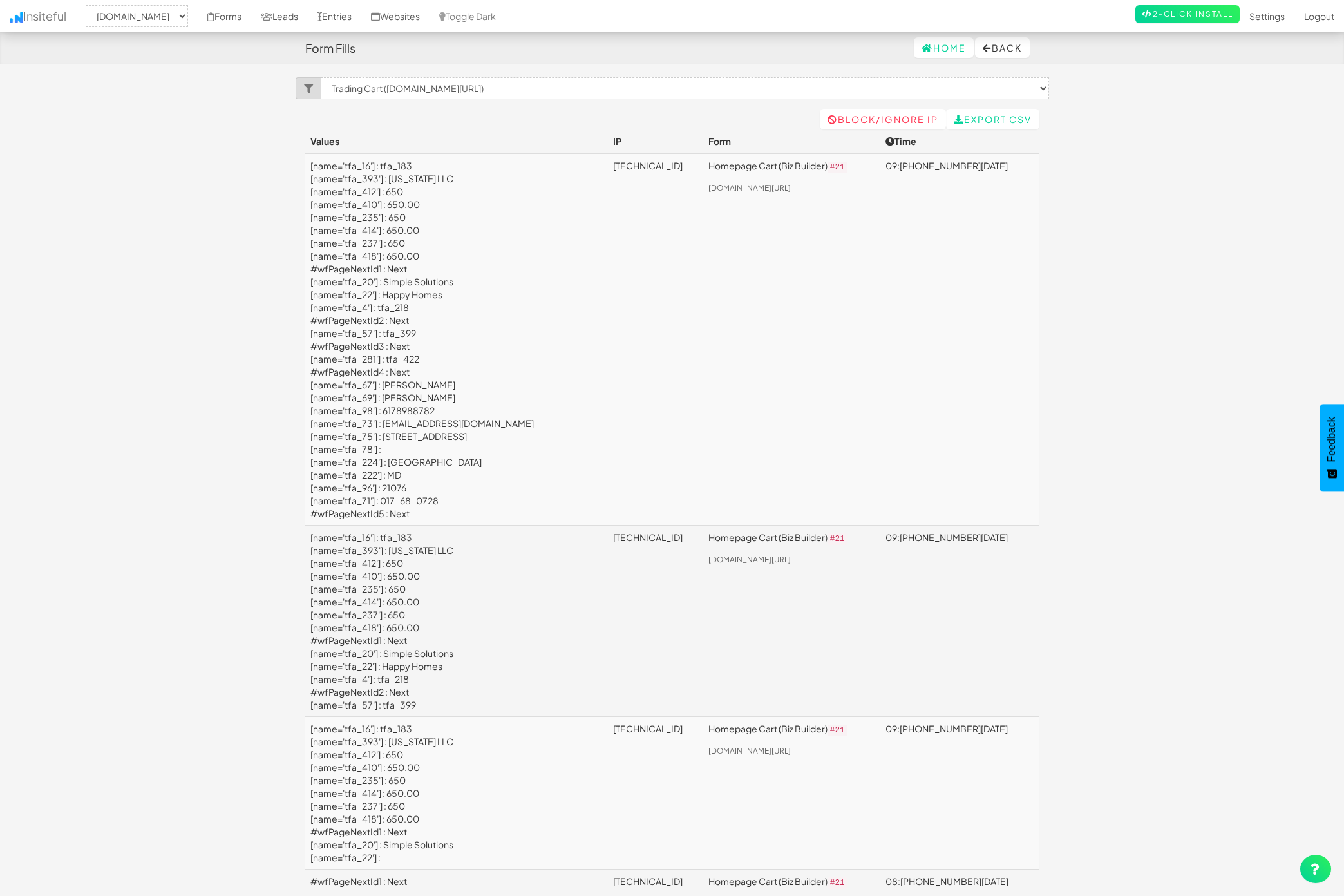
select select "1529"
select select "f6855bee7e97039.65139773"
click at [966, 45] on link "Home" at bounding box center [943, 47] width 60 height 21
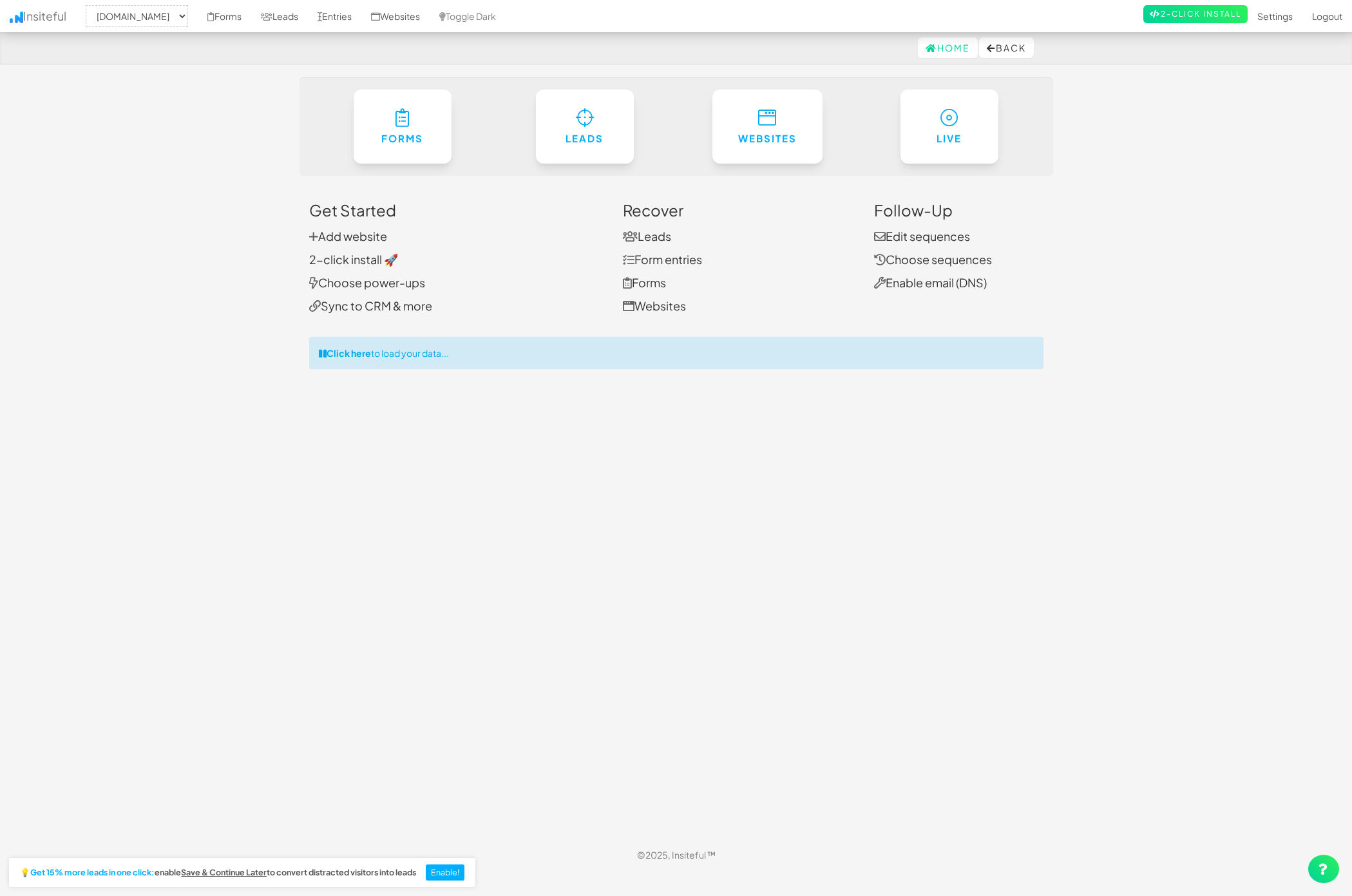
select select "1529"
click at [586, 141] on h6 "Leads" at bounding box center [585, 135] width 47 height 11
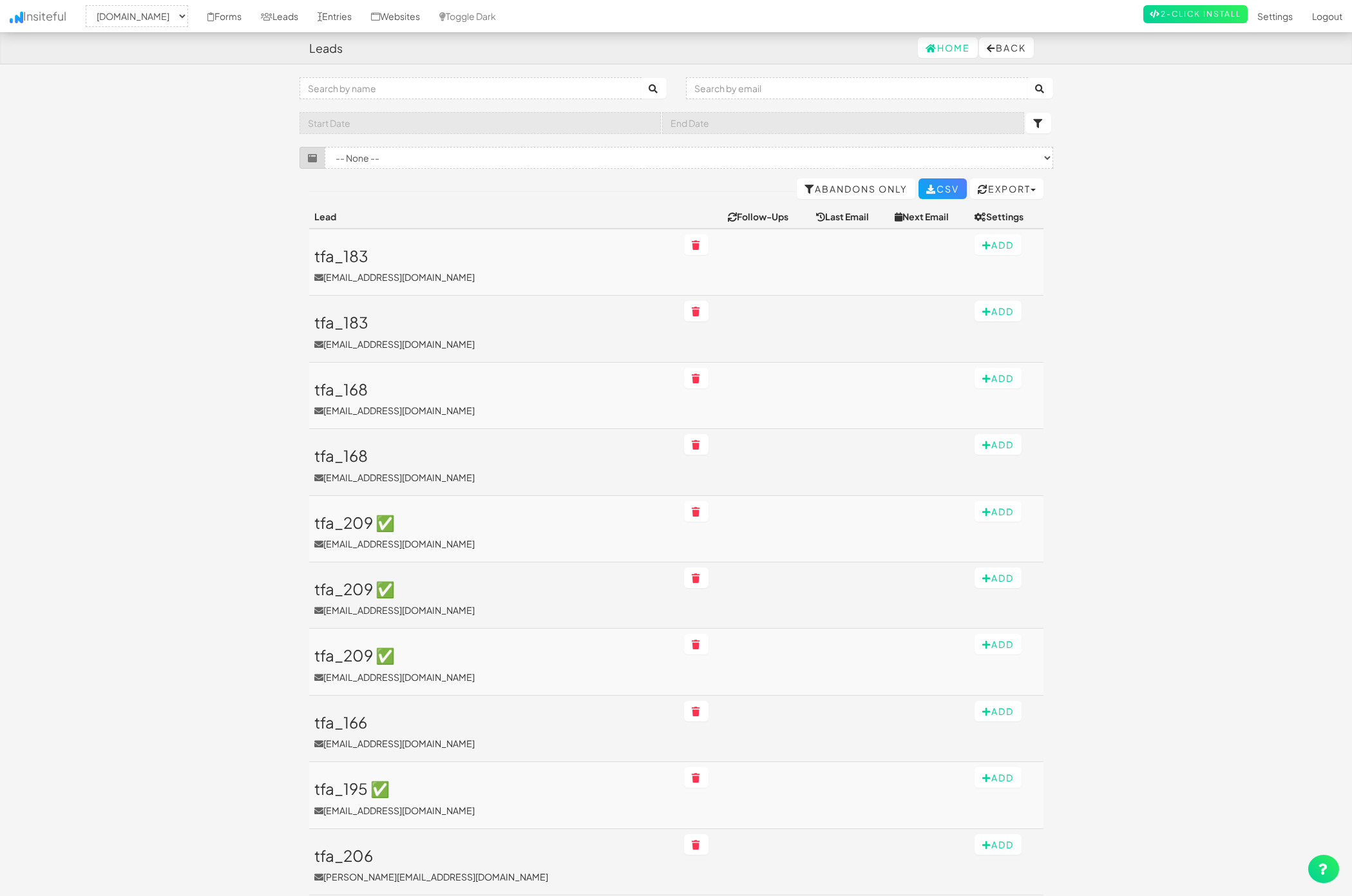
select select "1529"
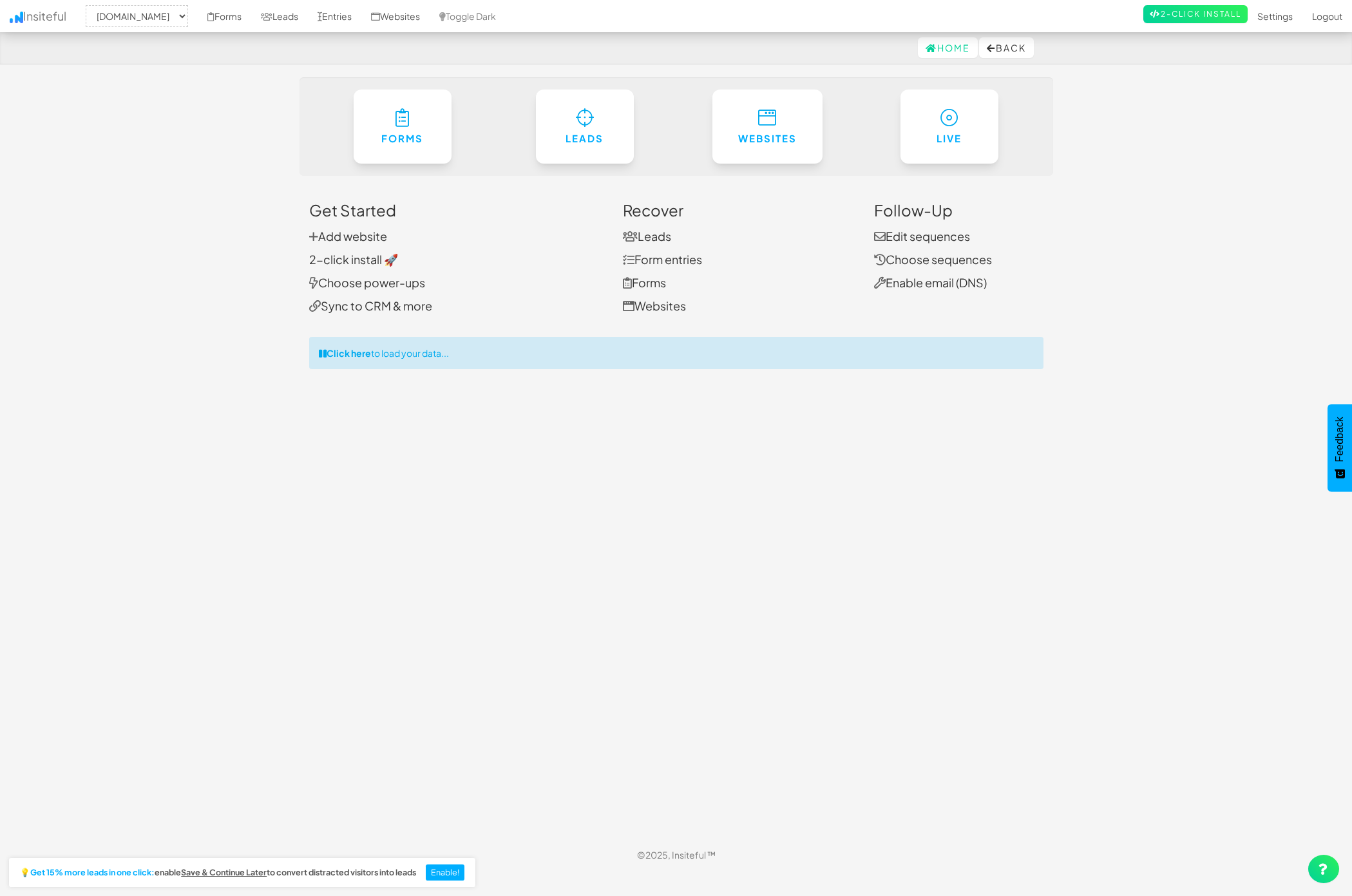
select select "1529"
click at [625, 526] on div "Toggle navigation Insiteful -- None -- [DOMAIN_NAME] Forms Leads Entries Websit…" at bounding box center [676, 457] width 753 height 761
click at [613, 141] on link "Leads" at bounding box center [585, 123] width 100 height 76
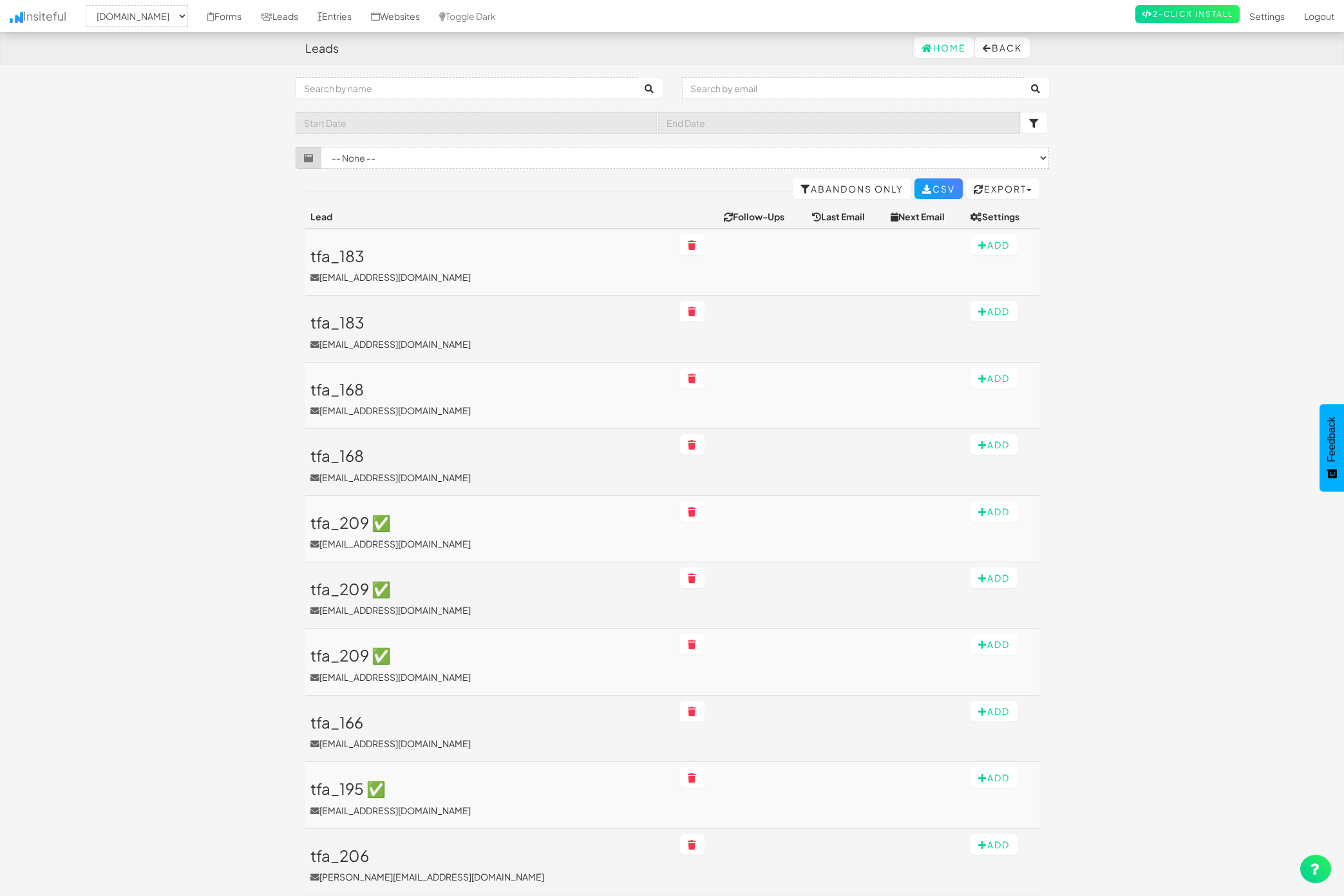
select select "1529"
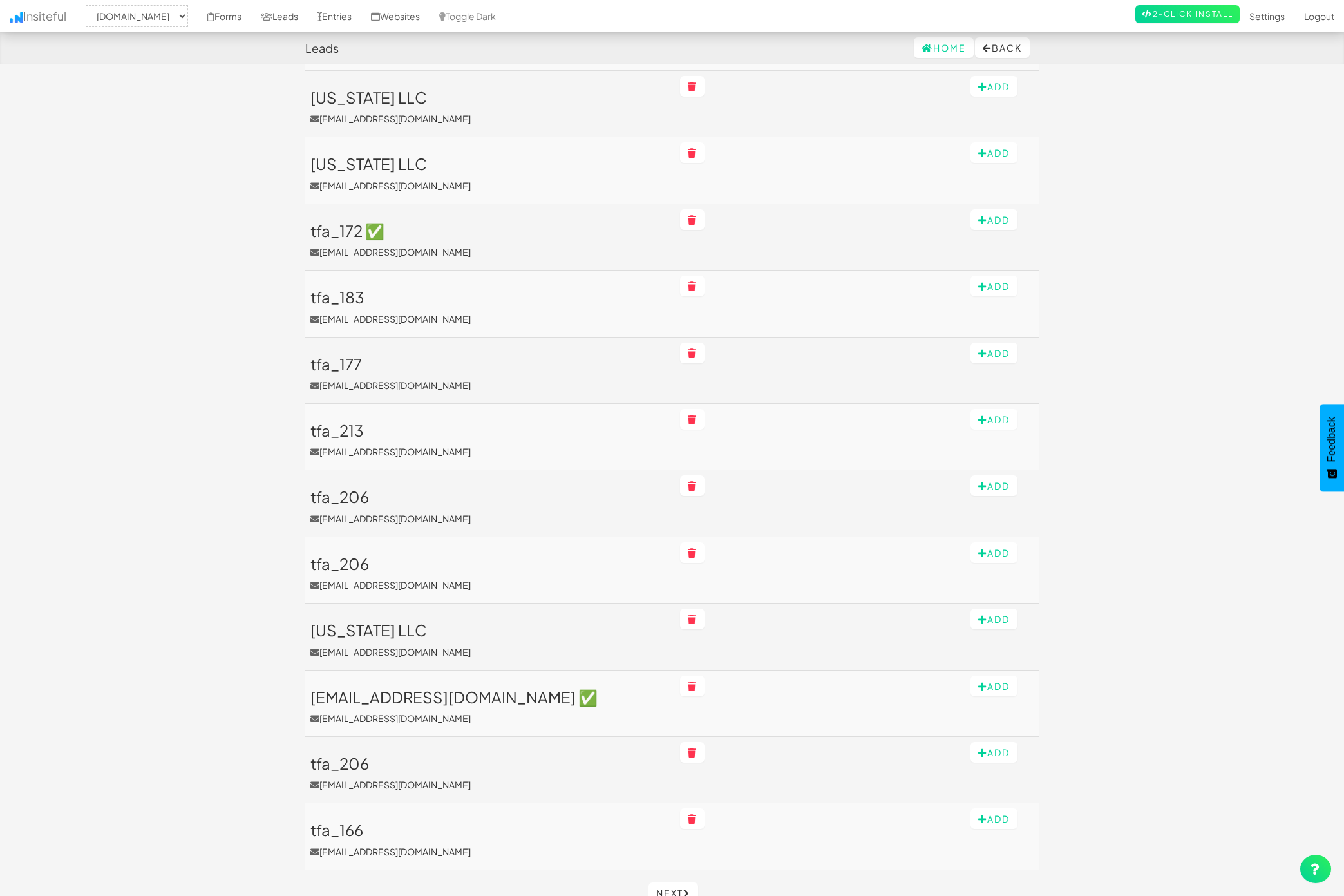
scroll to position [1085, 0]
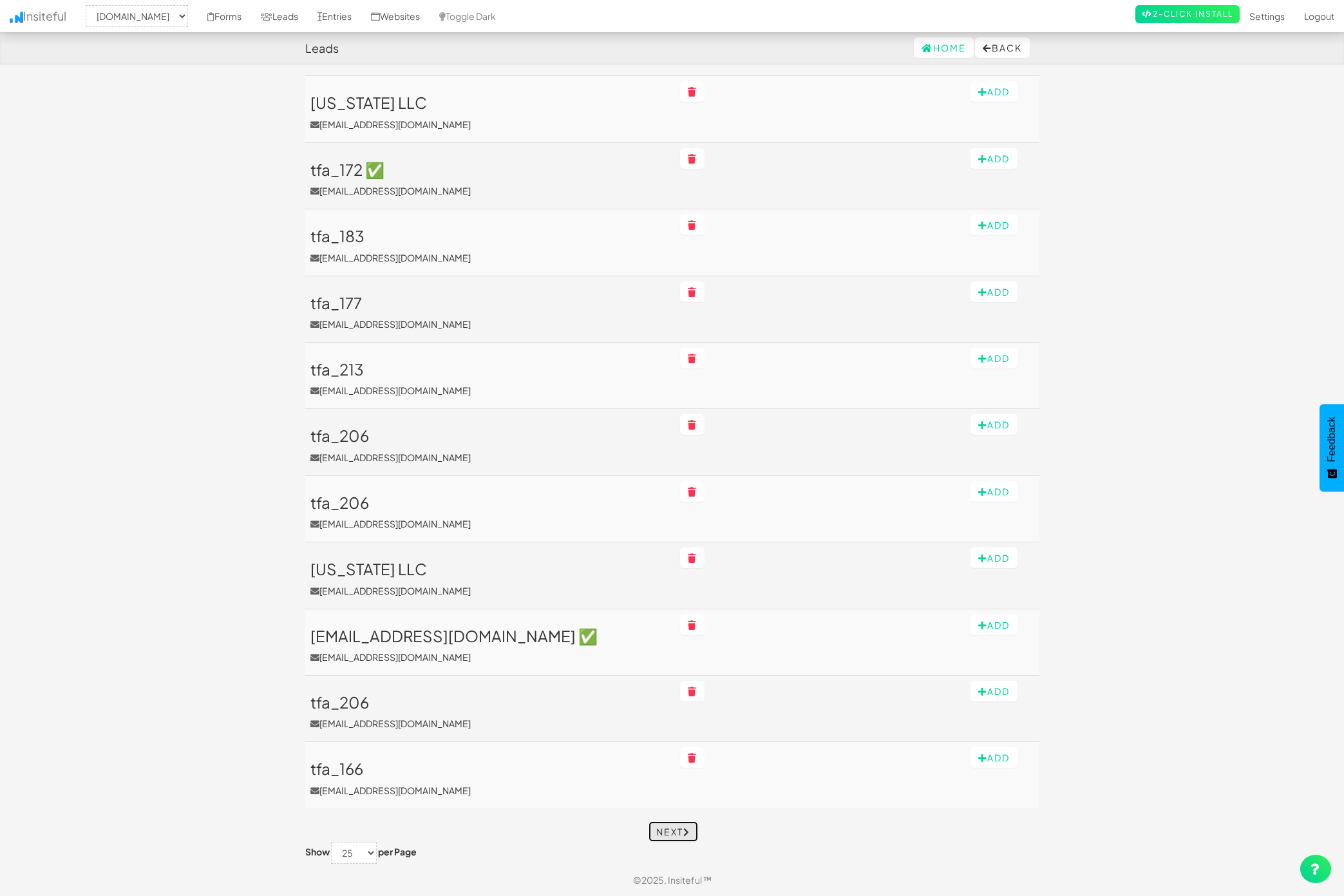
click at [688, 833] on icon at bounding box center [686, 832] width 7 height 9
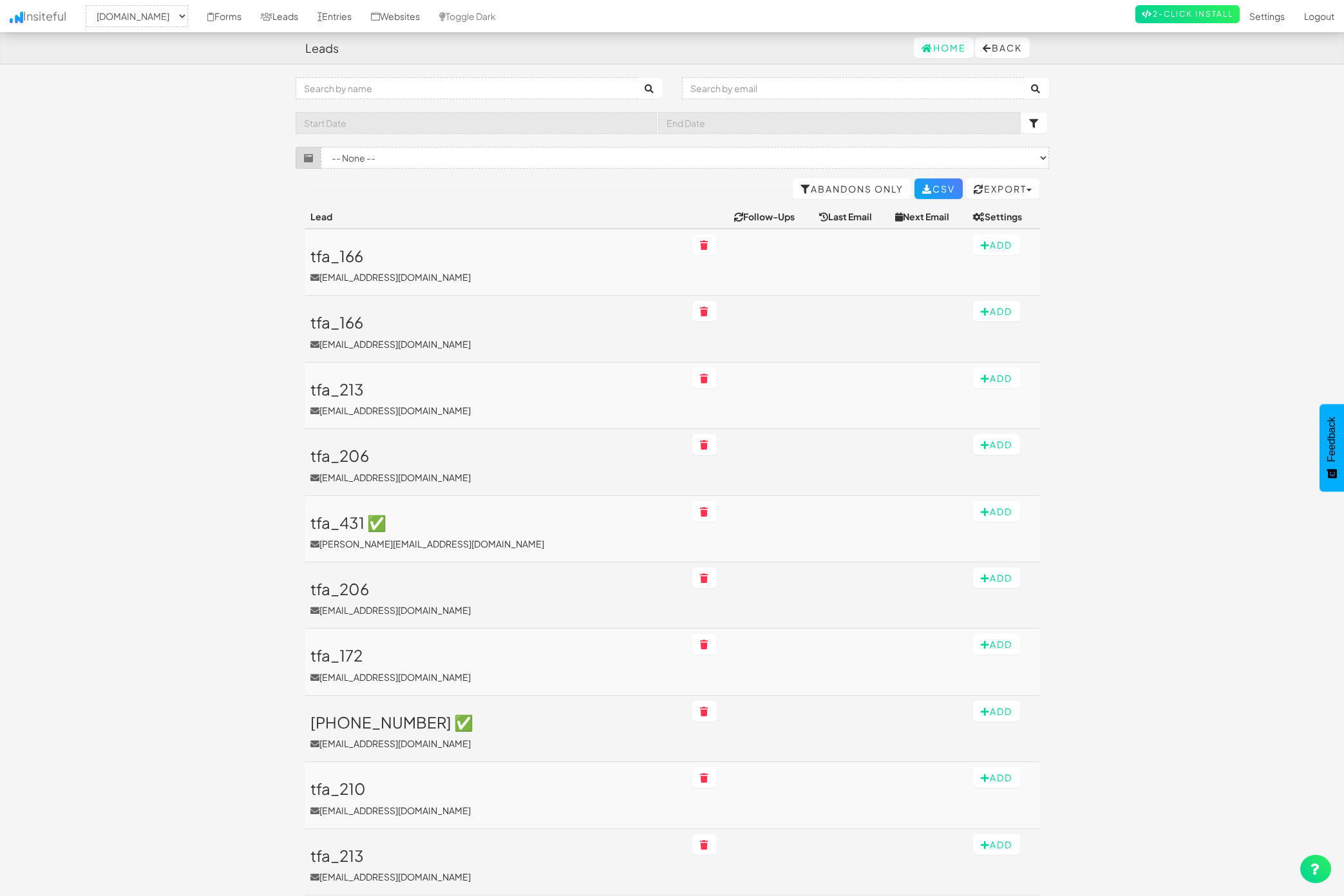
select select "1529"
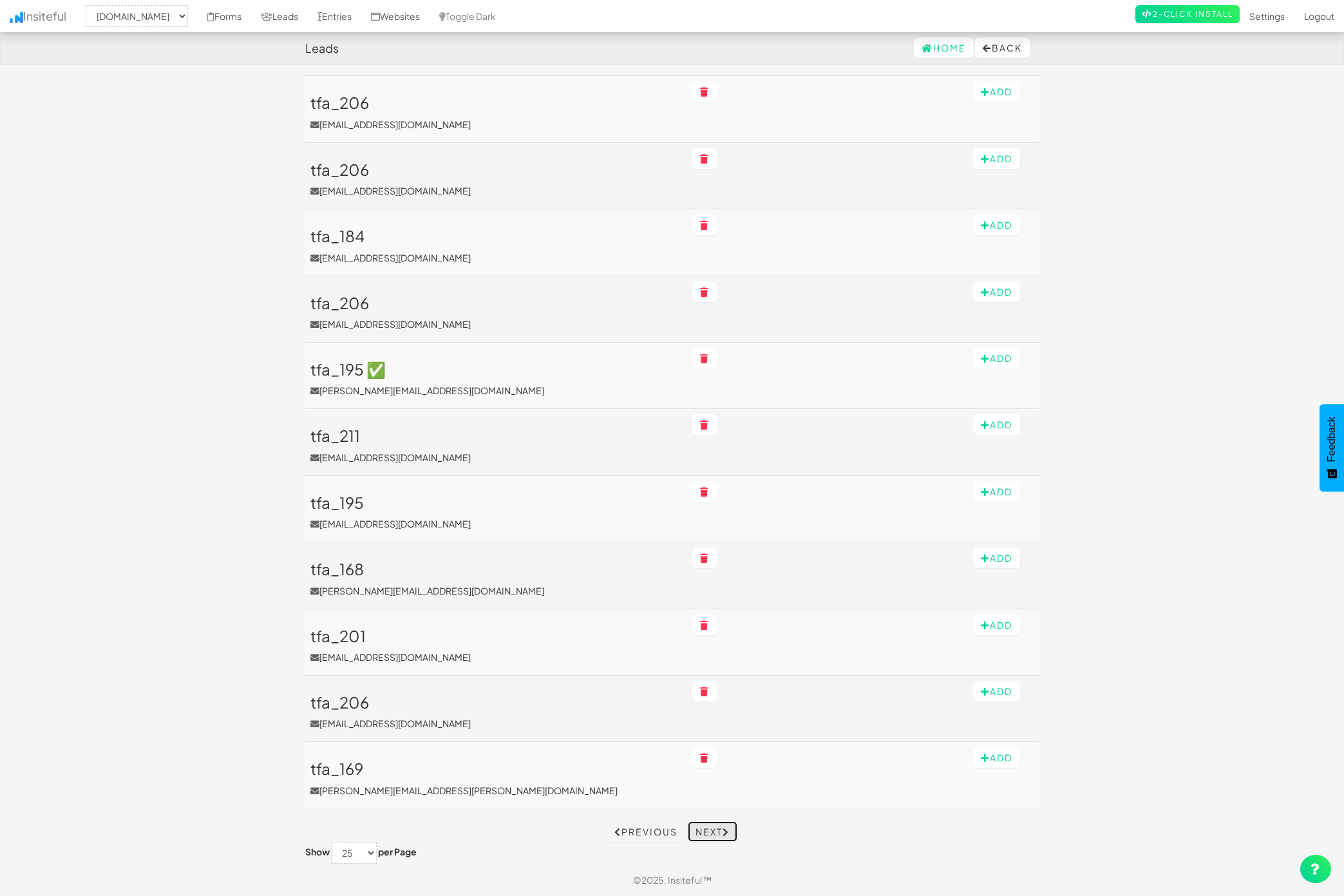
click at [716, 838] on link "Next" at bounding box center [712, 831] width 50 height 21
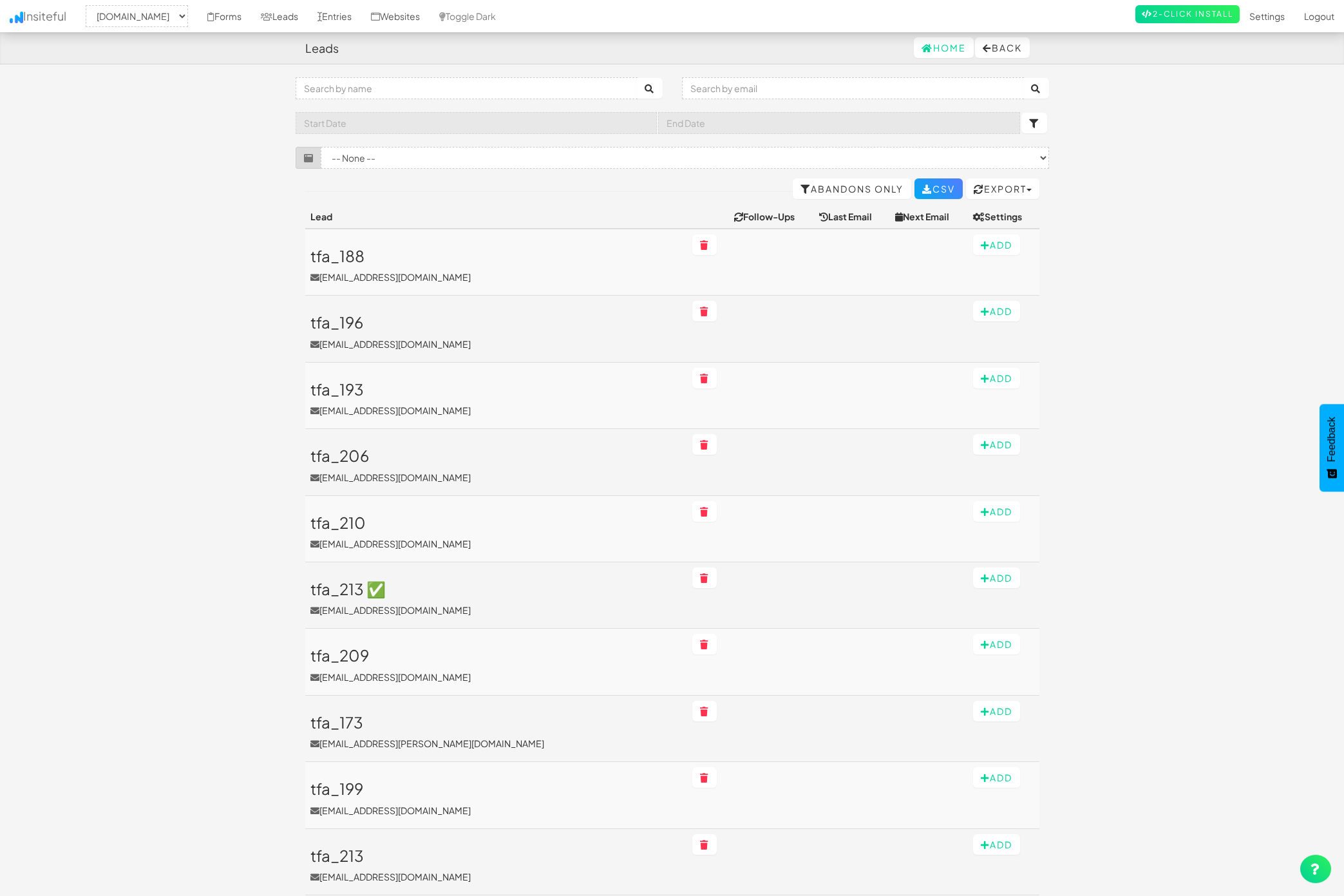
select select "1529"
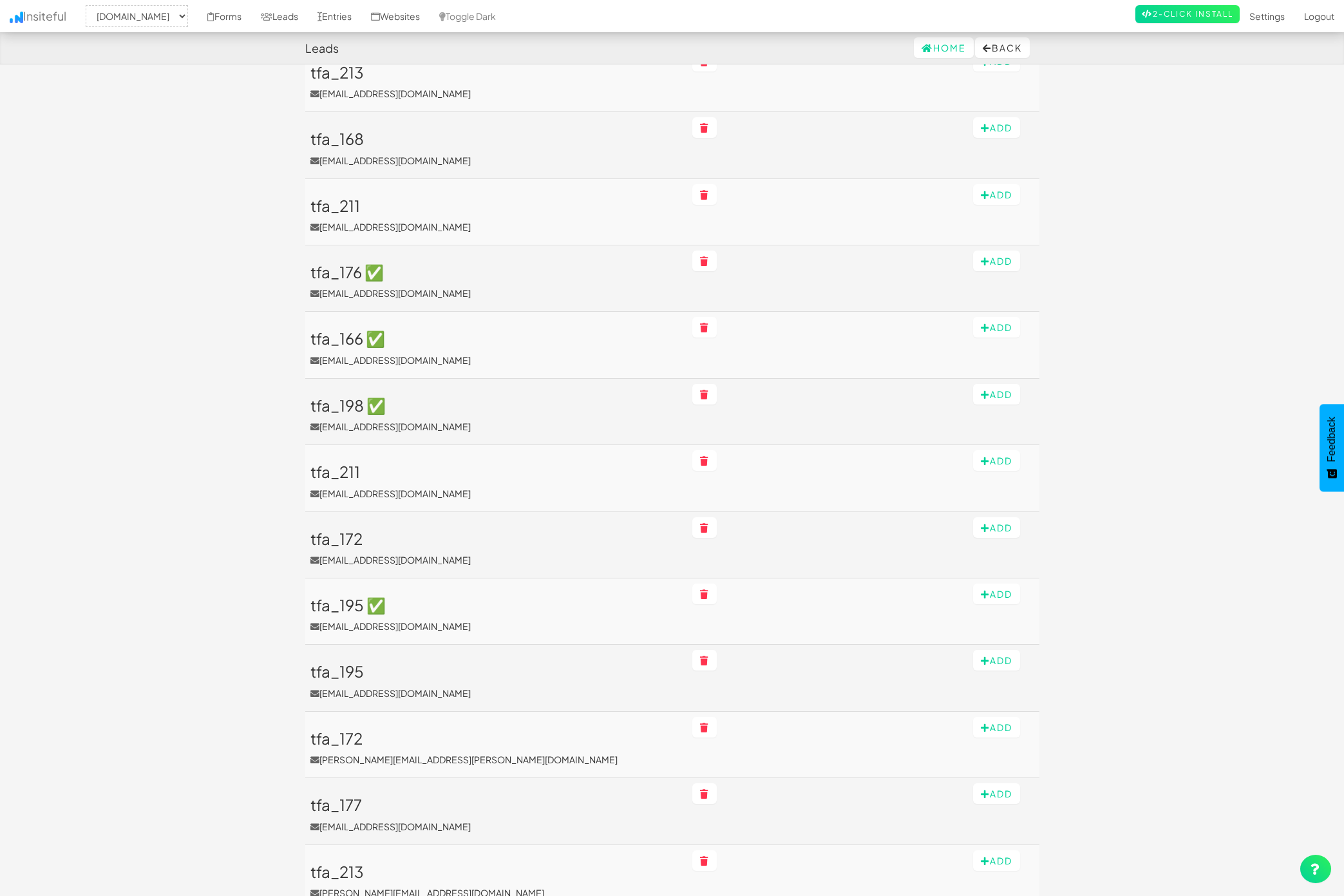
scroll to position [1085, 0]
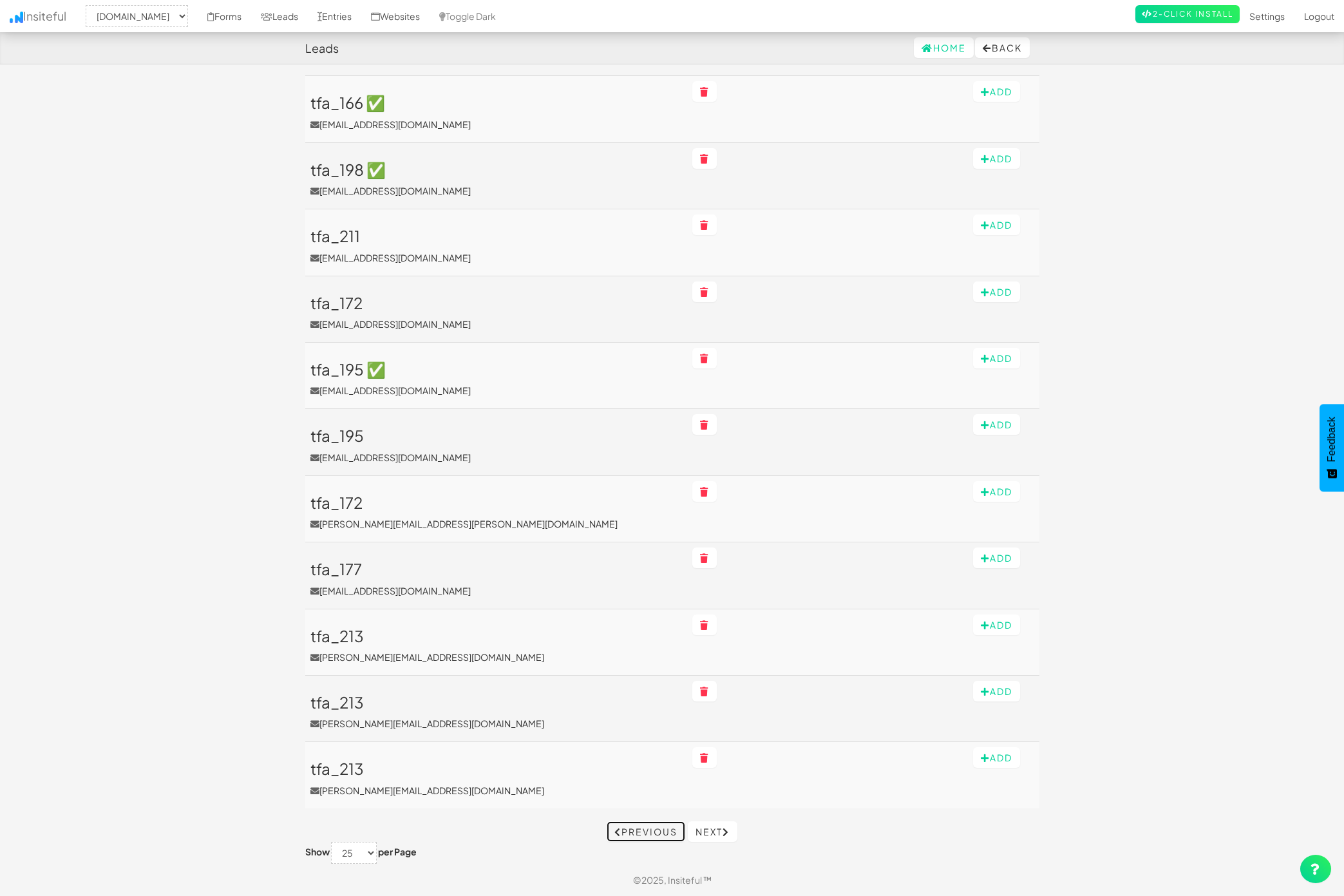
click at [650, 827] on link "Previous" at bounding box center [646, 831] width 79 height 21
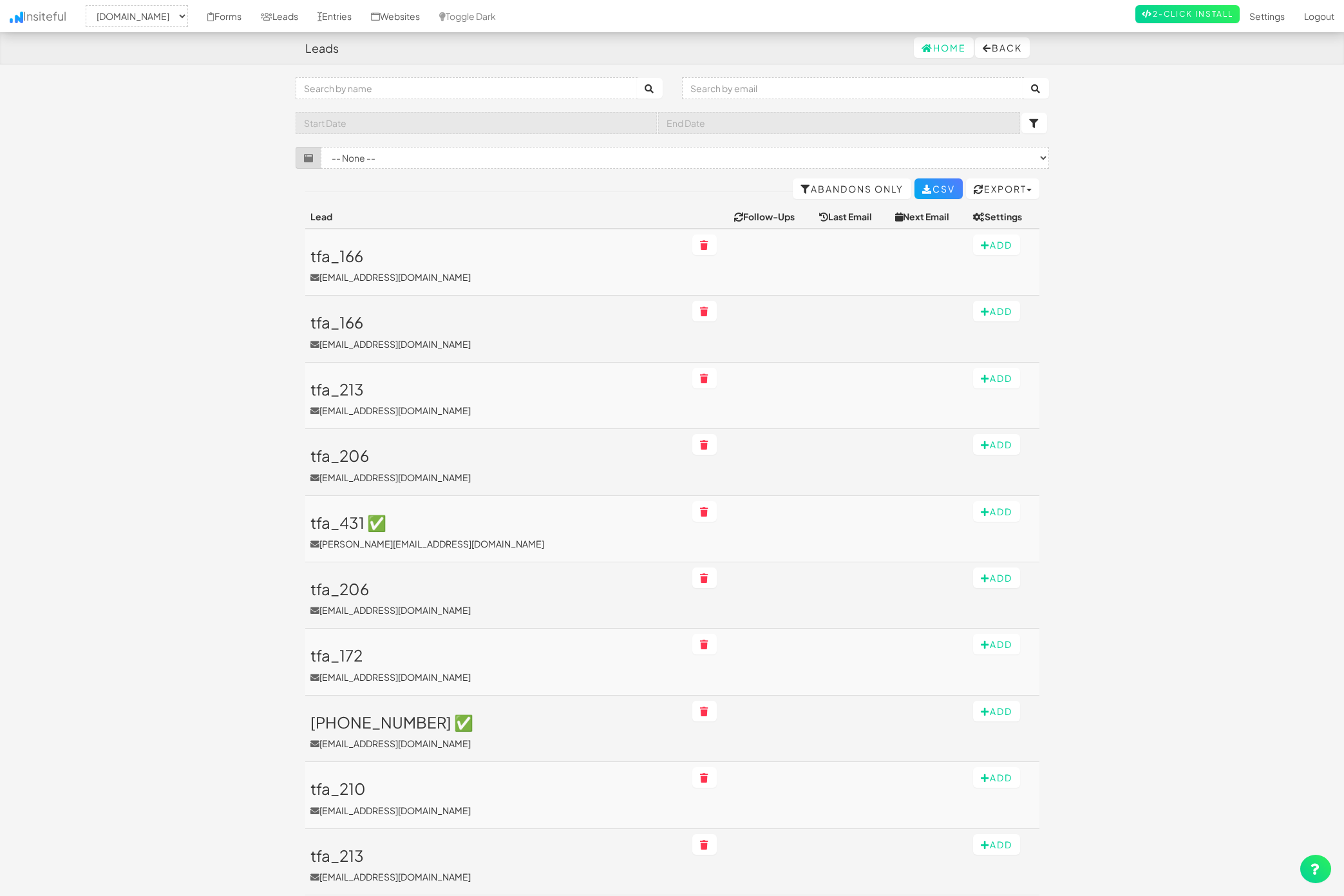
select select "1529"
click at [941, 39] on link "Home" at bounding box center [943, 47] width 60 height 21
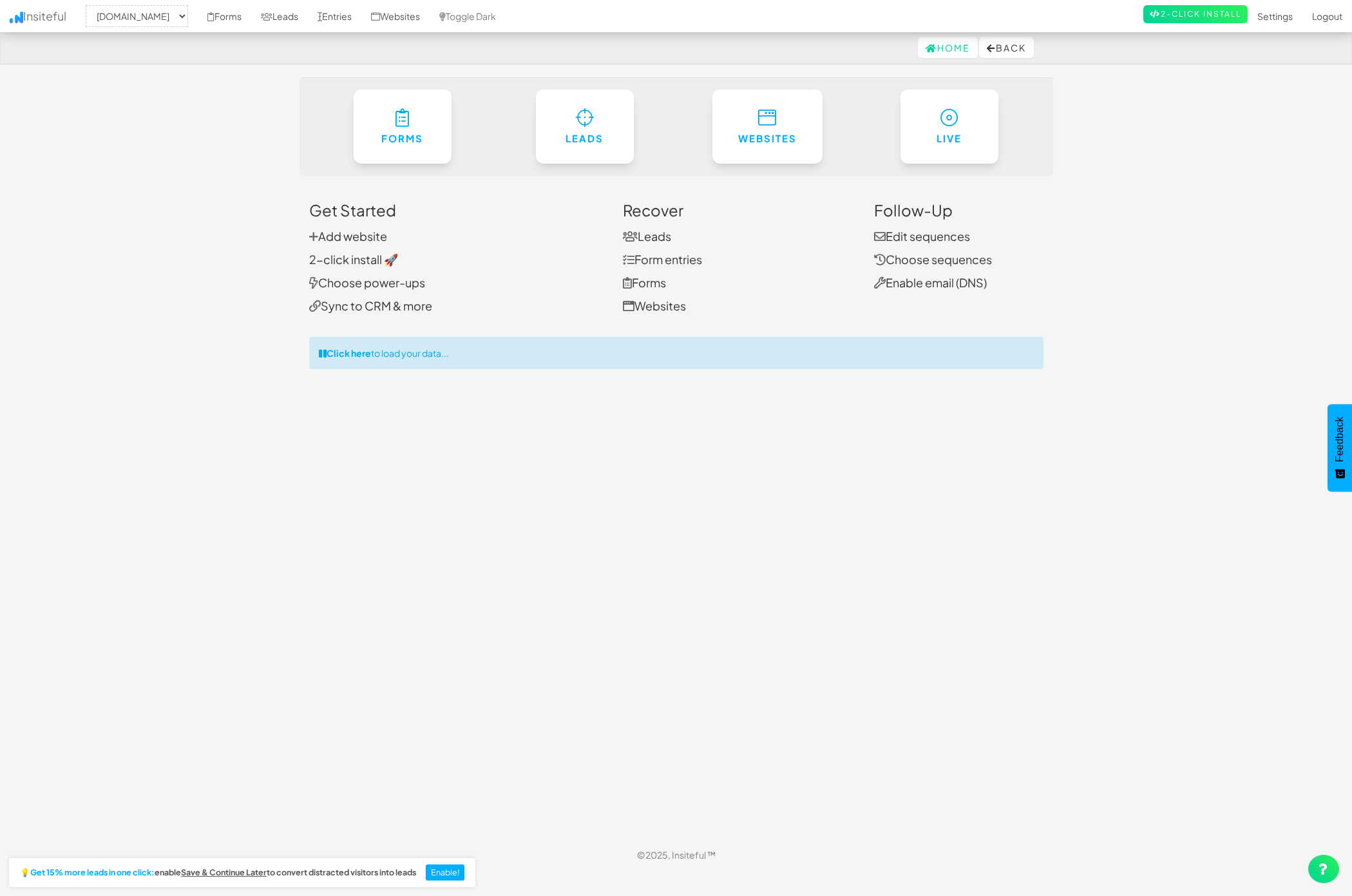
select select "1529"
click at [412, 138] on h6 "Forms" at bounding box center [402, 135] width 47 height 11
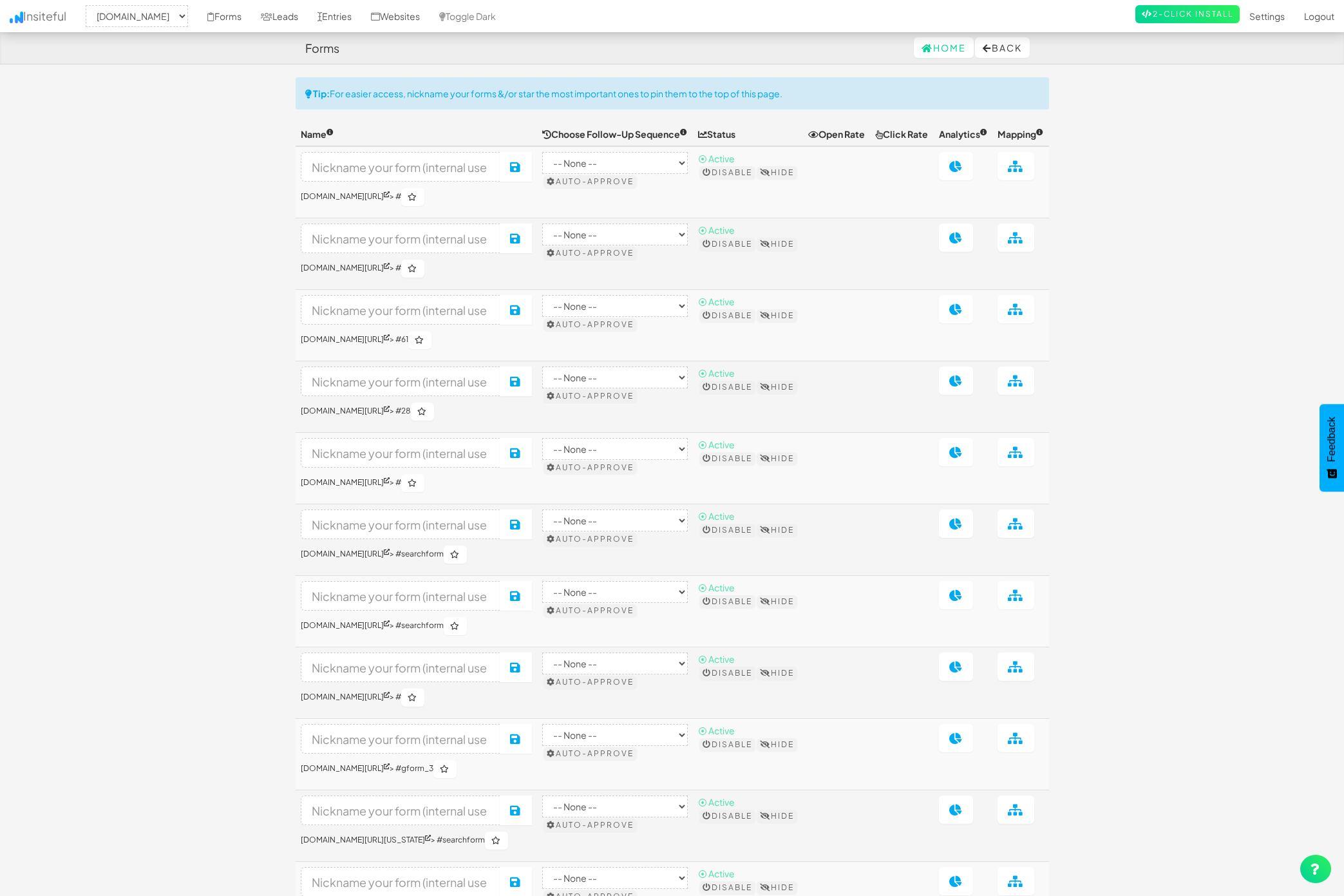
select select "1529"
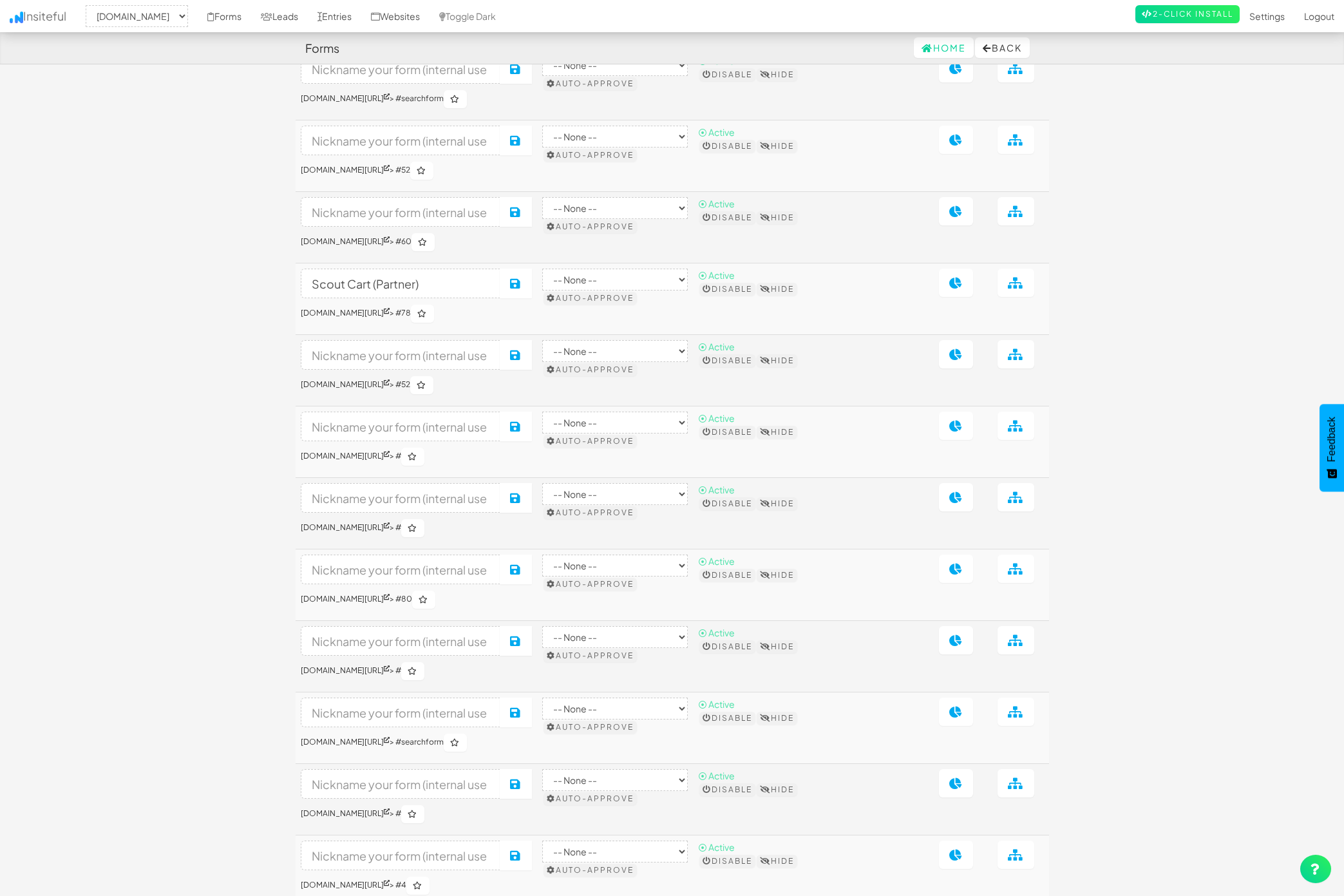
scroll to position [888, 0]
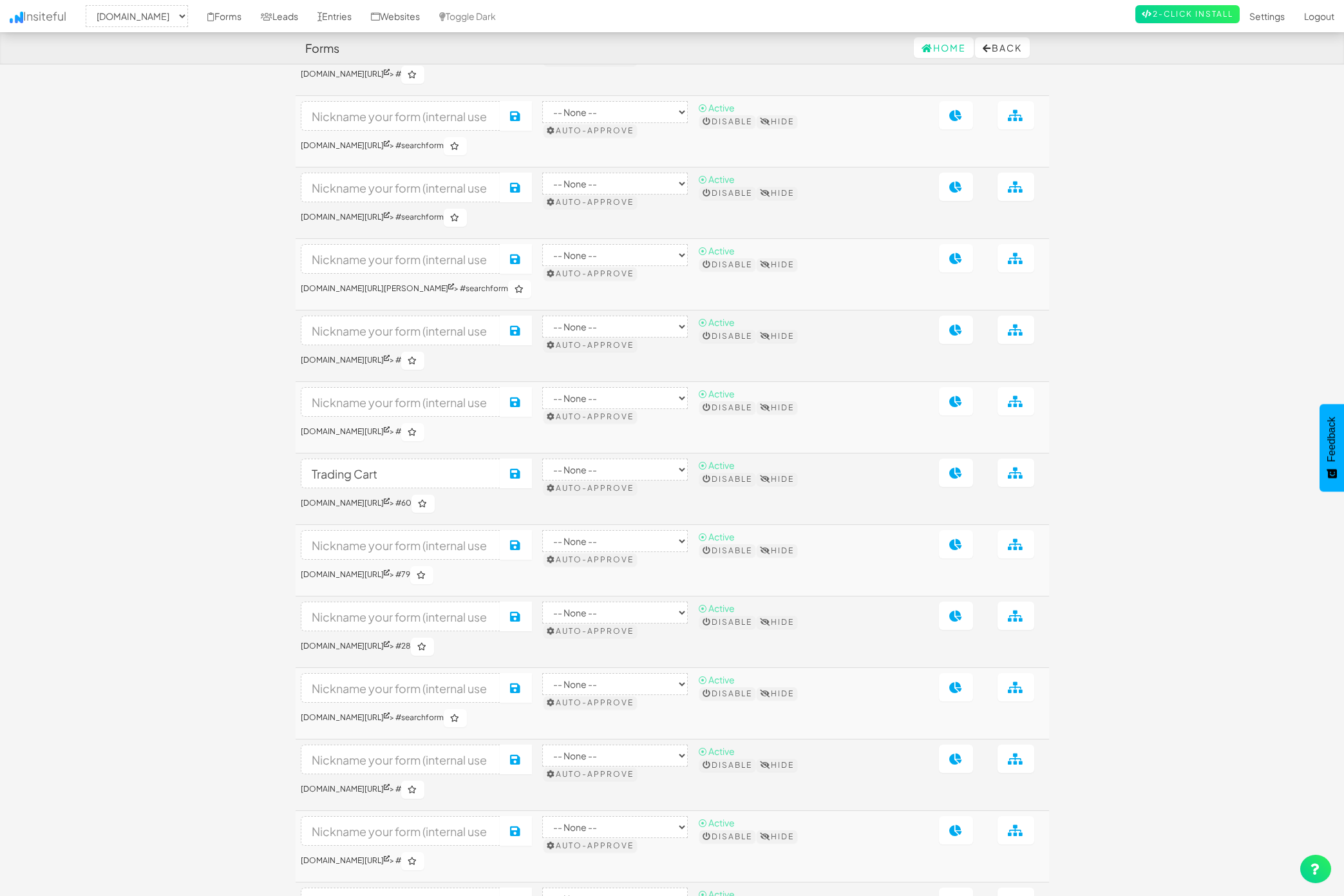
click at [848, 525] on td at bounding box center [836, 489] width 67 height 72
click at [390, 508] on link "[DOMAIN_NAME][URL]" at bounding box center [345, 502] width 89 height 10
click at [533, 513] on h6 "www.primecorporateservices.com/entity-checkout > #60" at bounding box center [417, 504] width 232 height 18
click at [1024, 479] on icon at bounding box center [1016, 472] width 16 height 11
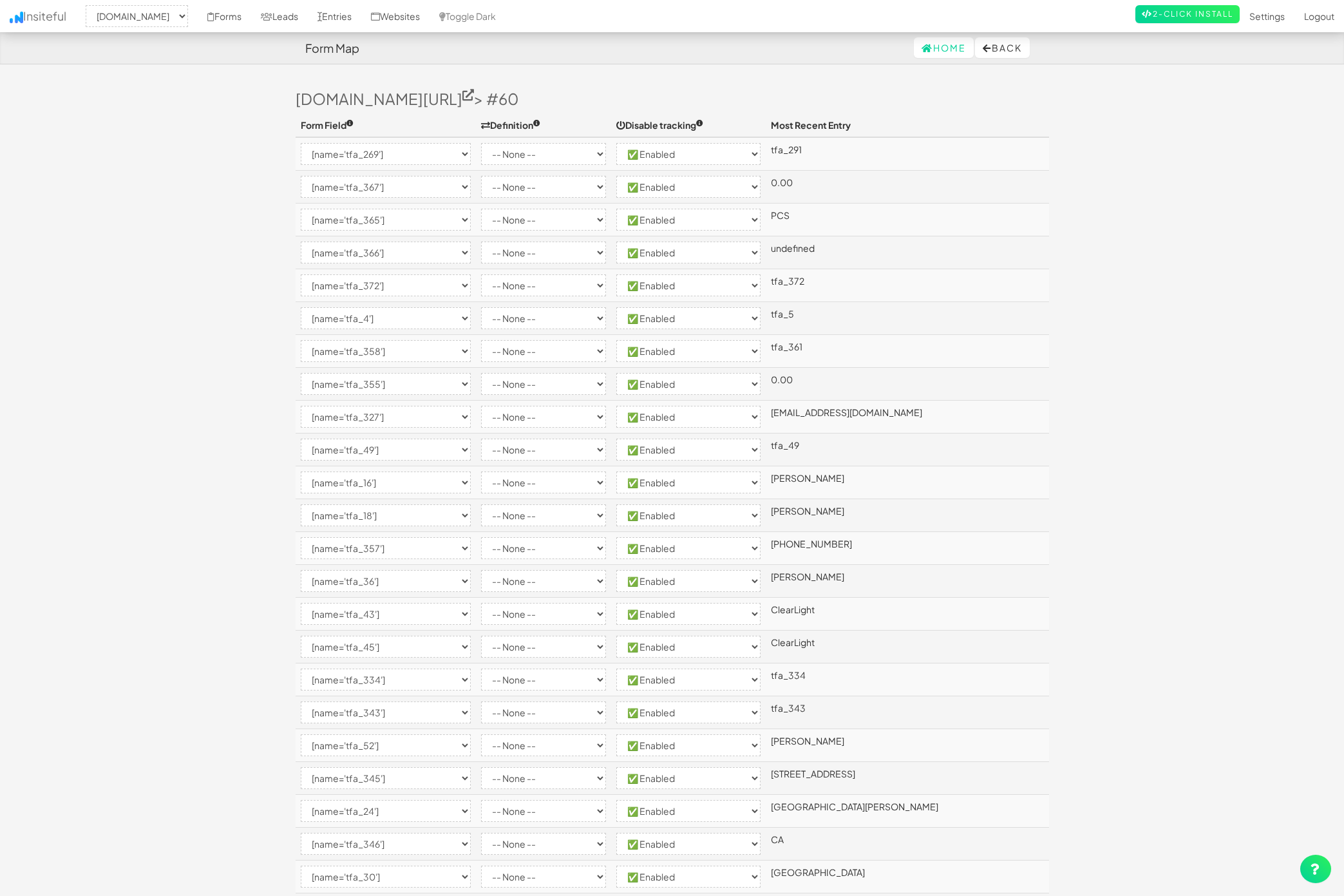
select select "1529"
select select "[name='tfa_269']"
select select "enabled"
select select "[name='tfa_367']"
select select "enabled"
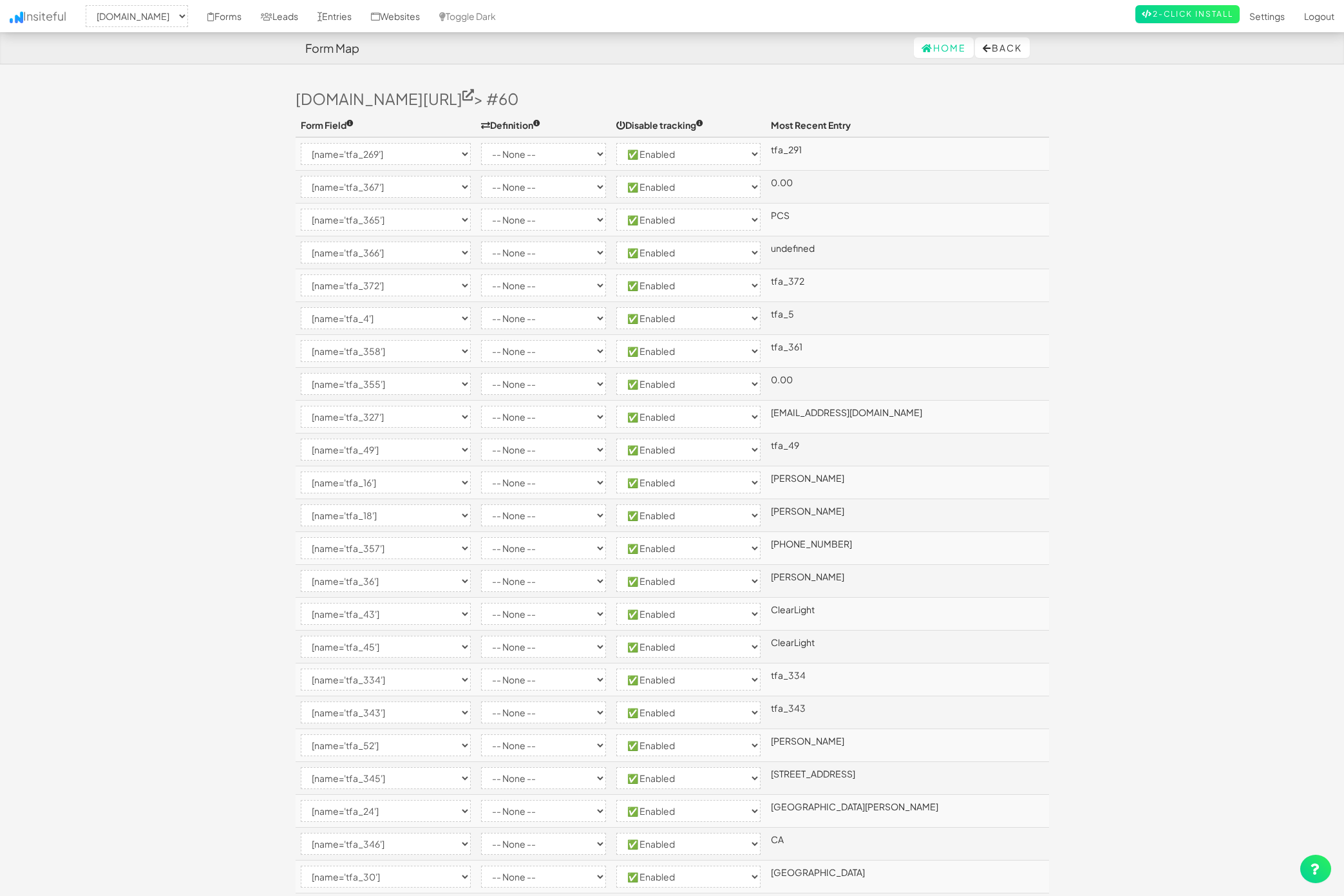
select select "[name='tfa_365']"
select select "enabled"
select select "[name='tfa_366']"
select select "enabled"
select select "[name='tfa_372']"
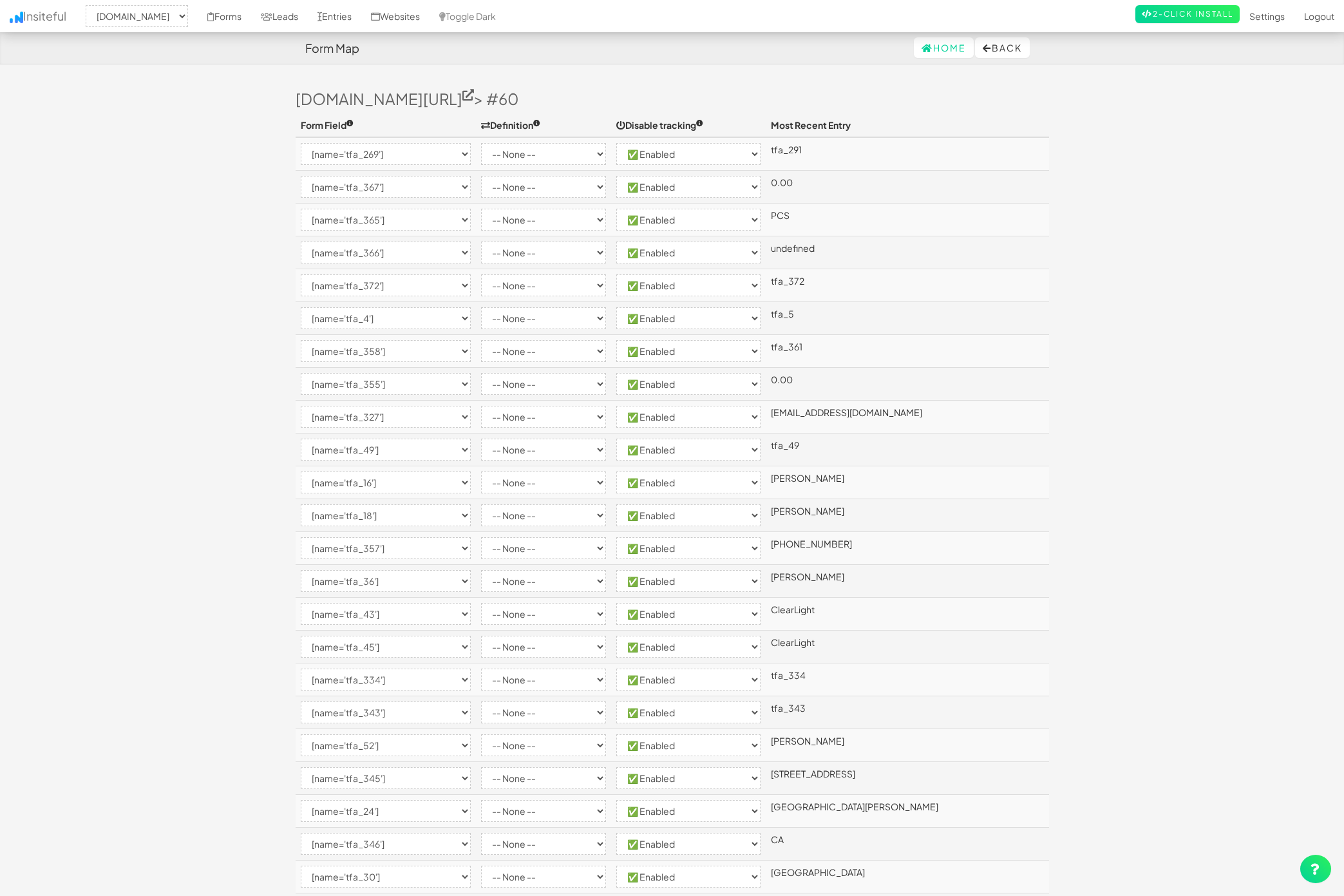
select select "enabled"
select select "[name='tfa_4']"
select select "enabled"
select select "[name='tfa_358']"
select select "enabled"
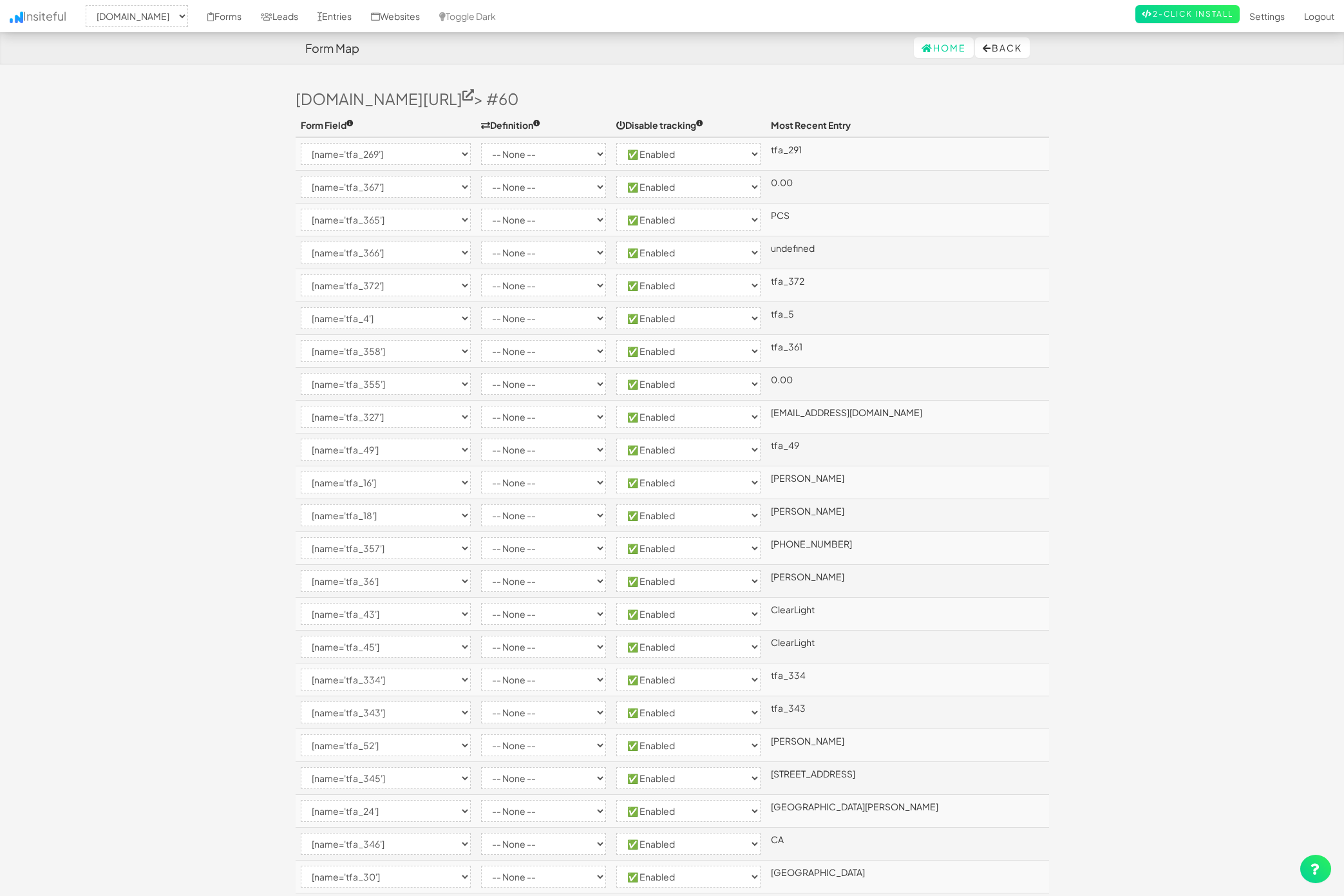
select select "[name='tfa_355']"
select select "enabled"
select select "[name='tfa_327']"
select select "enabled"
select select "[name='tfa_49']"
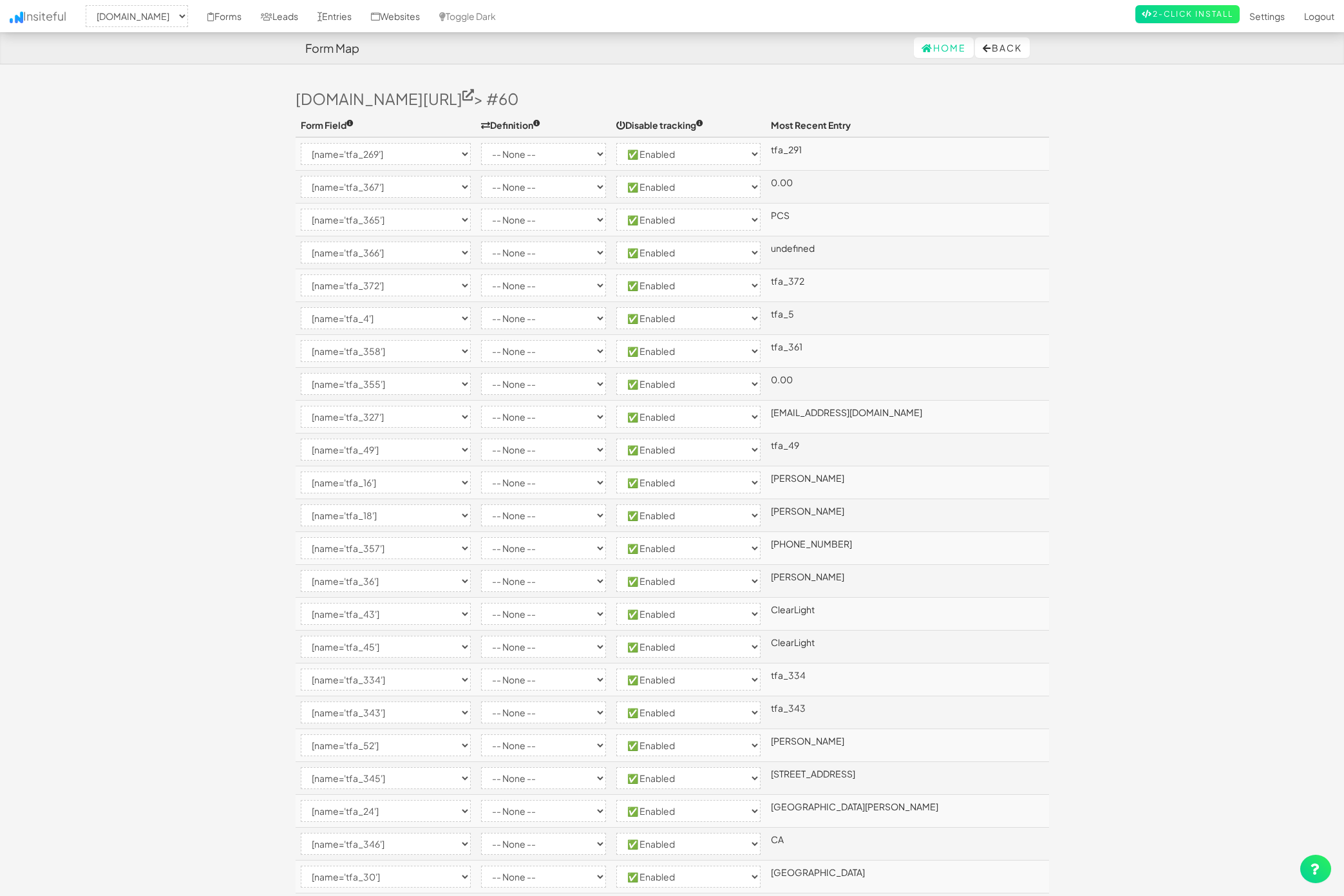
select select "enabled"
select select "[name='tfa_16']"
select select "enabled"
select select "[name='tfa_18']"
select select "enabled"
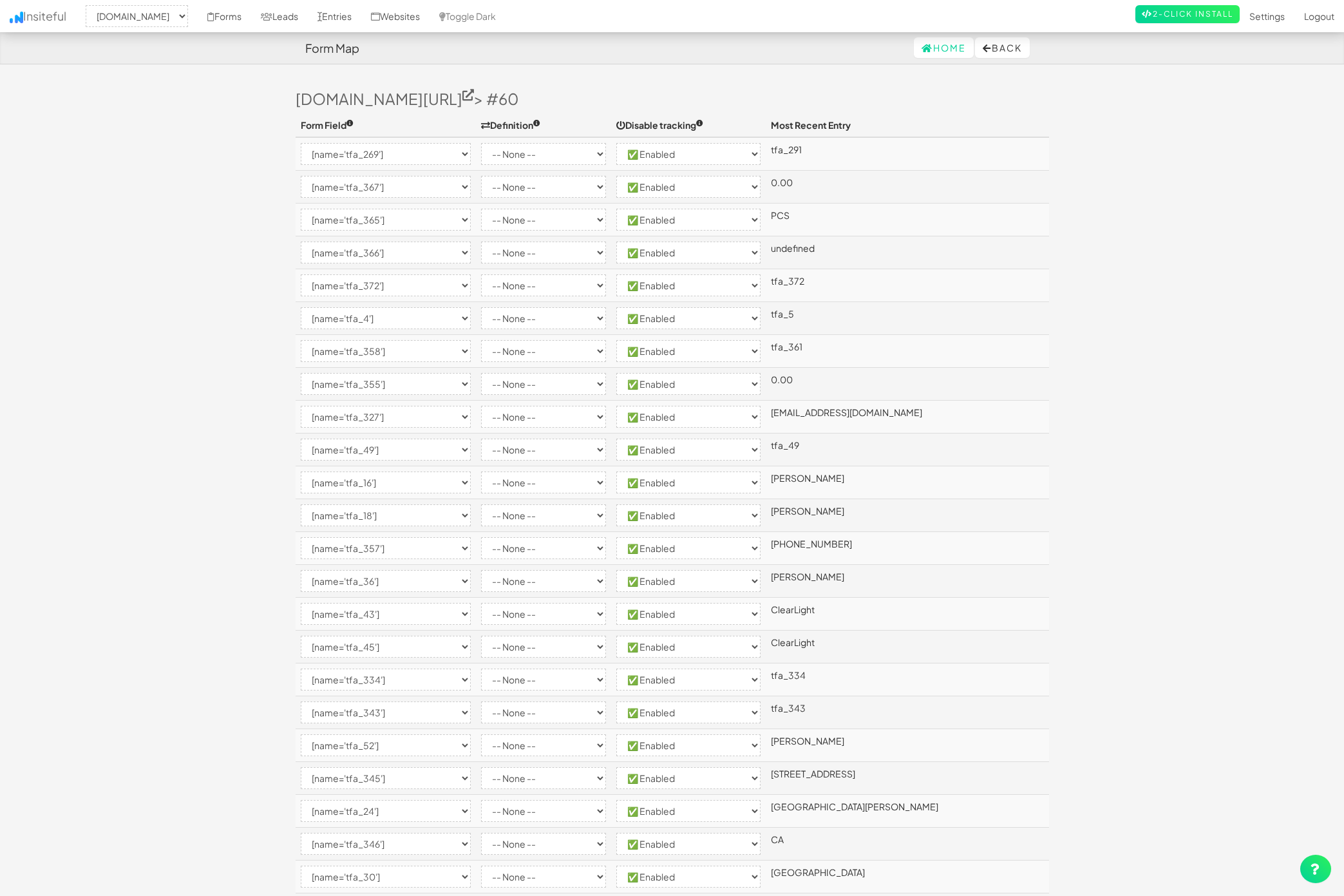
select select "[name='tfa_357']"
select select "enabled"
select select "[name='tfa_36']"
select select "enabled"
select select "[name='tfa_43']"
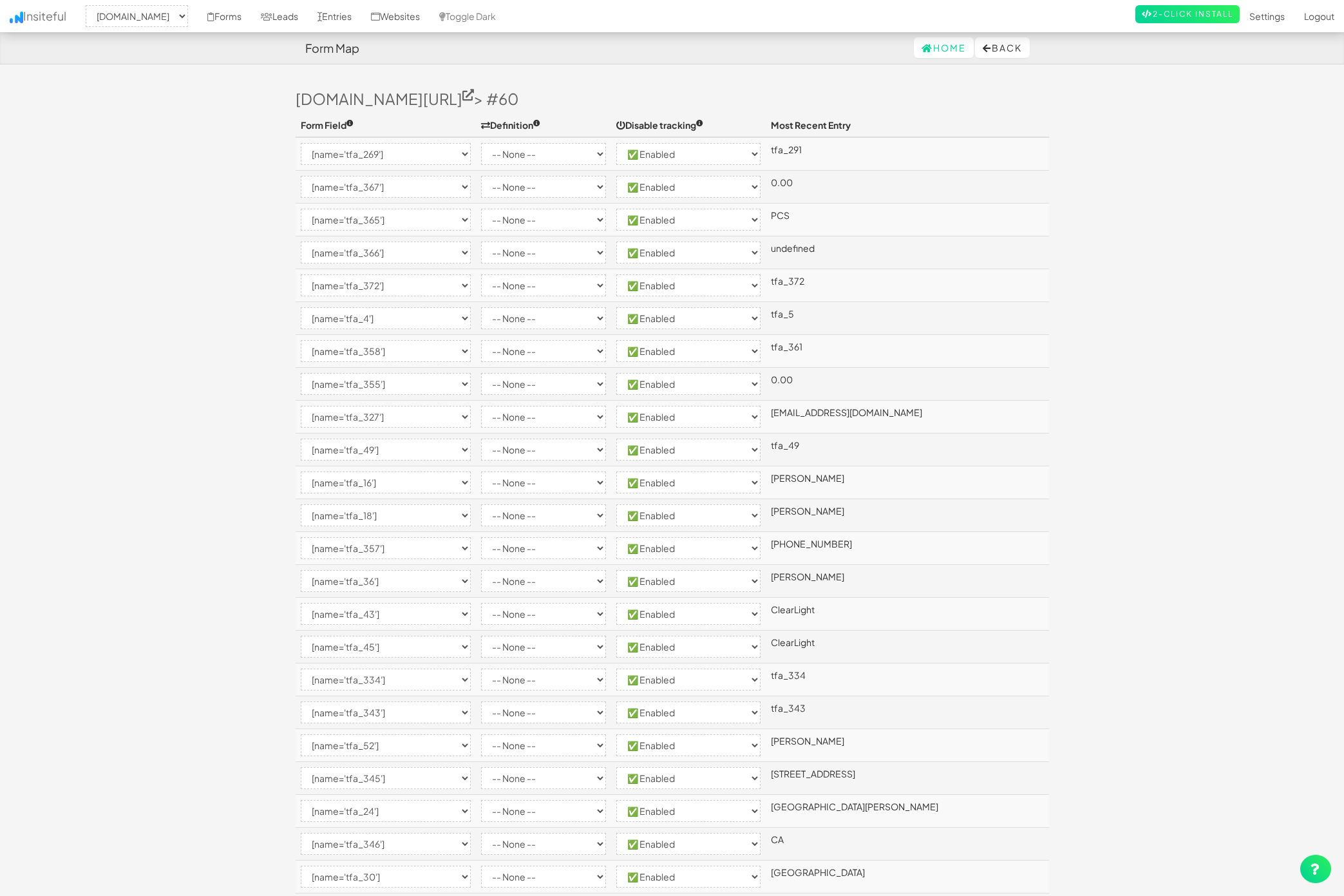
select select "enabled"
select select "[name='tfa_45']"
select select "enabled"
select select "[name='tfa_334']"
select select "enabled"
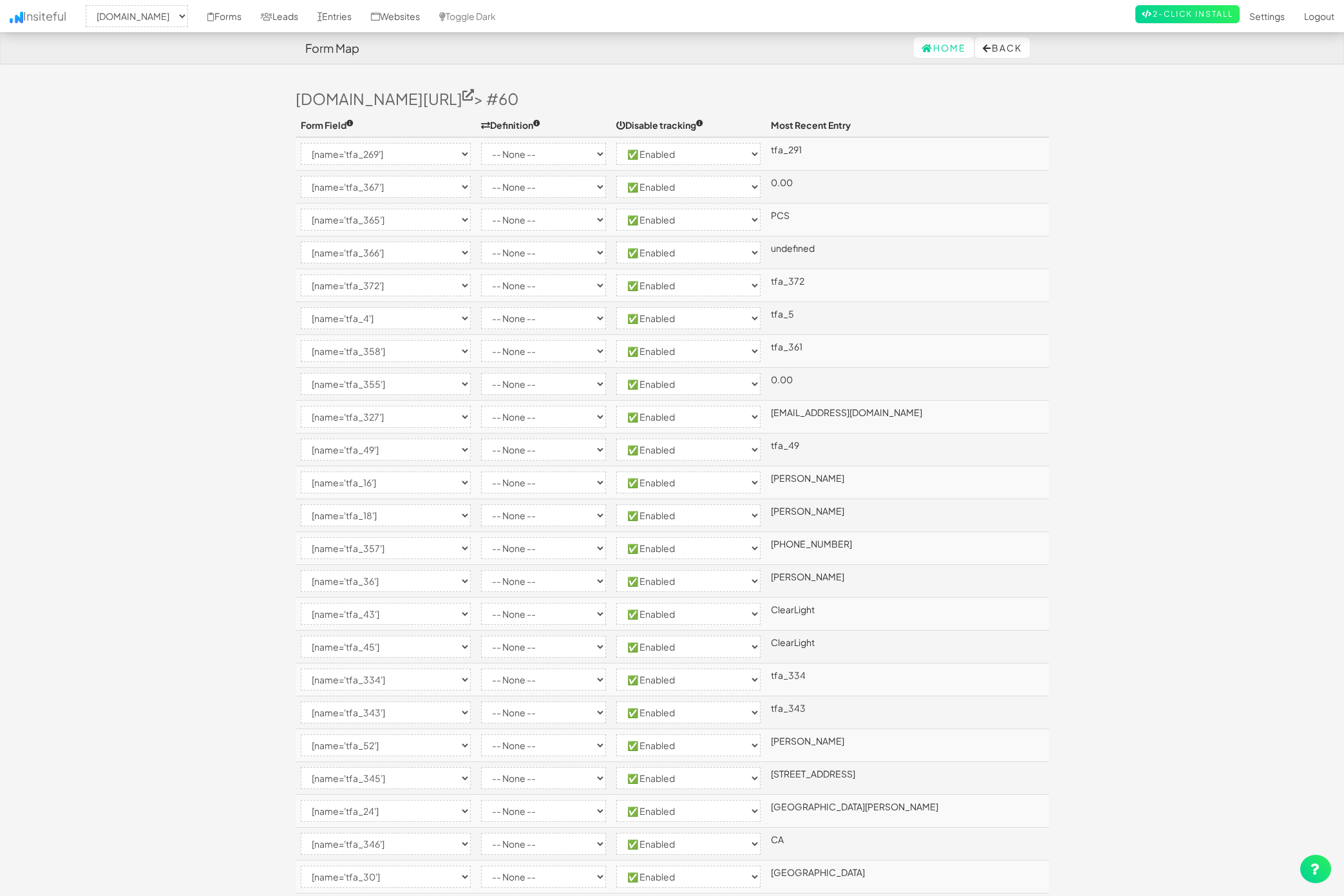
select select "[name='tfa_343']"
select select "enabled"
select select "[name='tfa_52']"
select select "enabled"
select select "[name='tfa_345']"
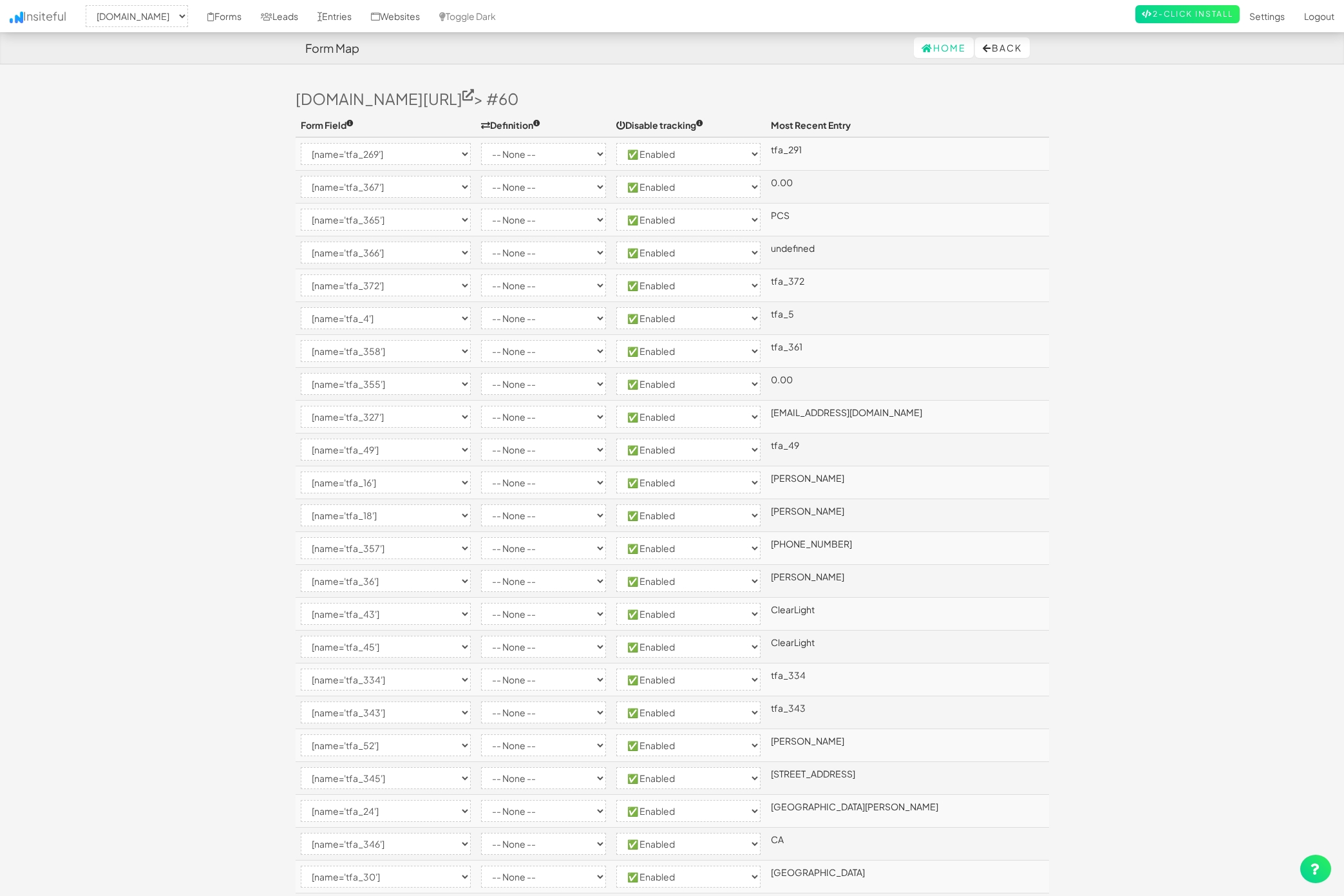
select select "enabled"
select select "[name='tfa_24']"
select select "enabled"
select select "[name='tfa_346']"
select select "enabled"
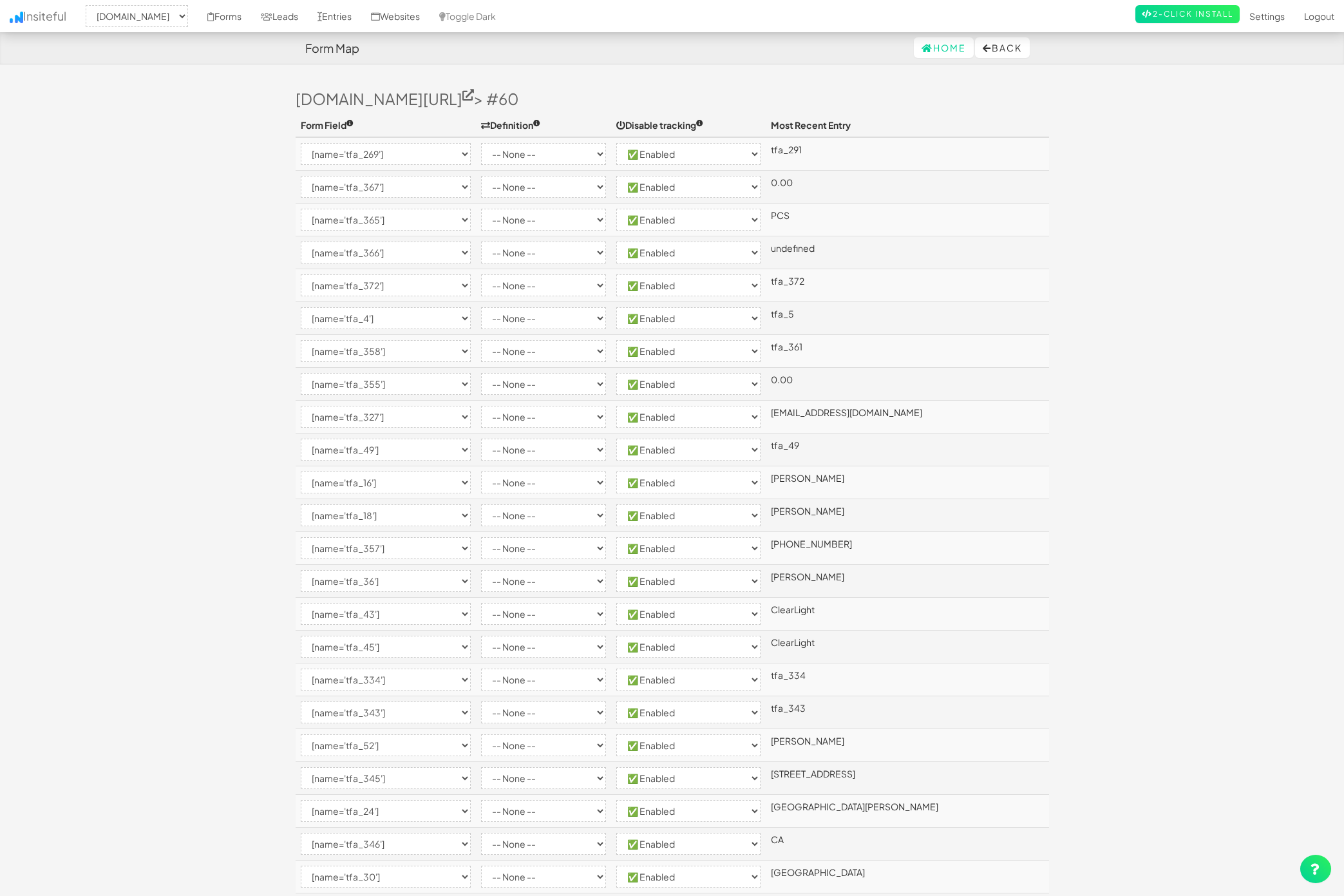
select select "[name='tfa_30']"
select select "enabled"
select select "[name='tfa_28']"
select select "enabled"
select select "[name='tfa_41']"
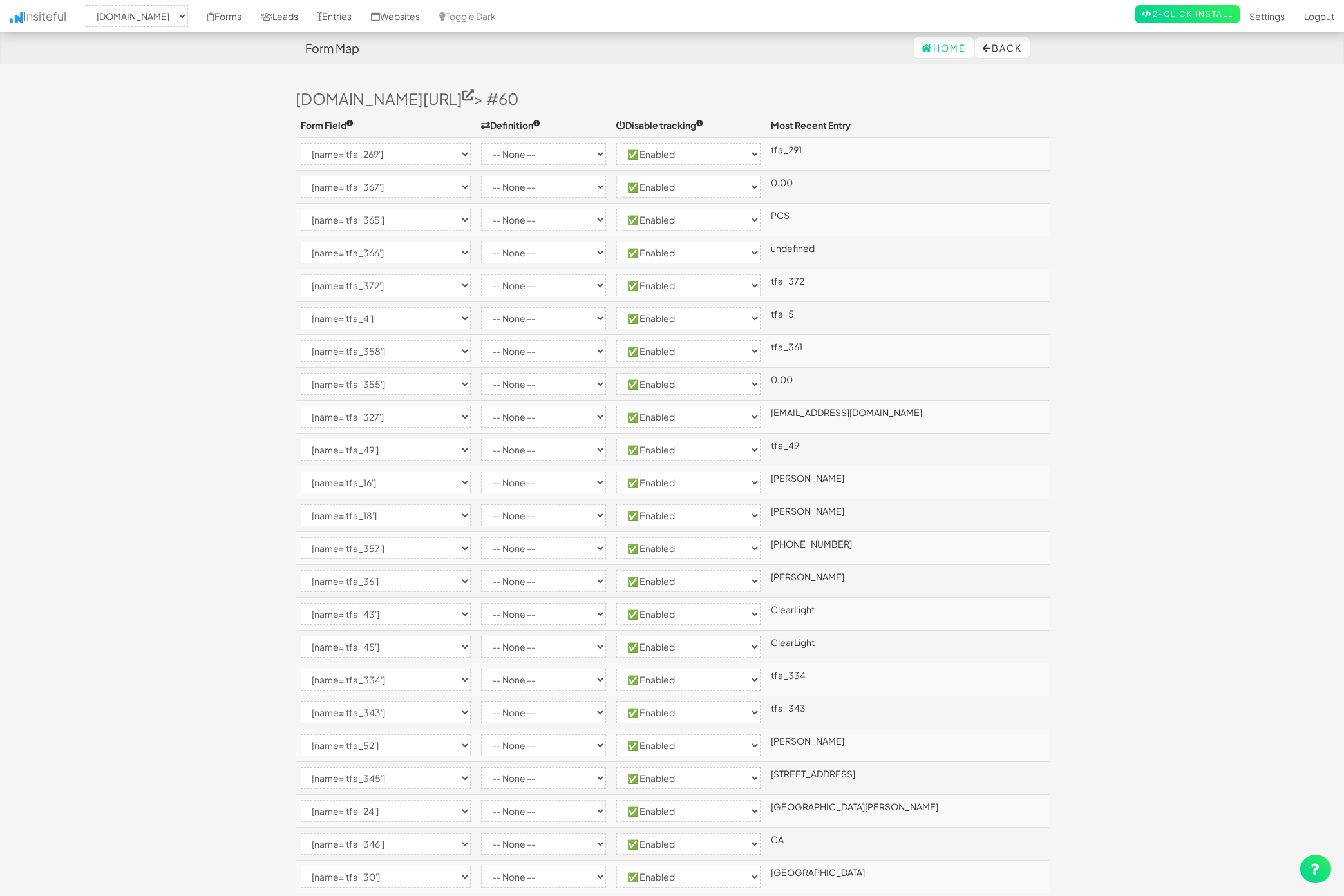
select select "enabled"
select select "[name='tfa_377']"
select select "enabled"
select select "[name='tfa_344']"
select select "enabled"
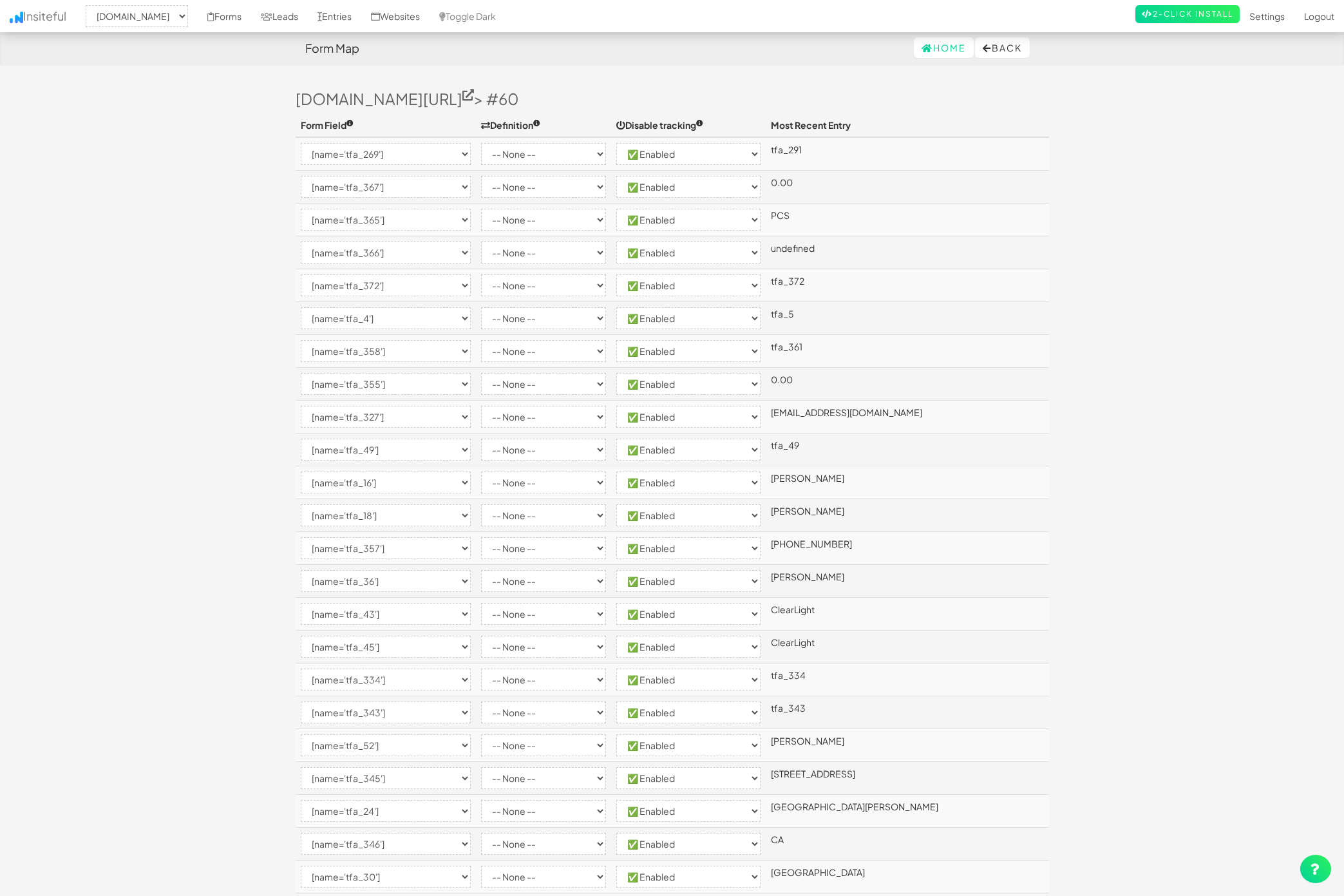
select select "[name='tfa_370']"
select select "enabled"
select select "[name='tfa_9']"
select select "enabled"
select select "[name='tfa_10']"
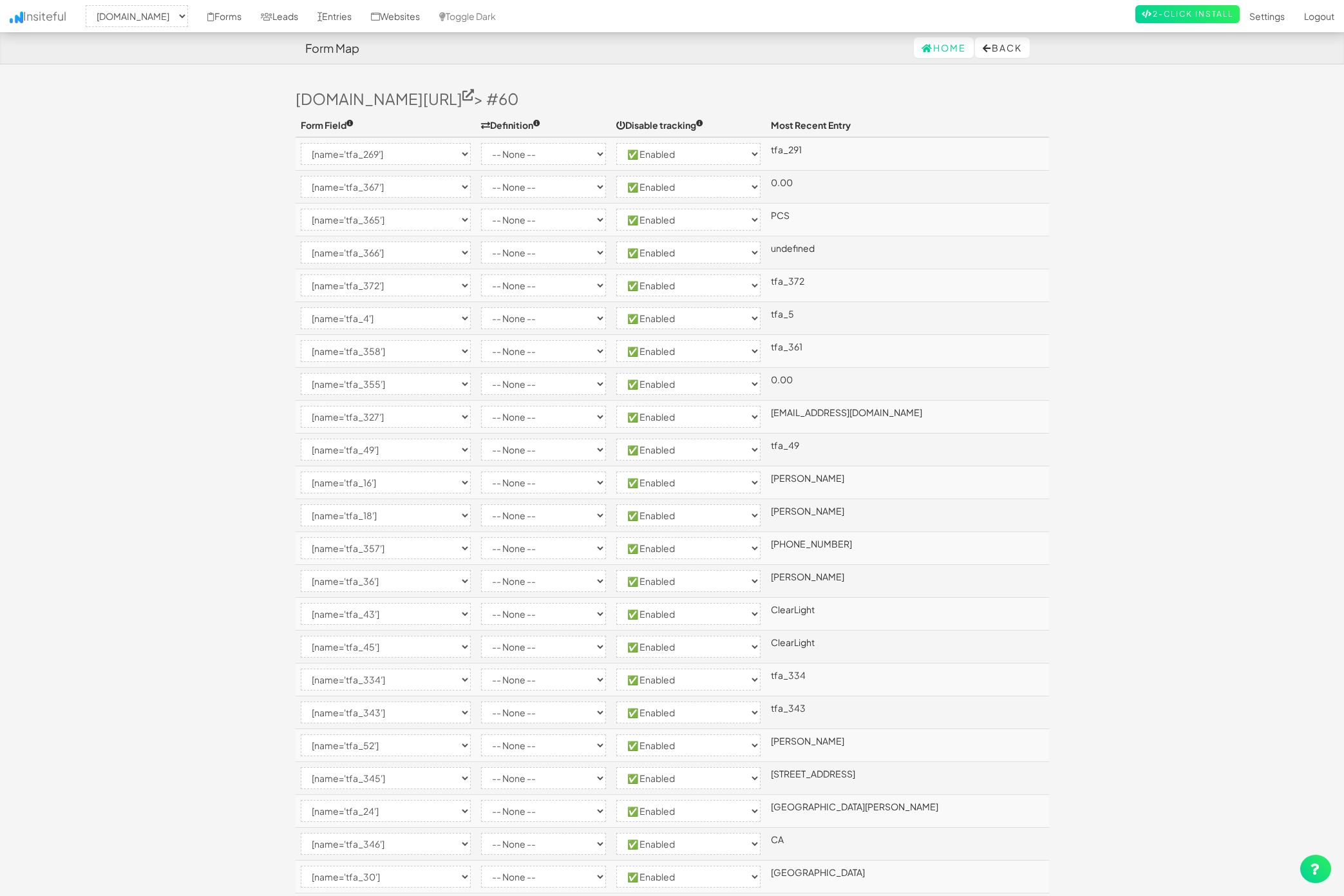
select select "enabled"
select select "[name='tfa_12']"
select select "enabled"
select select "[name='tfa_14']"
select select "enabled"
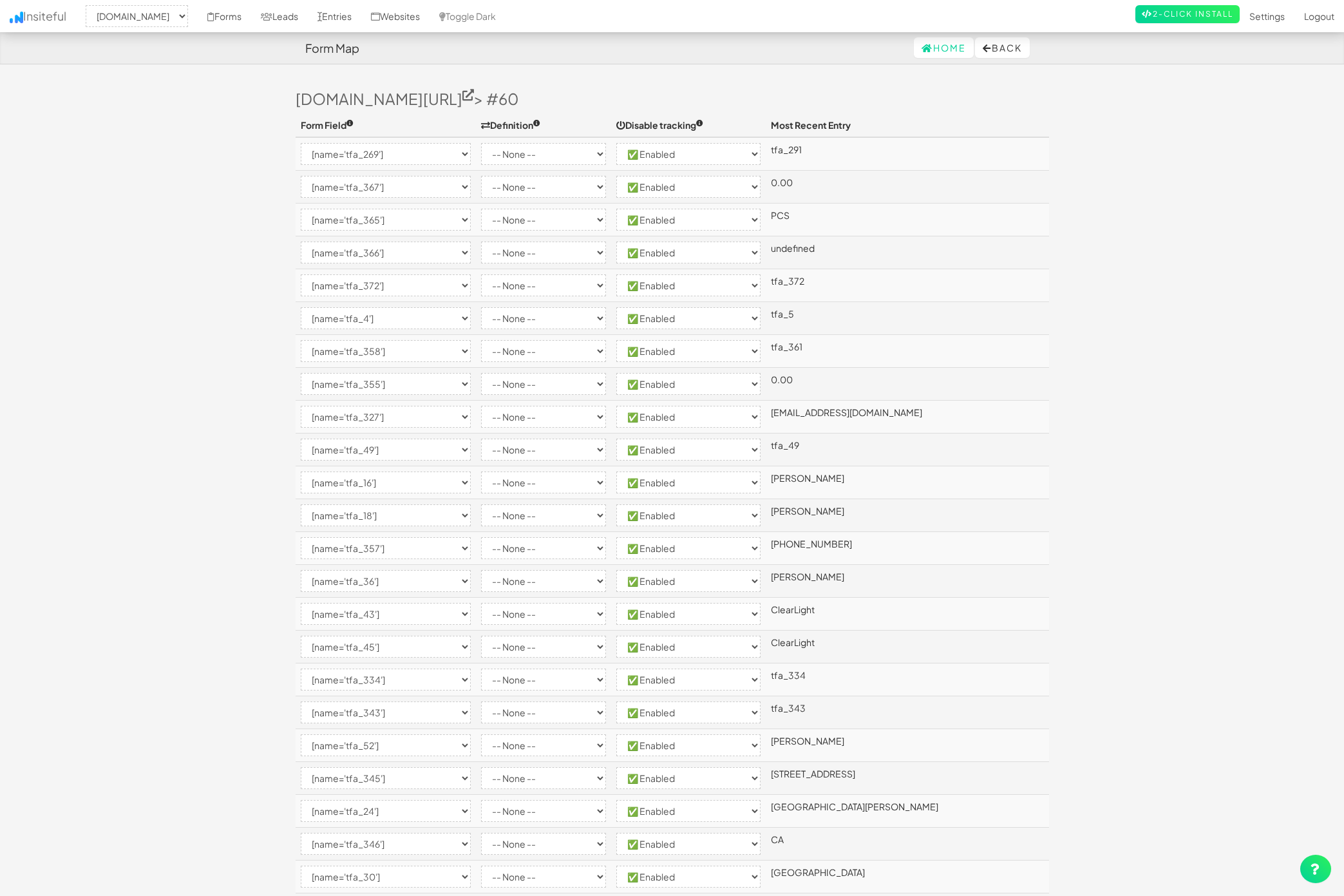
select select "#submit_button"
select select "enabled"
